Goal: Task Accomplishment & Management: Manage account settings

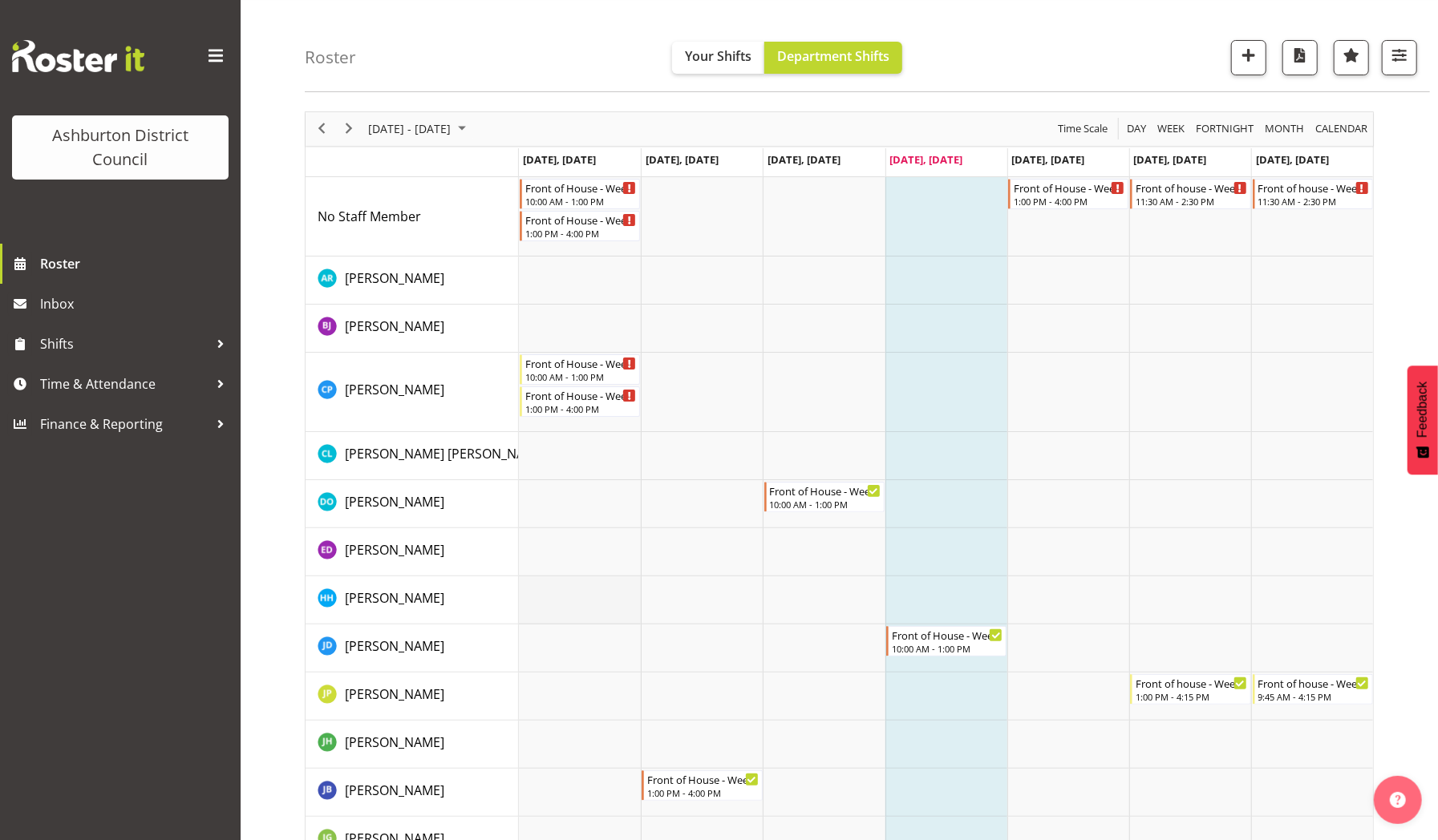
scroll to position [42, 0]
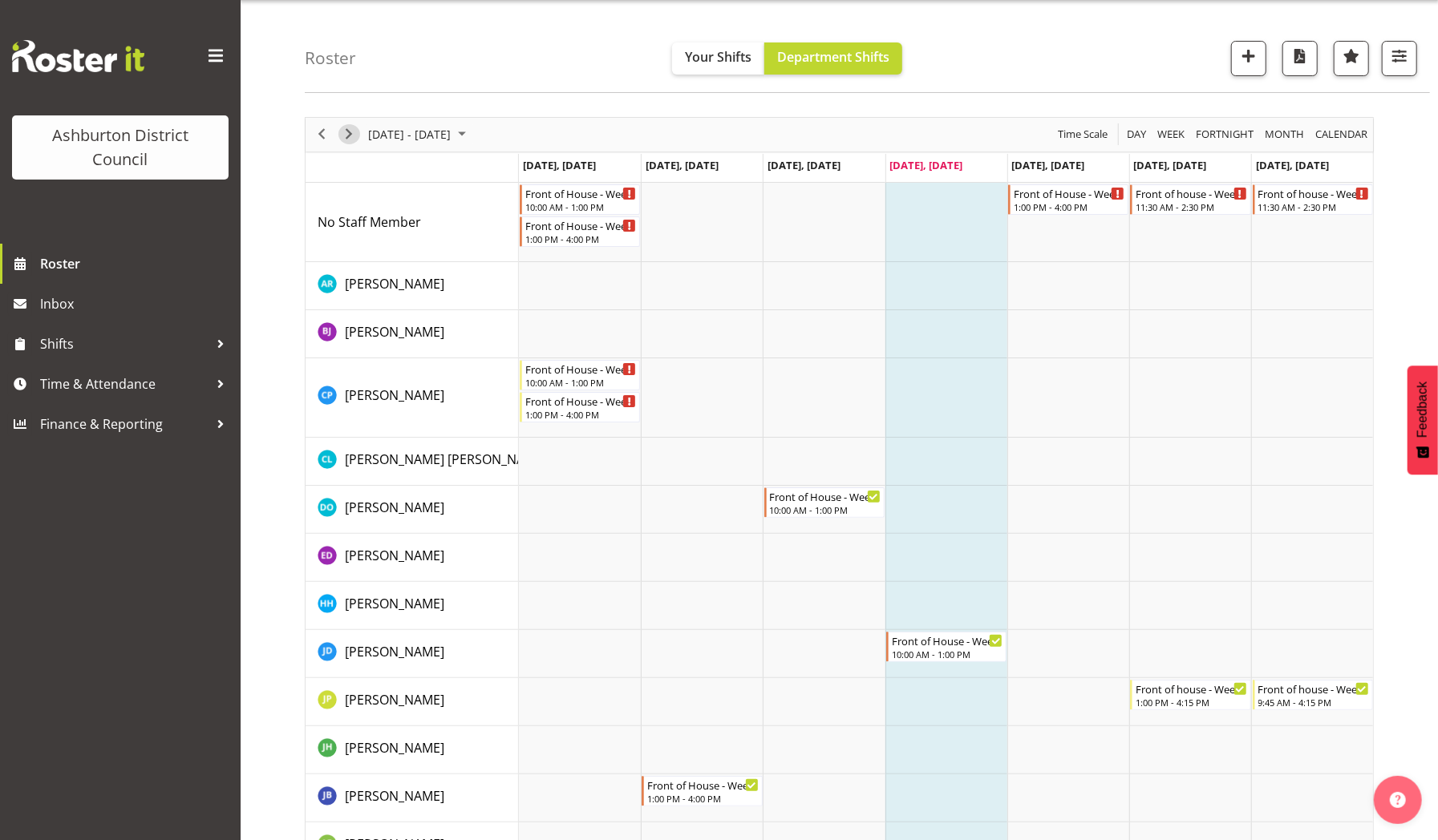
click at [351, 136] on span "Next" at bounding box center [349, 135] width 19 height 20
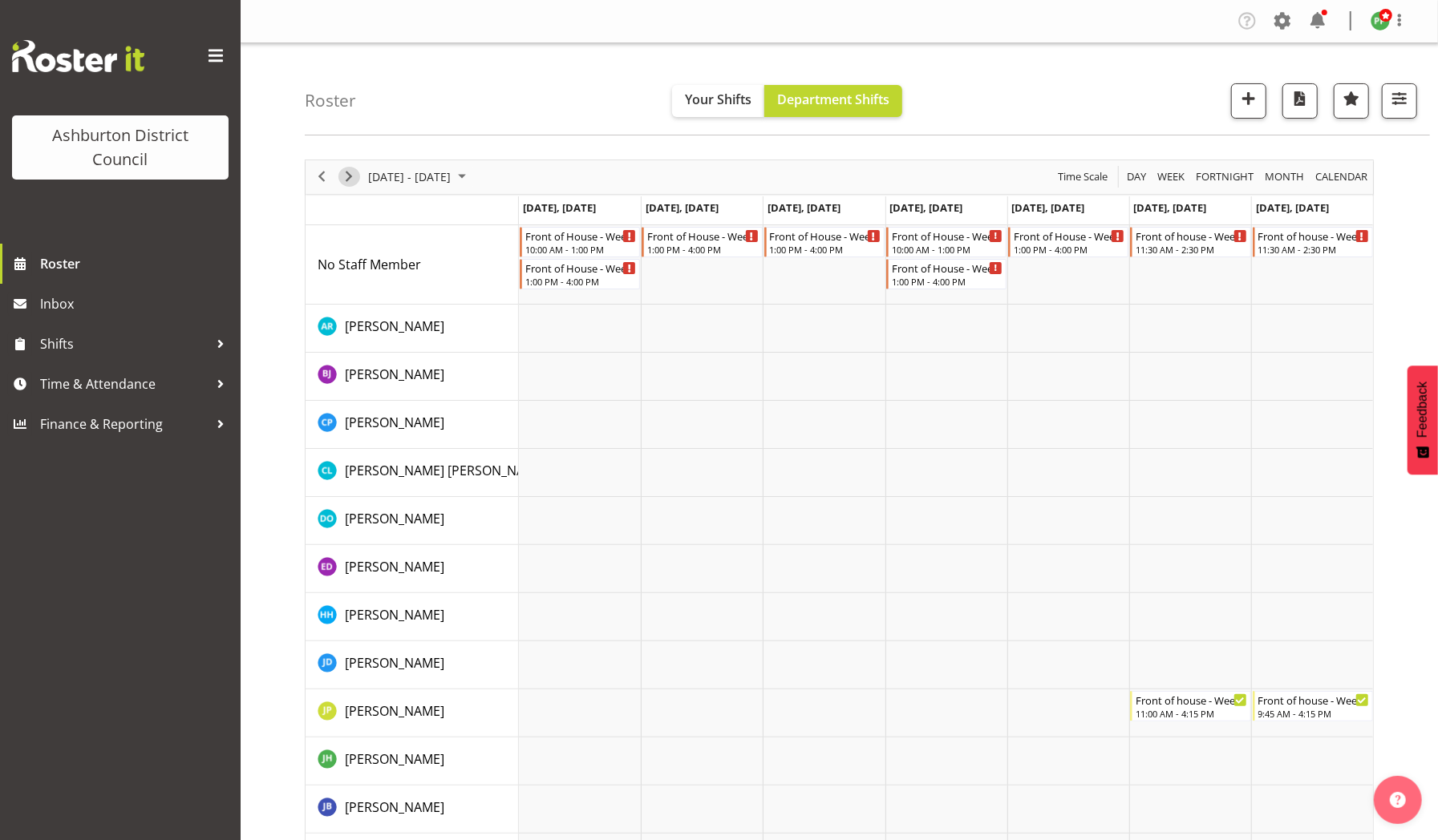
click at [344, 176] on span "Next" at bounding box center [349, 177] width 19 height 20
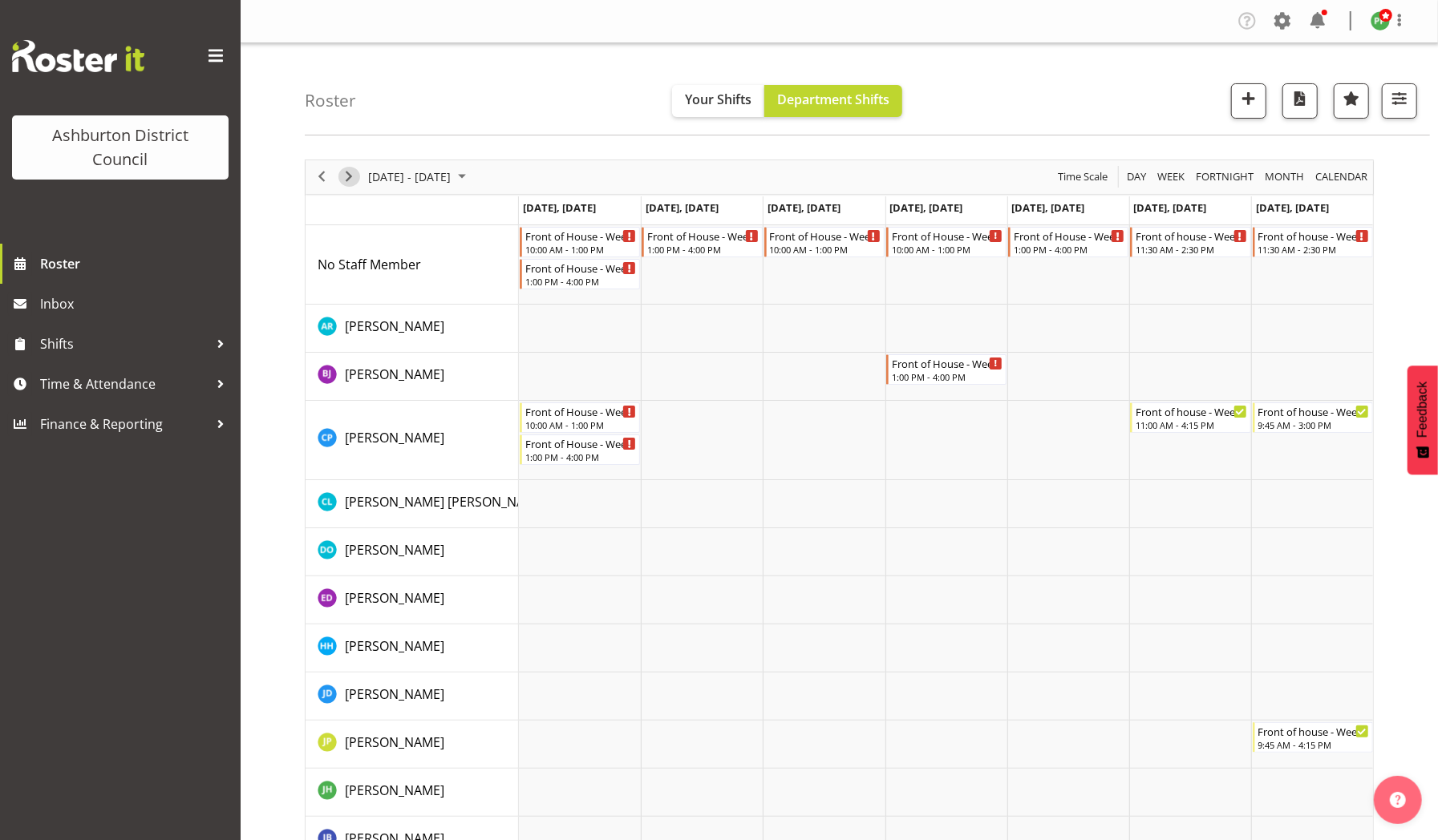
click at [344, 176] on span "Next" at bounding box center [349, 177] width 19 height 20
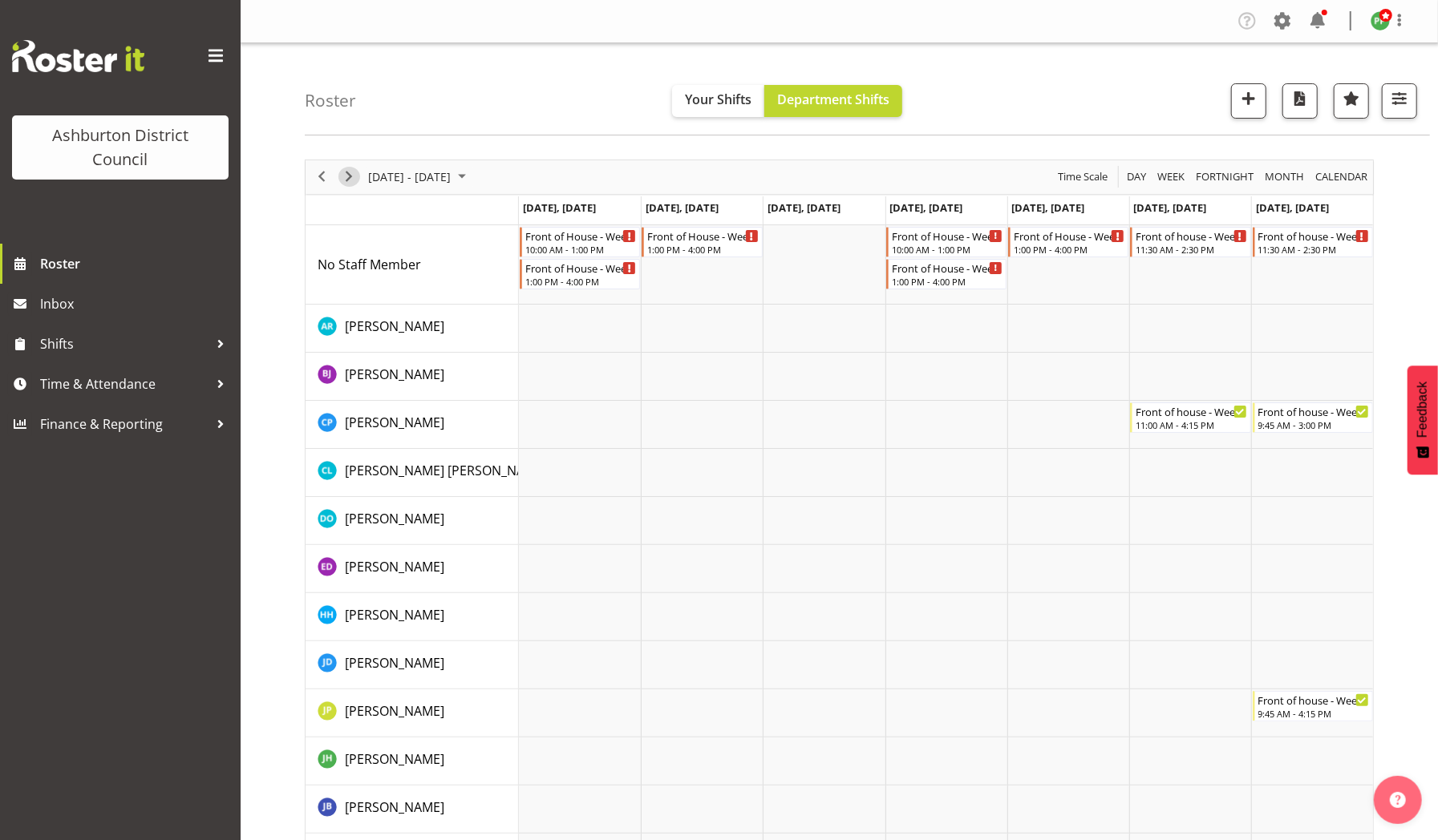
click at [351, 170] on span "Next" at bounding box center [349, 177] width 19 height 20
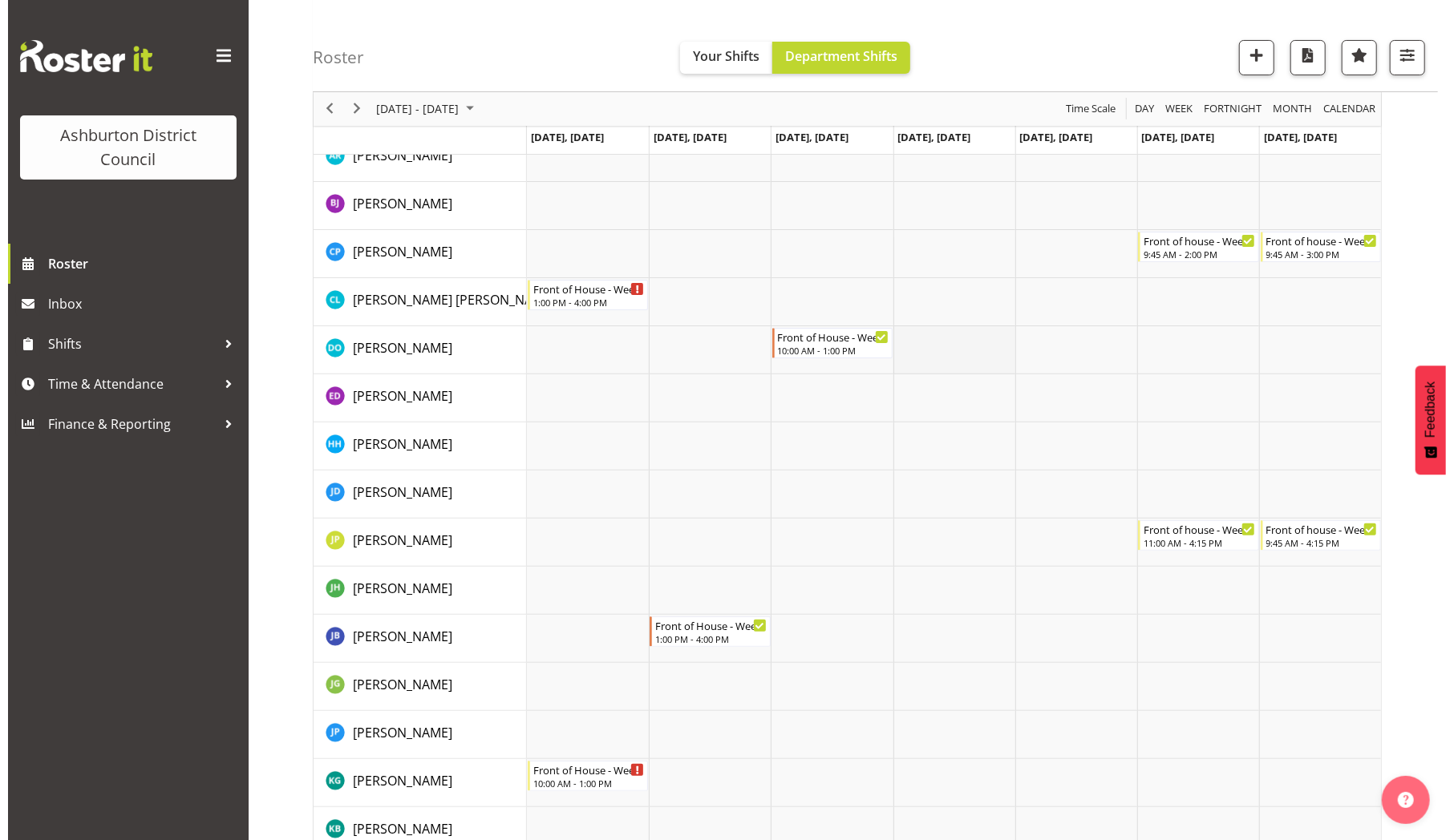
scroll to position [30, 0]
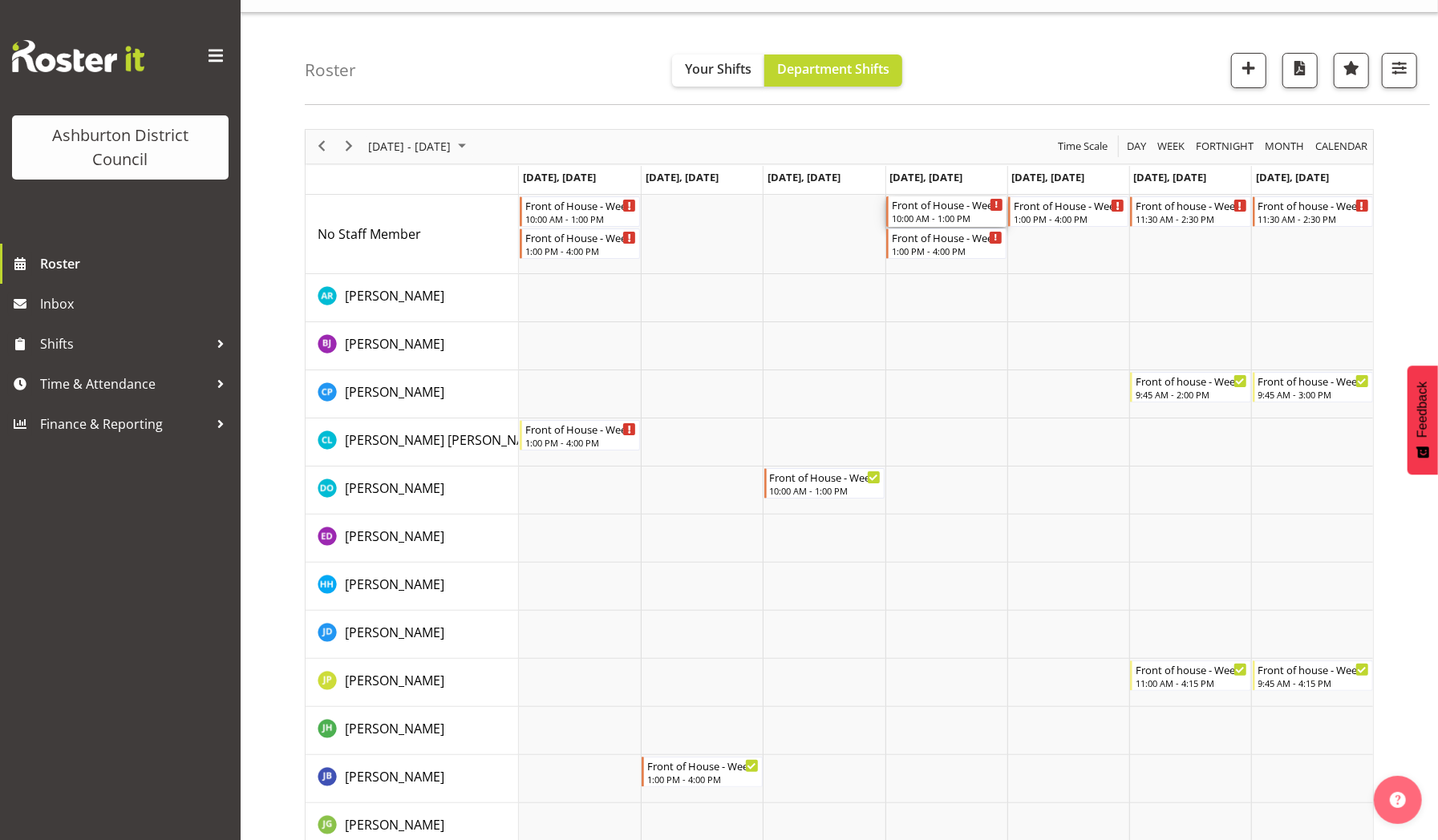
click at [939, 210] on div "Front of House - Weekday" at bounding box center [947, 204] width 111 height 16
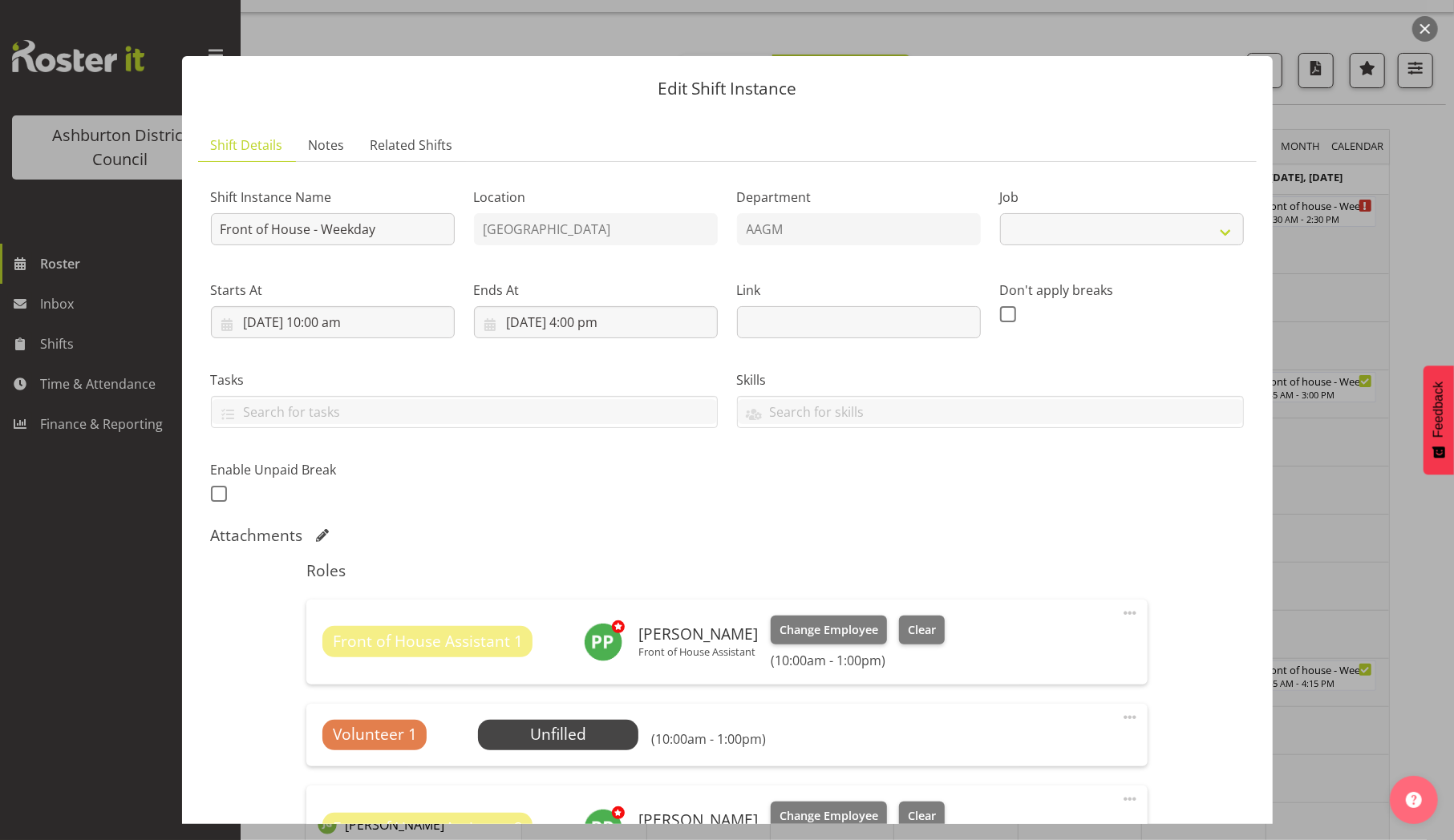
select select "10103"
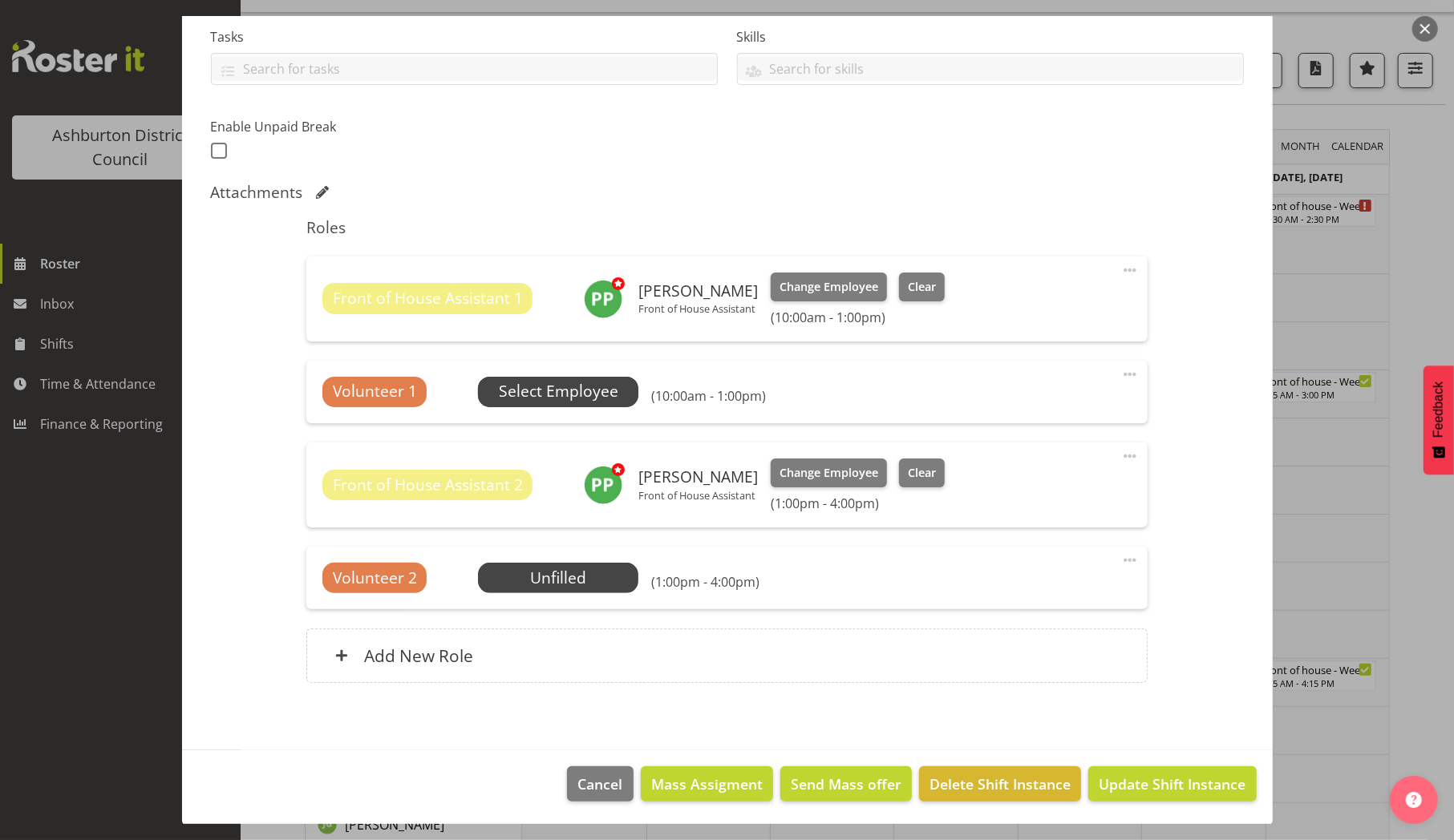
click at [583, 387] on span "Select Employee" at bounding box center [559, 392] width 120 height 24
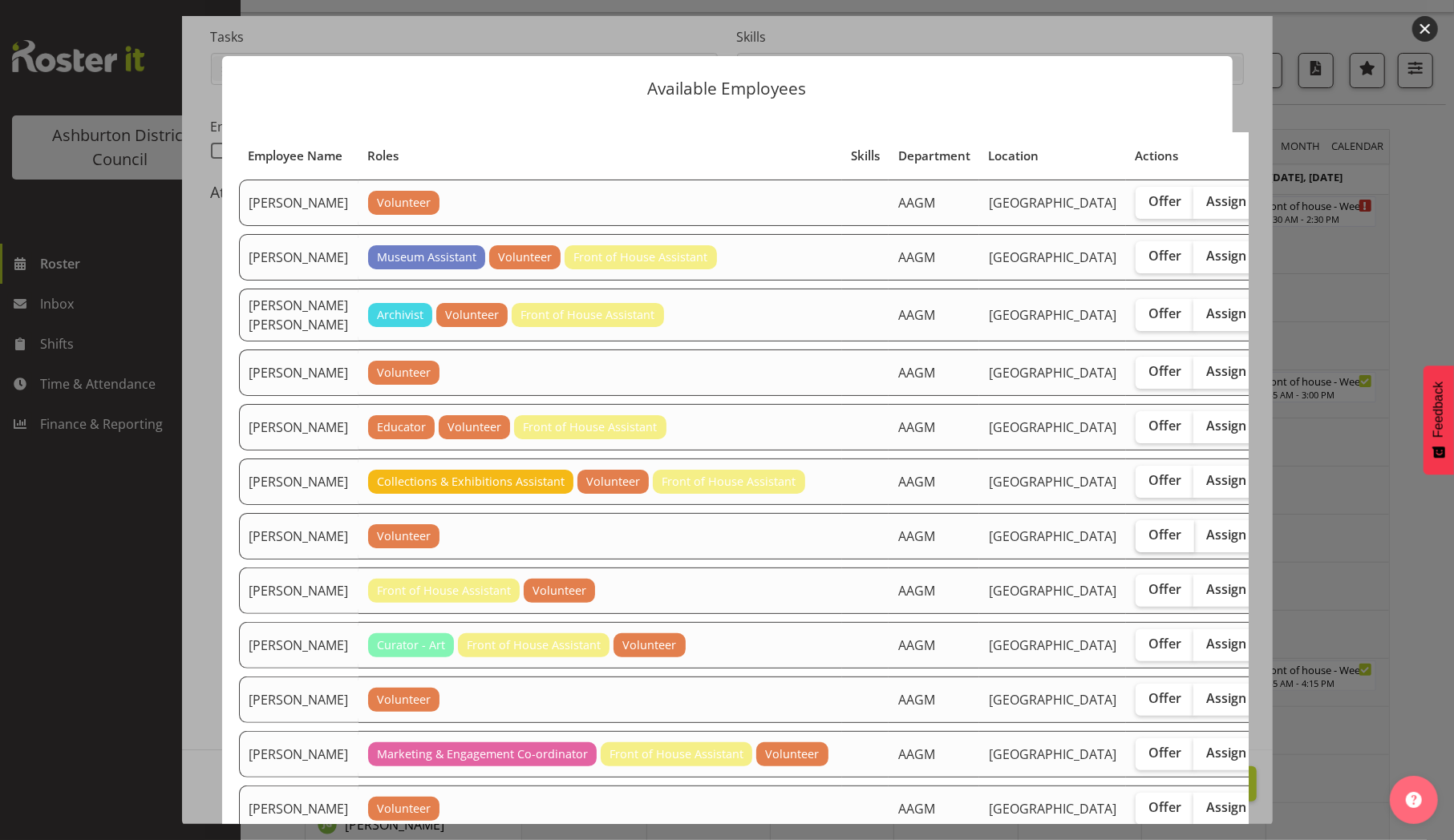
click at [1148, 543] on span "Offer" at bounding box center [1164, 534] width 33 height 16
click at [1136, 540] on input "Offer" at bounding box center [1141, 535] width 10 height 10
checkbox input "true"
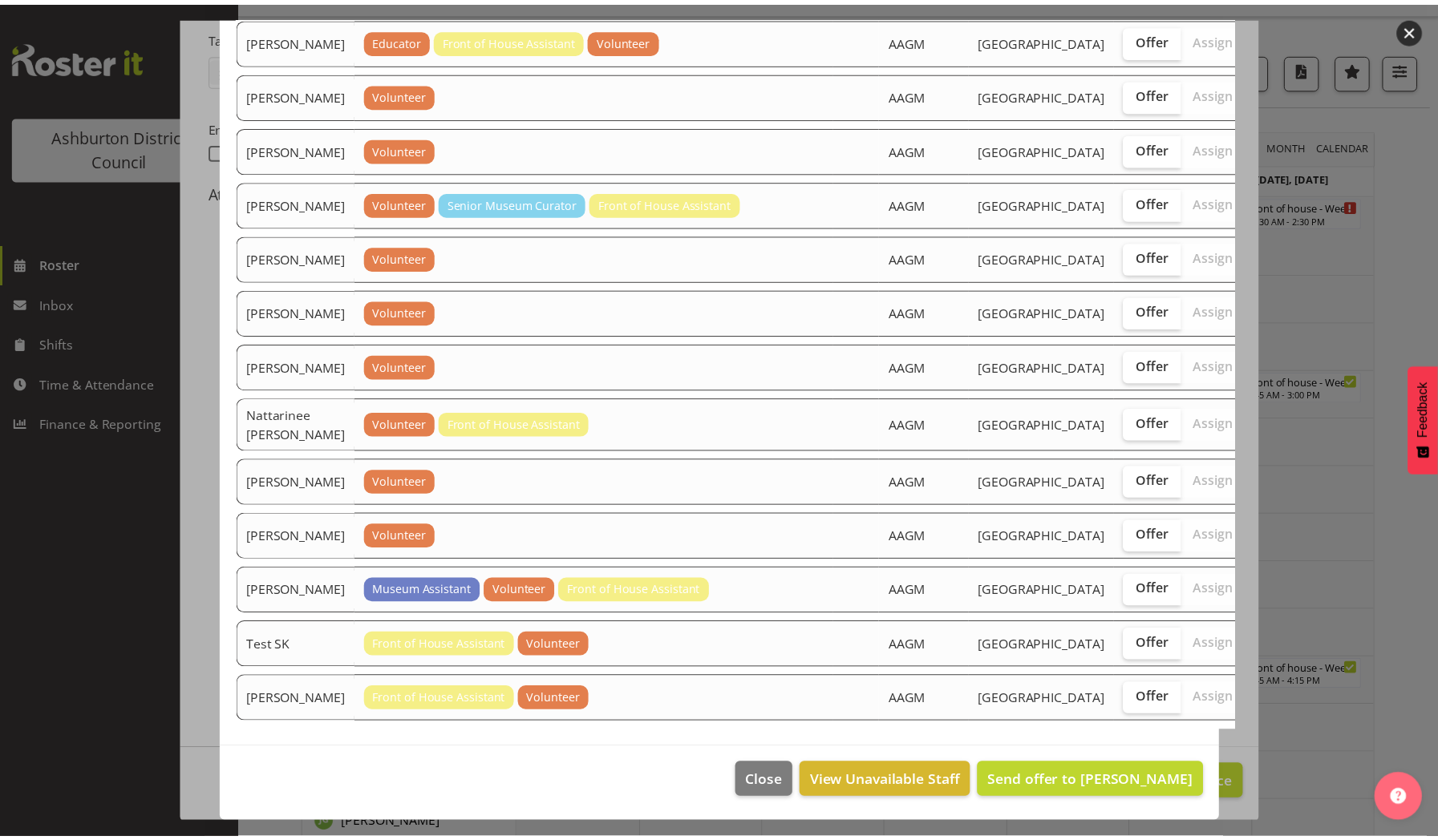
scroll to position [1456, 0]
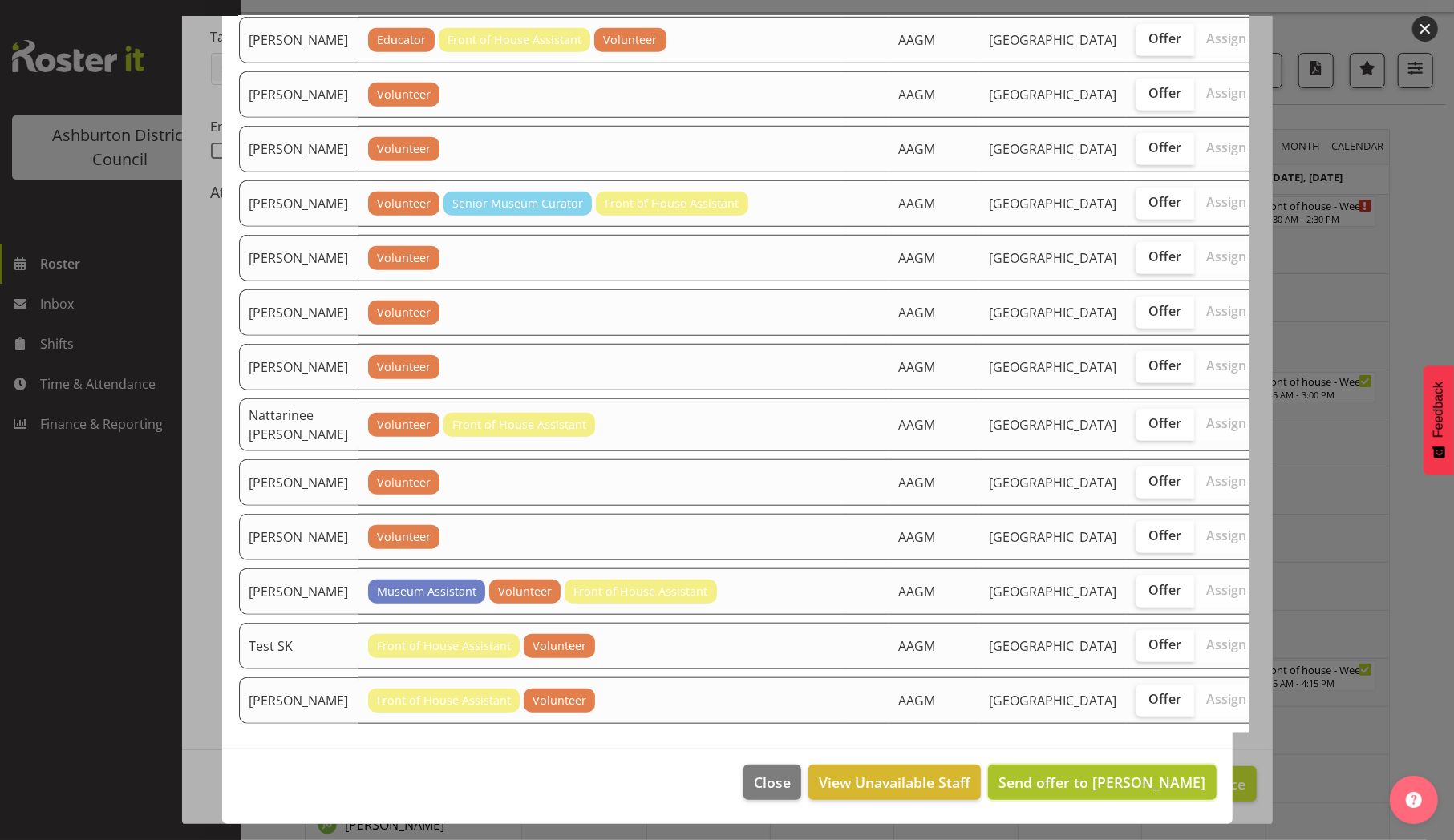
click at [1079, 778] on span "Send offer to [PERSON_NAME]" at bounding box center [1102, 782] width 207 height 19
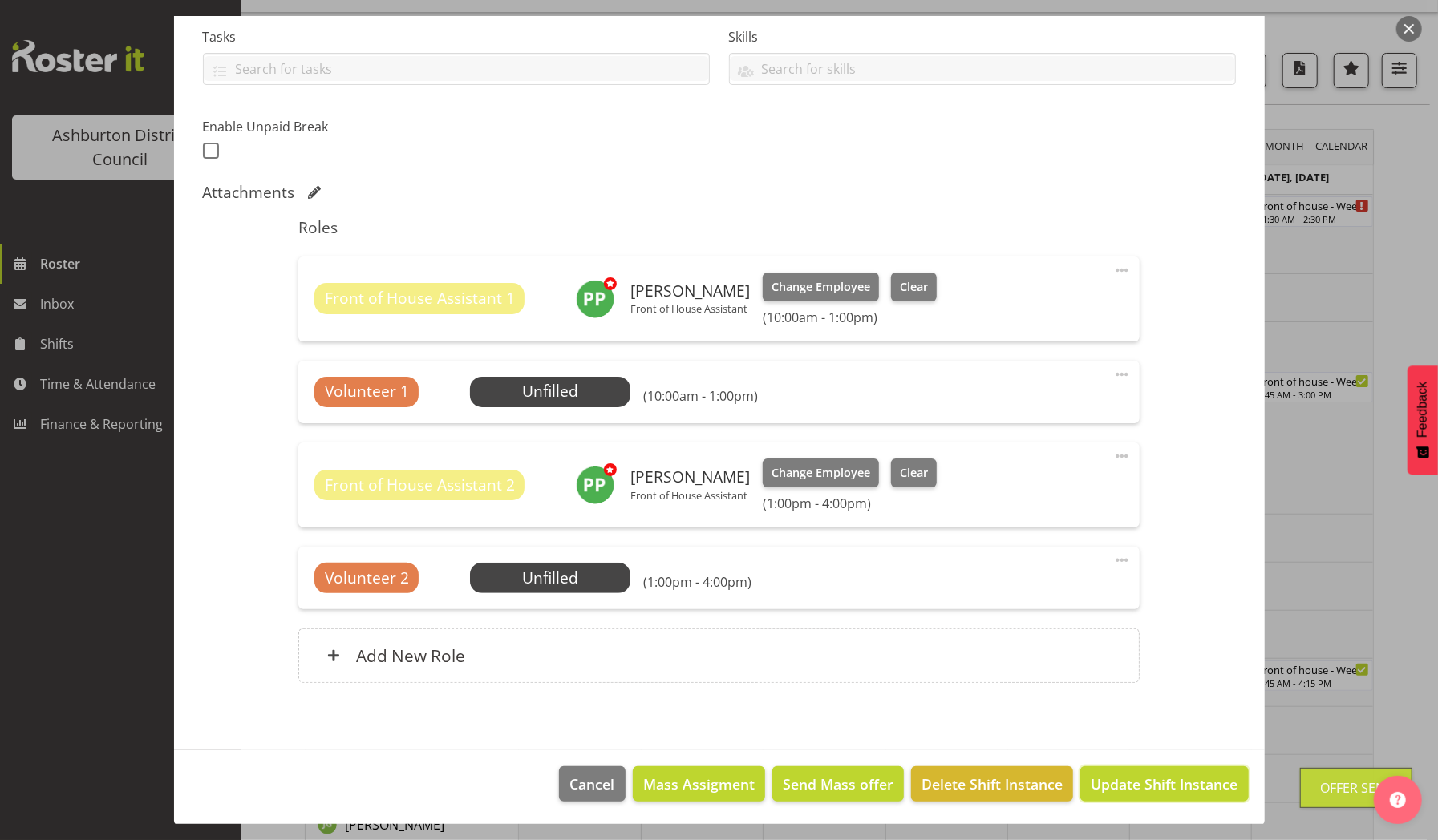
click at [1091, 778] on span "Update Shift Instance" at bounding box center [1164, 784] width 146 height 21
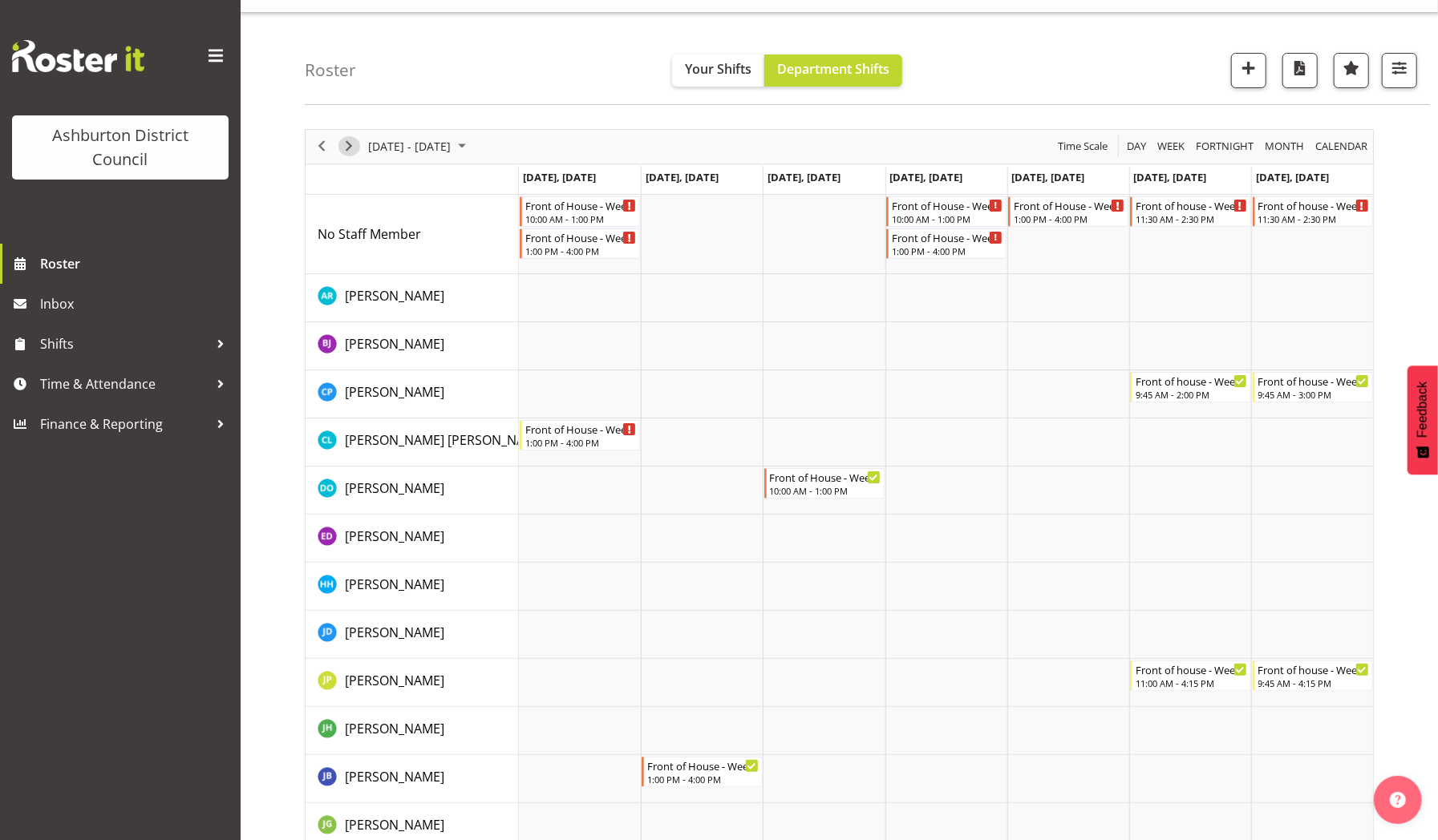
click at [349, 147] on span "Next" at bounding box center [349, 146] width 19 height 20
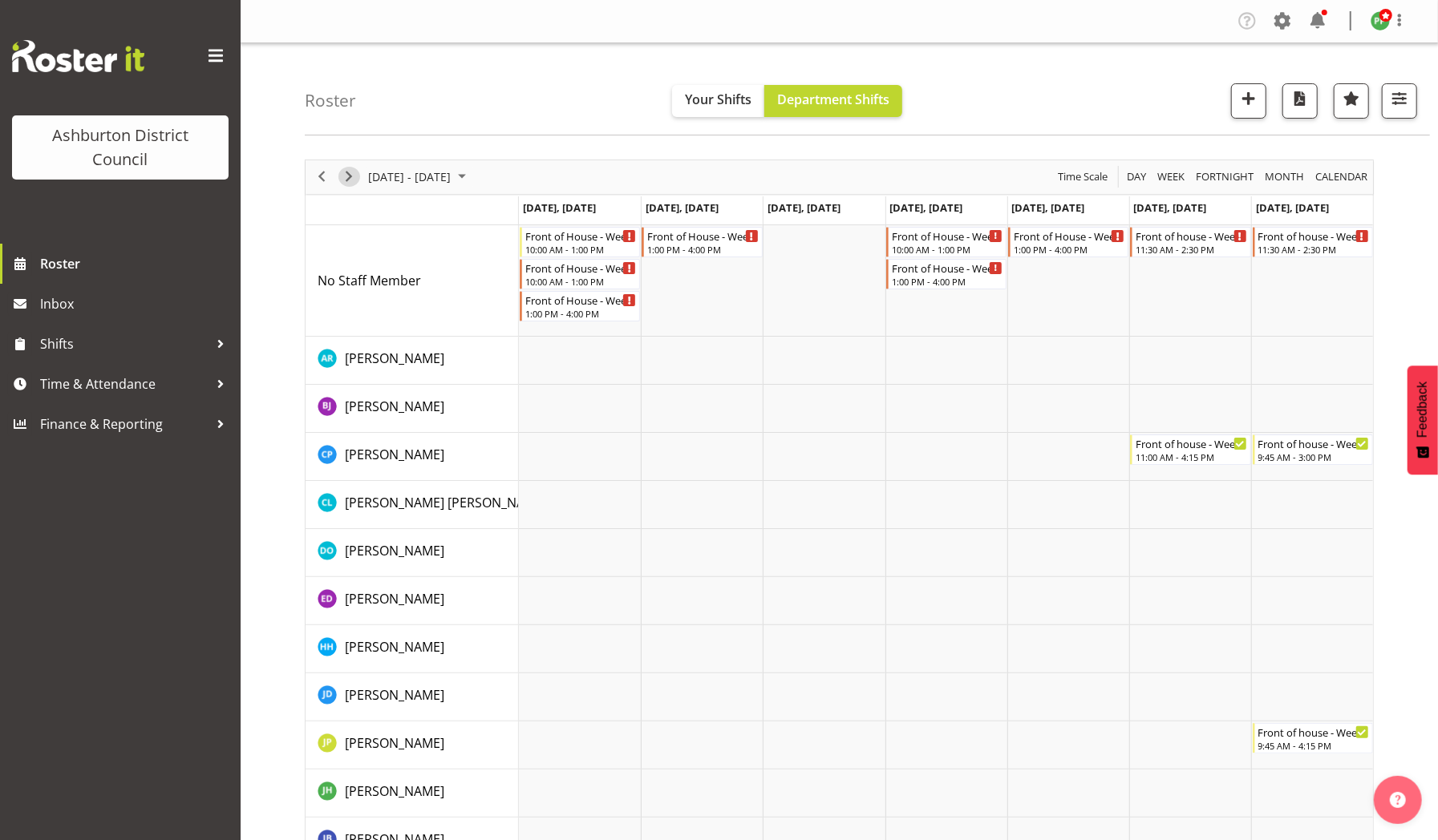
click at [345, 173] on span "Next" at bounding box center [349, 177] width 19 height 20
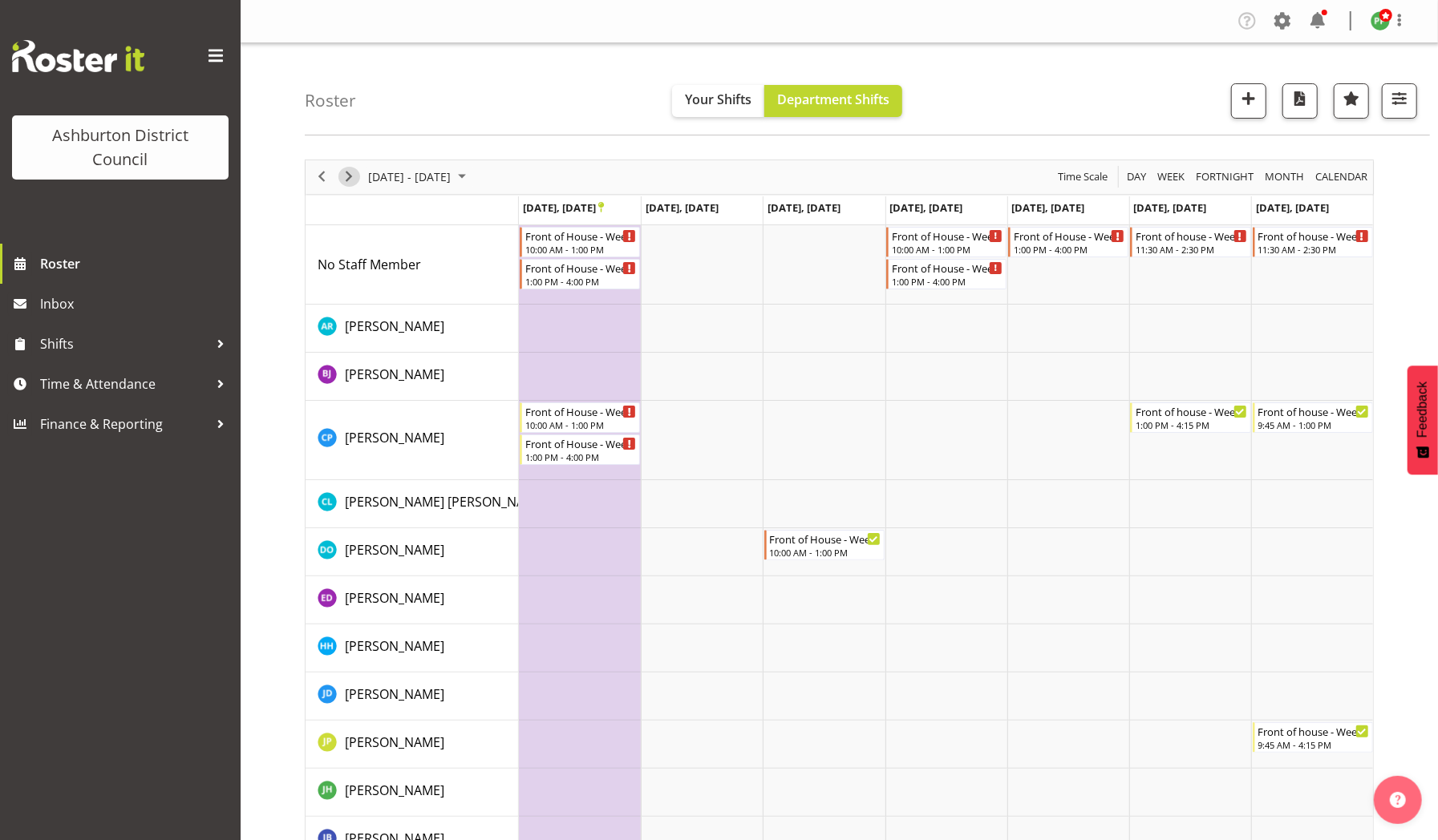
click at [347, 178] on span "Next" at bounding box center [349, 177] width 19 height 20
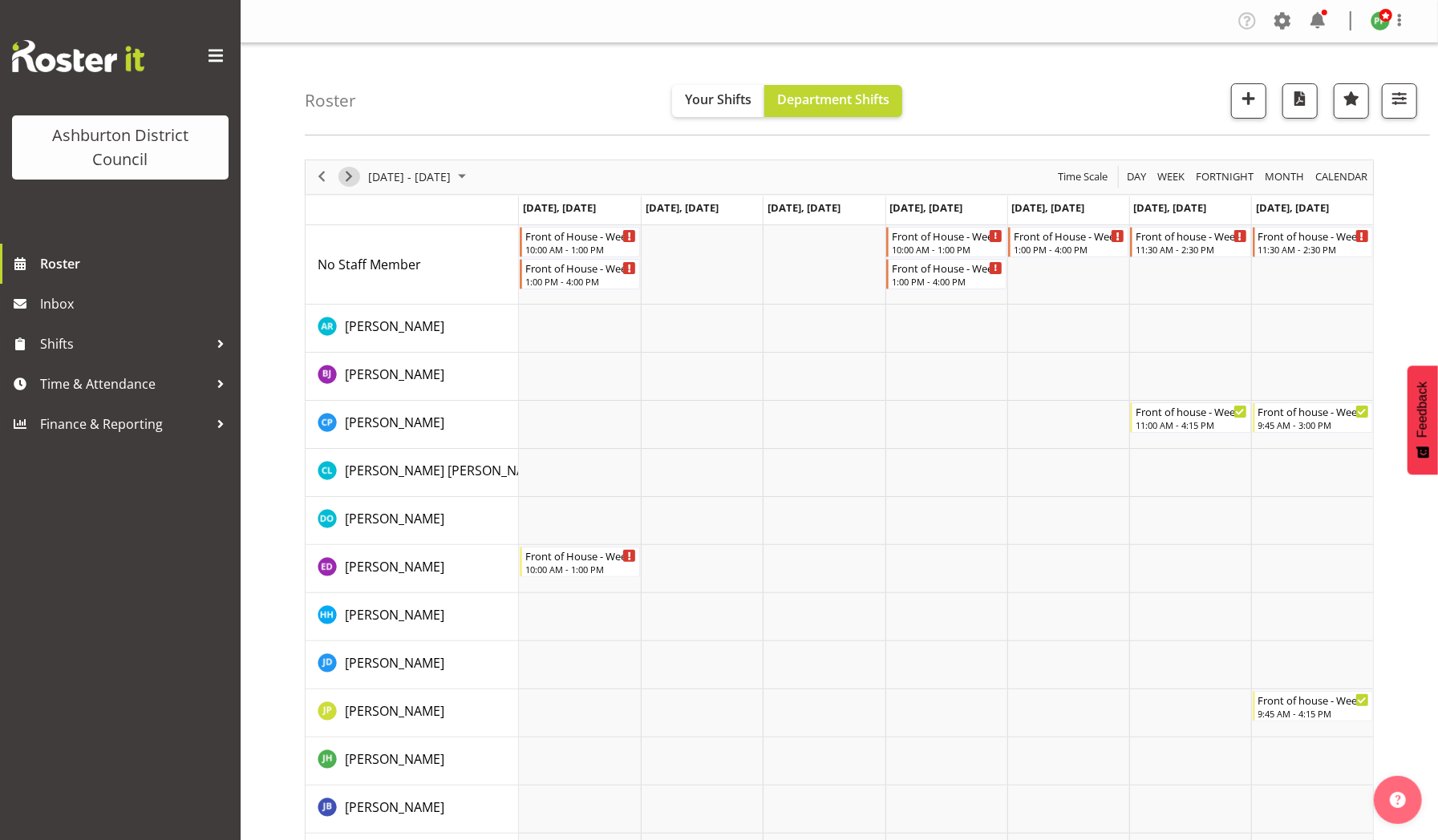
click at [347, 178] on span "Next" at bounding box center [349, 177] width 19 height 20
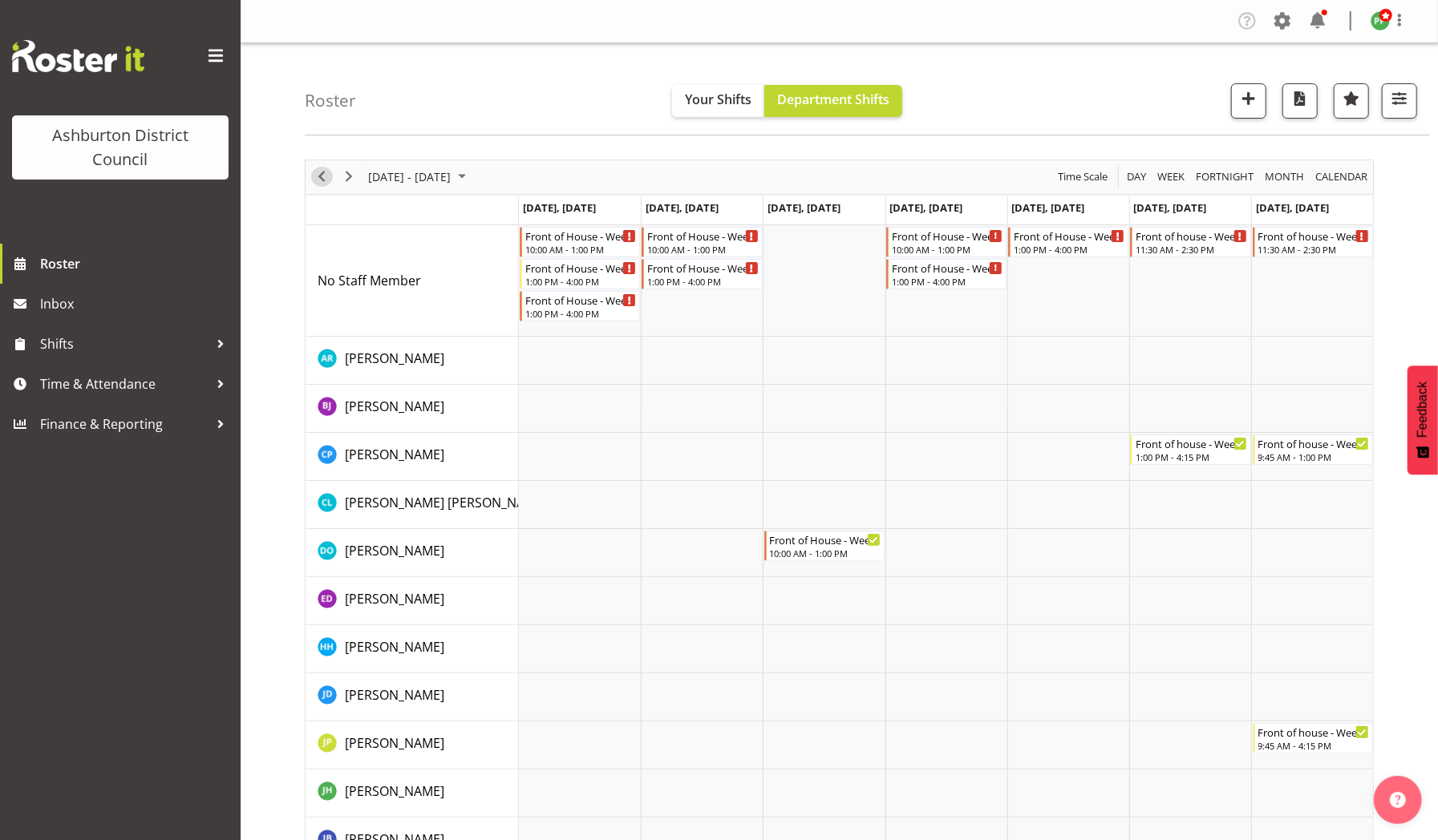
click at [326, 178] on span "Previous" at bounding box center [322, 177] width 19 height 20
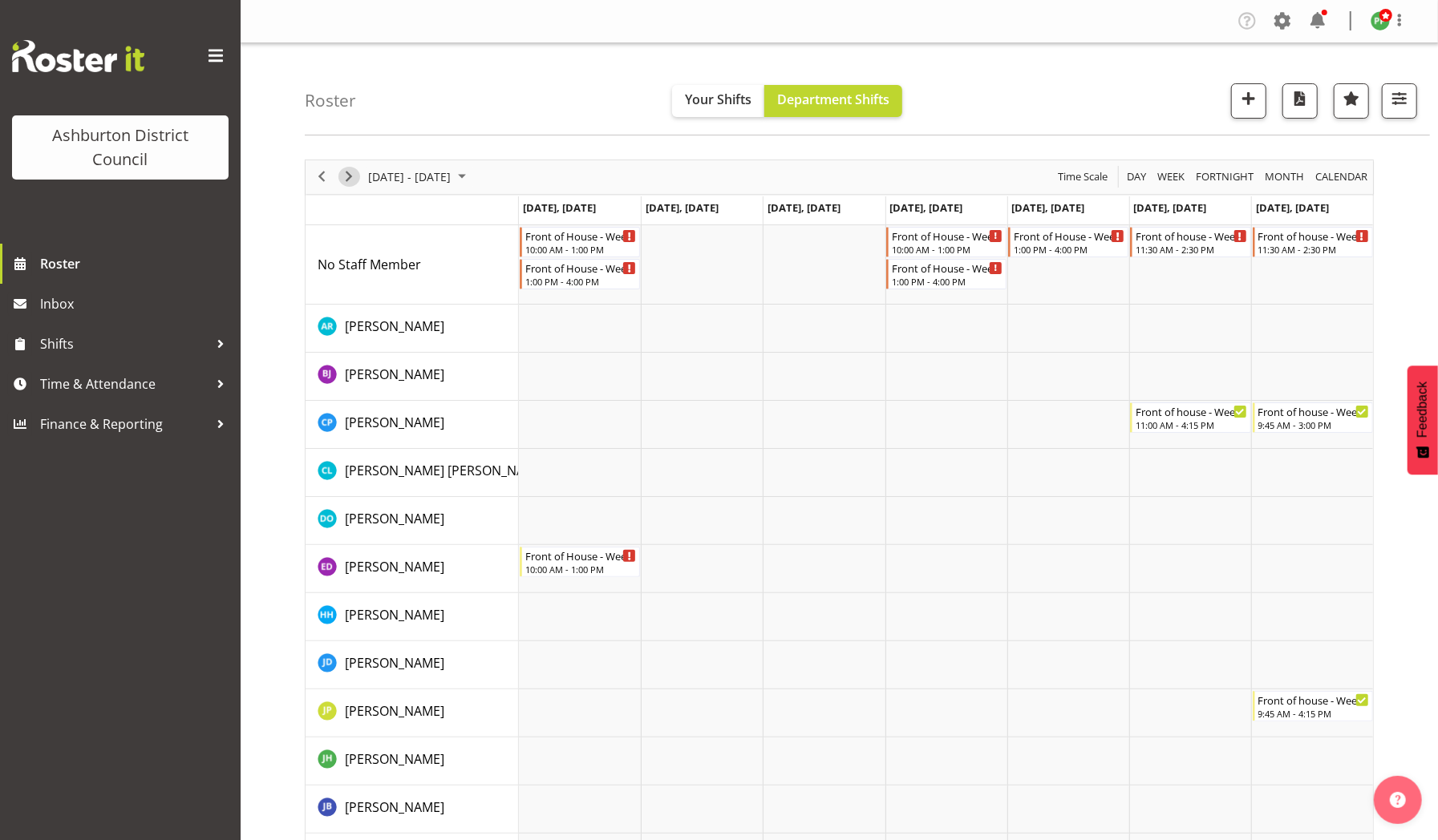
click at [345, 174] on span "Next" at bounding box center [349, 177] width 19 height 20
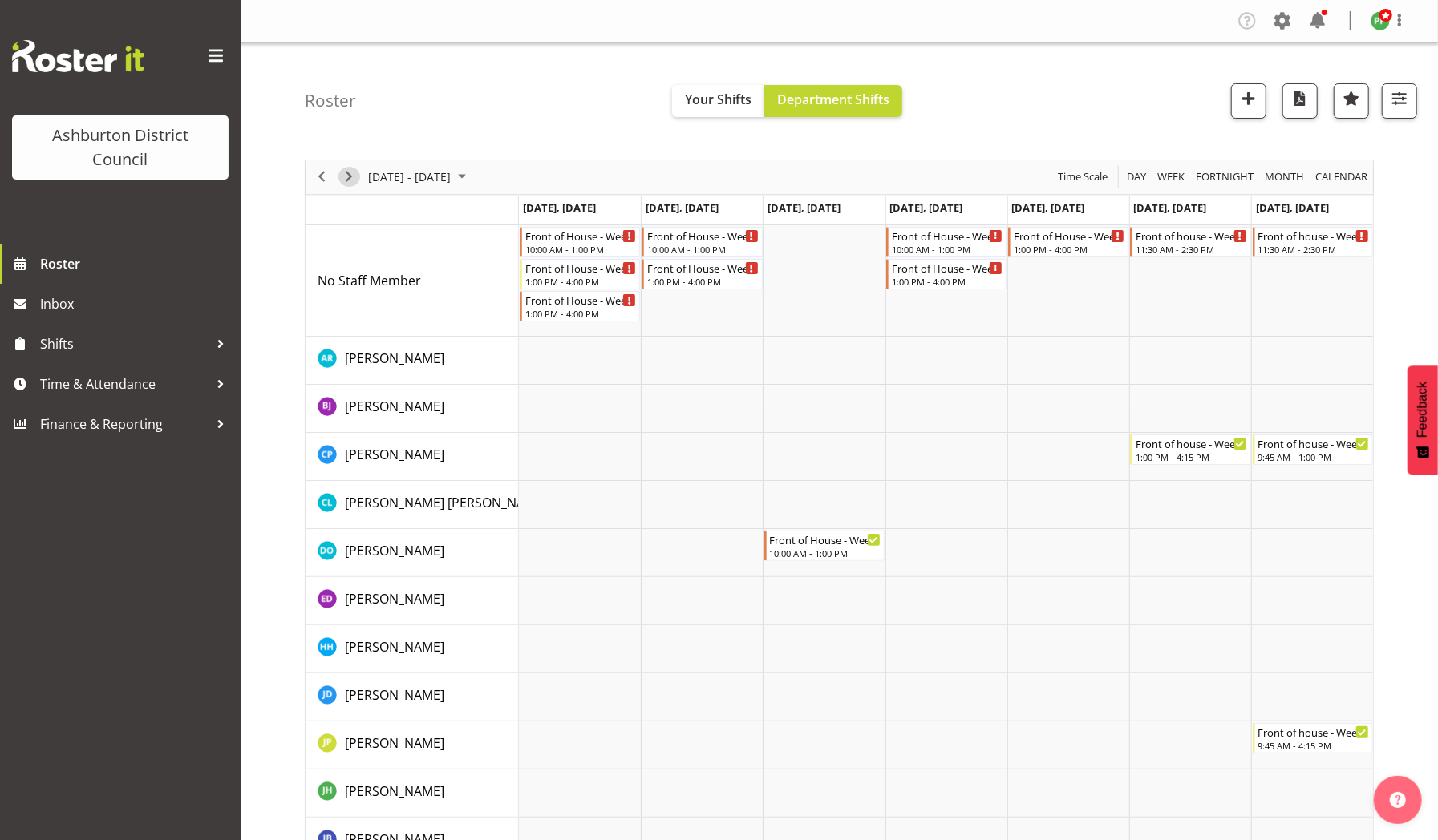
click at [343, 179] on span "Next" at bounding box center [349, 177] width 19 height 20
click at [918, 237] on div "Front of House - Weekday" at bounding box center [947, 235] width 111 height 16
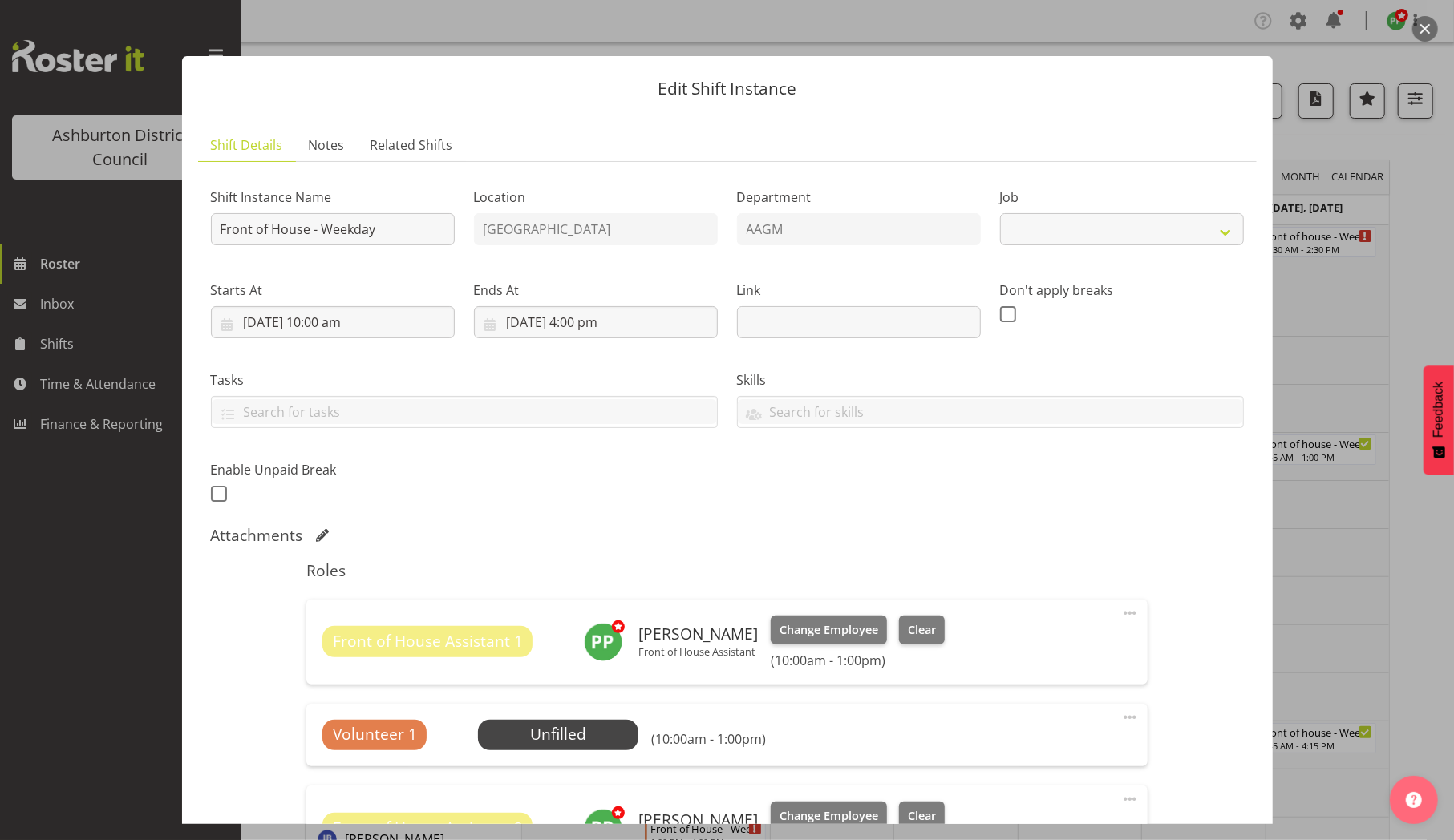
select select "10103"
click at [552, 728] on span "Select Employee" at bounding box center [559, 735] width 120 height 24
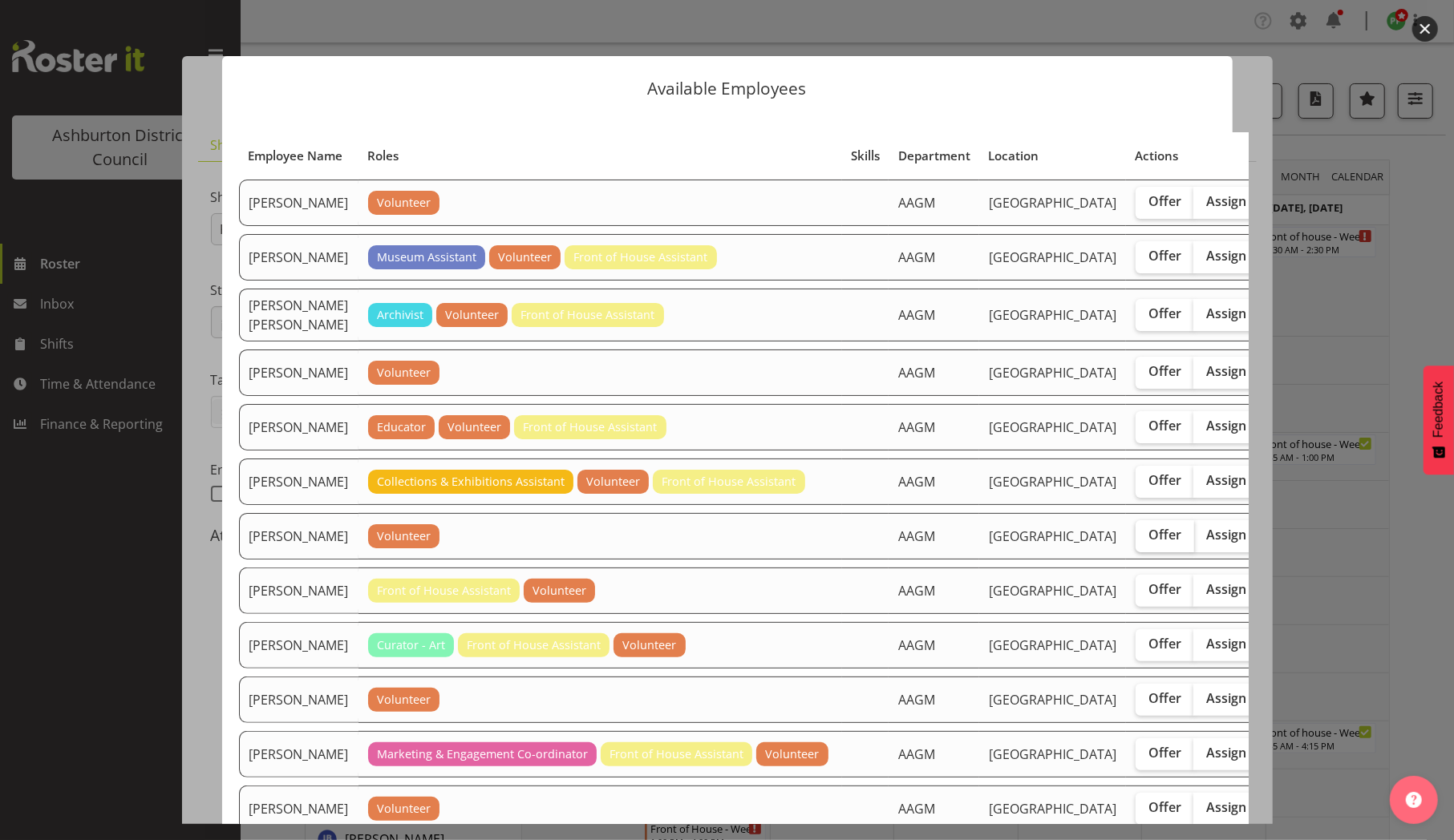
click at [1148, 543] on span "Offer" at bounding box center [1164, 534] width 33 height 16
click at [1136, 540] on input "Offer" at bounding box center [1141, 535] width 10 height 10
checkbox input "true"
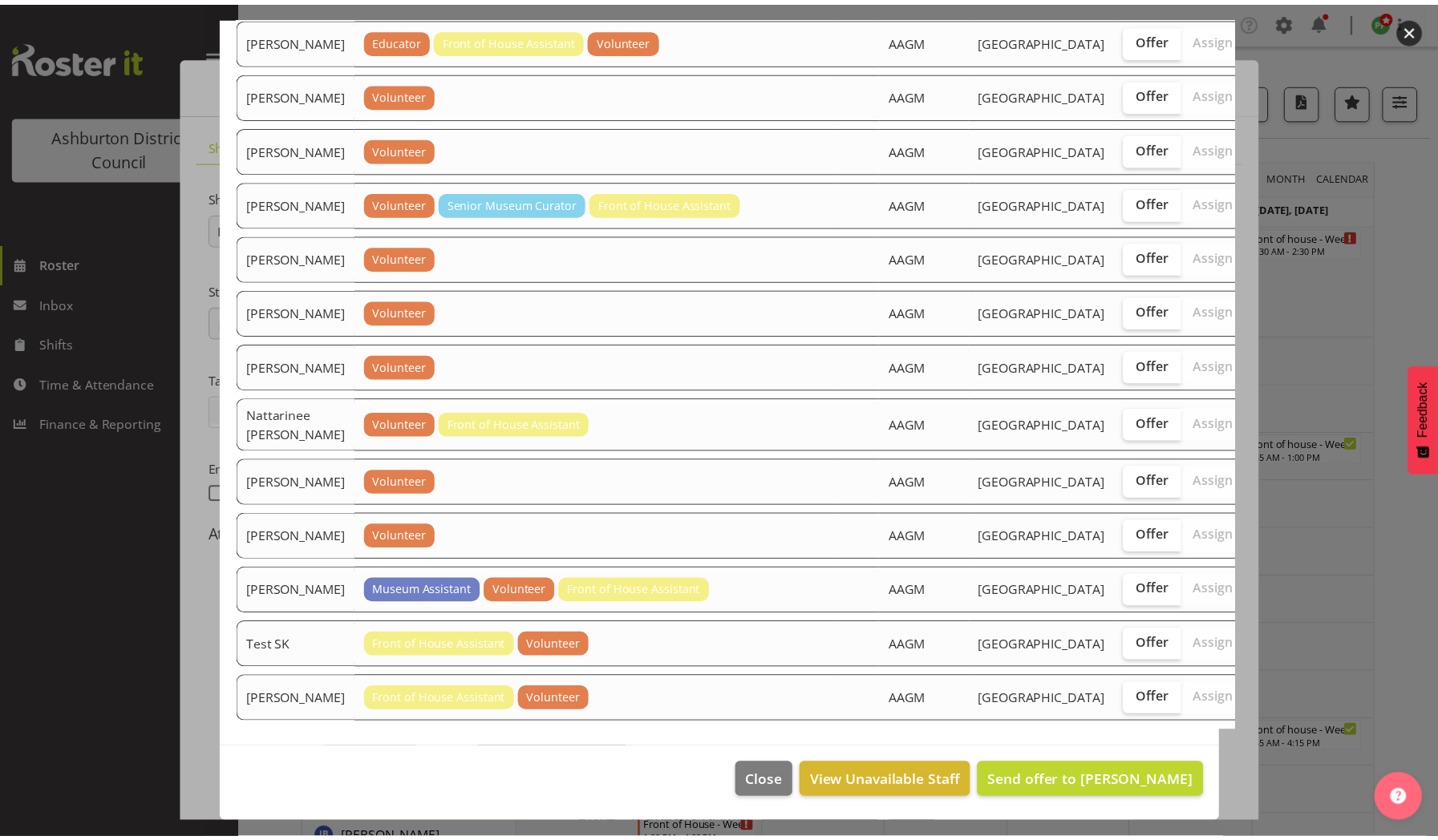
scroll to position [1456, 0]
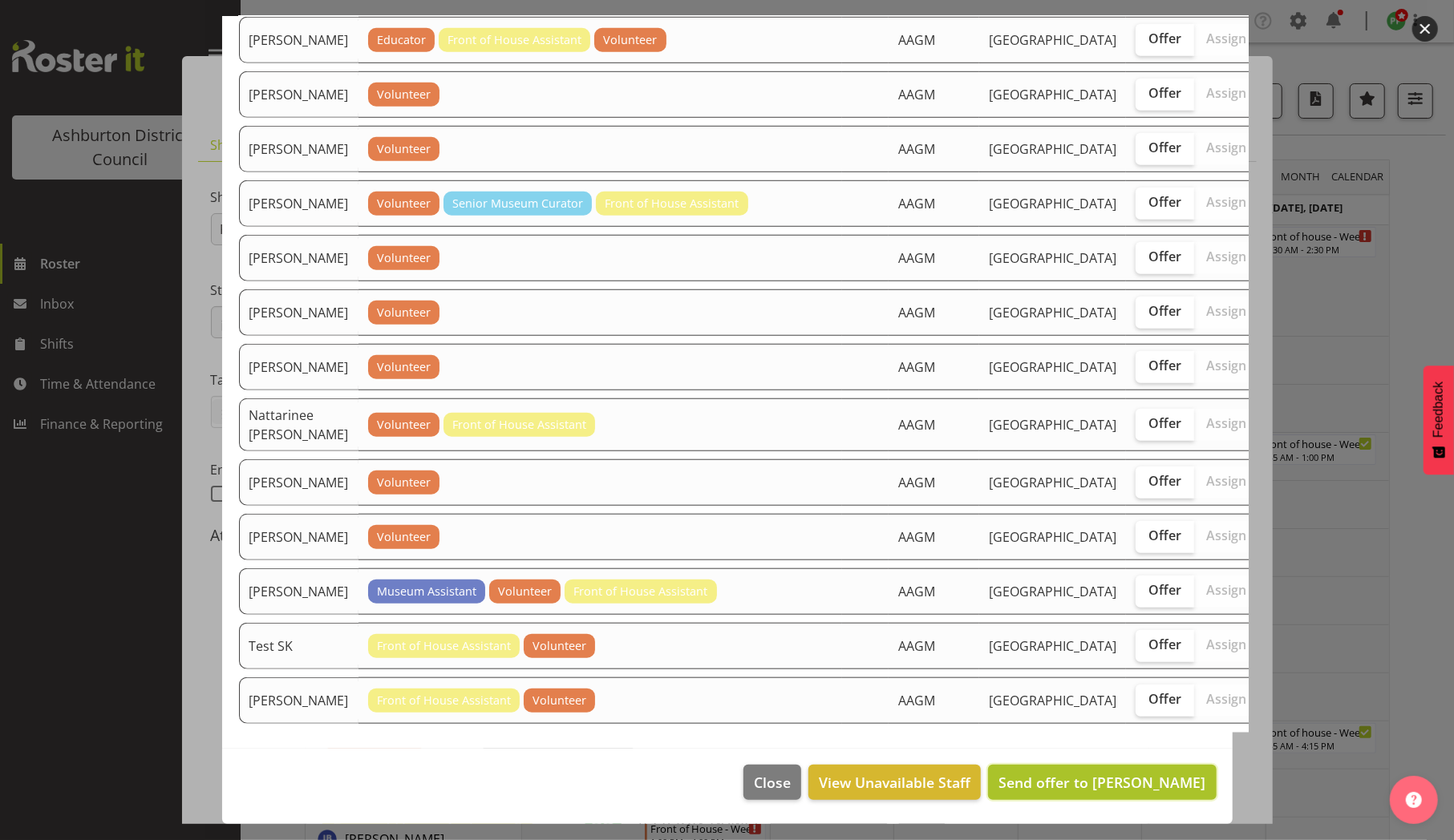
click at [1109, 781] on span "Send offer to [PERSON_NAME]" at bounding box center [1102, 782] width 207 height 19
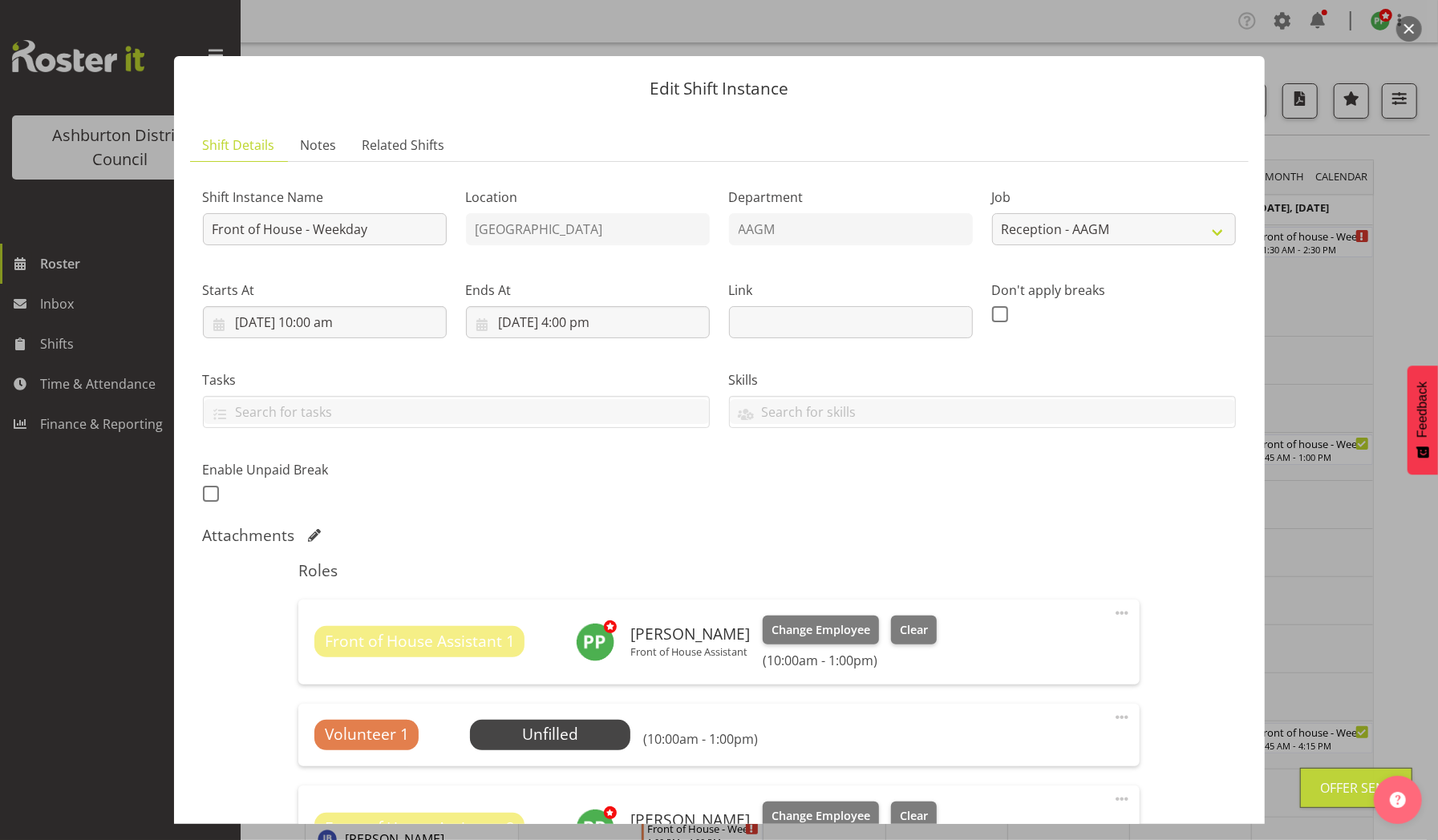
scroll to position [343, 0]
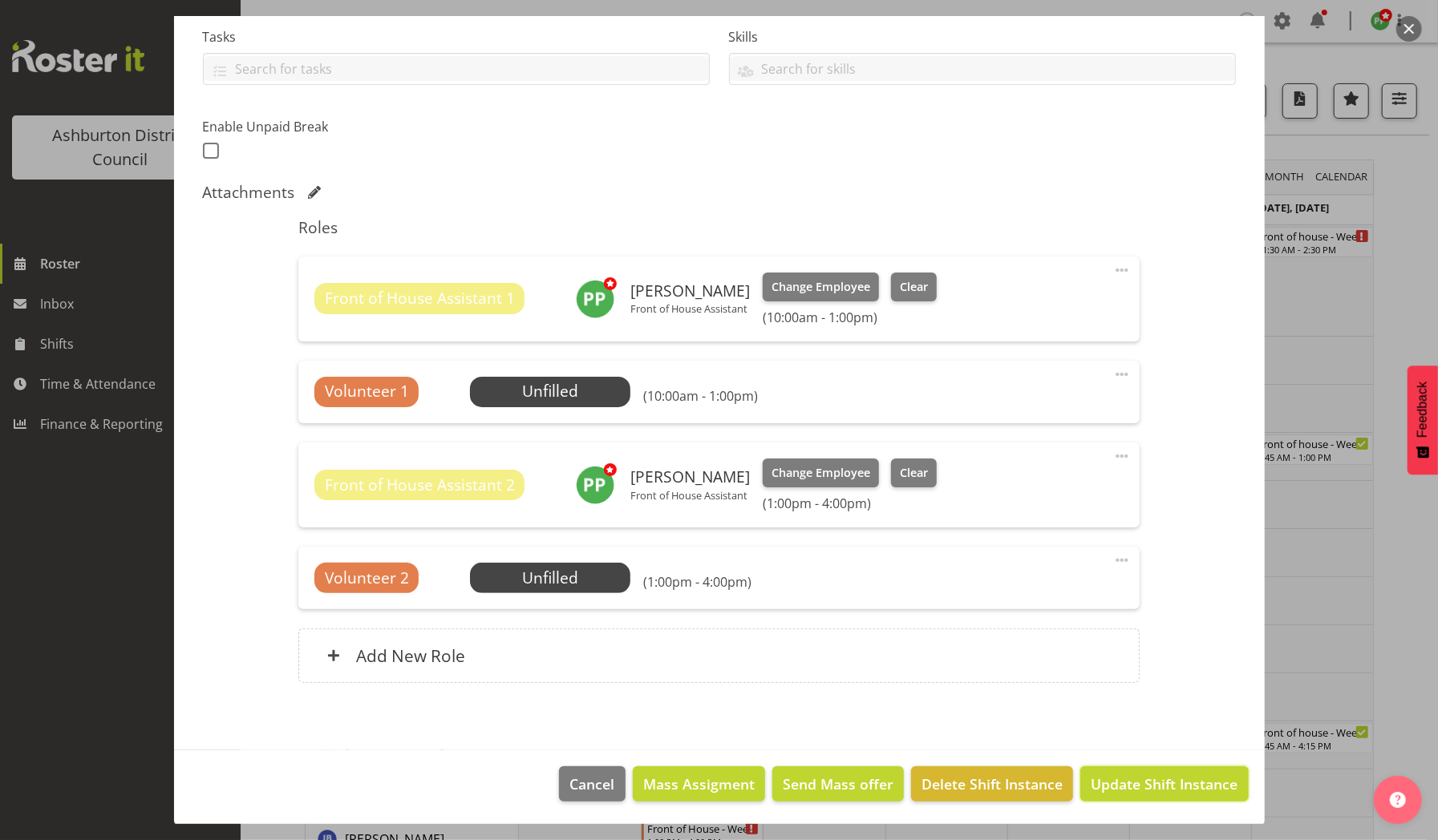
click at [1109, 781] on span "Update Shift Instance" at bounding box center [1164, 784] width 146 height 21
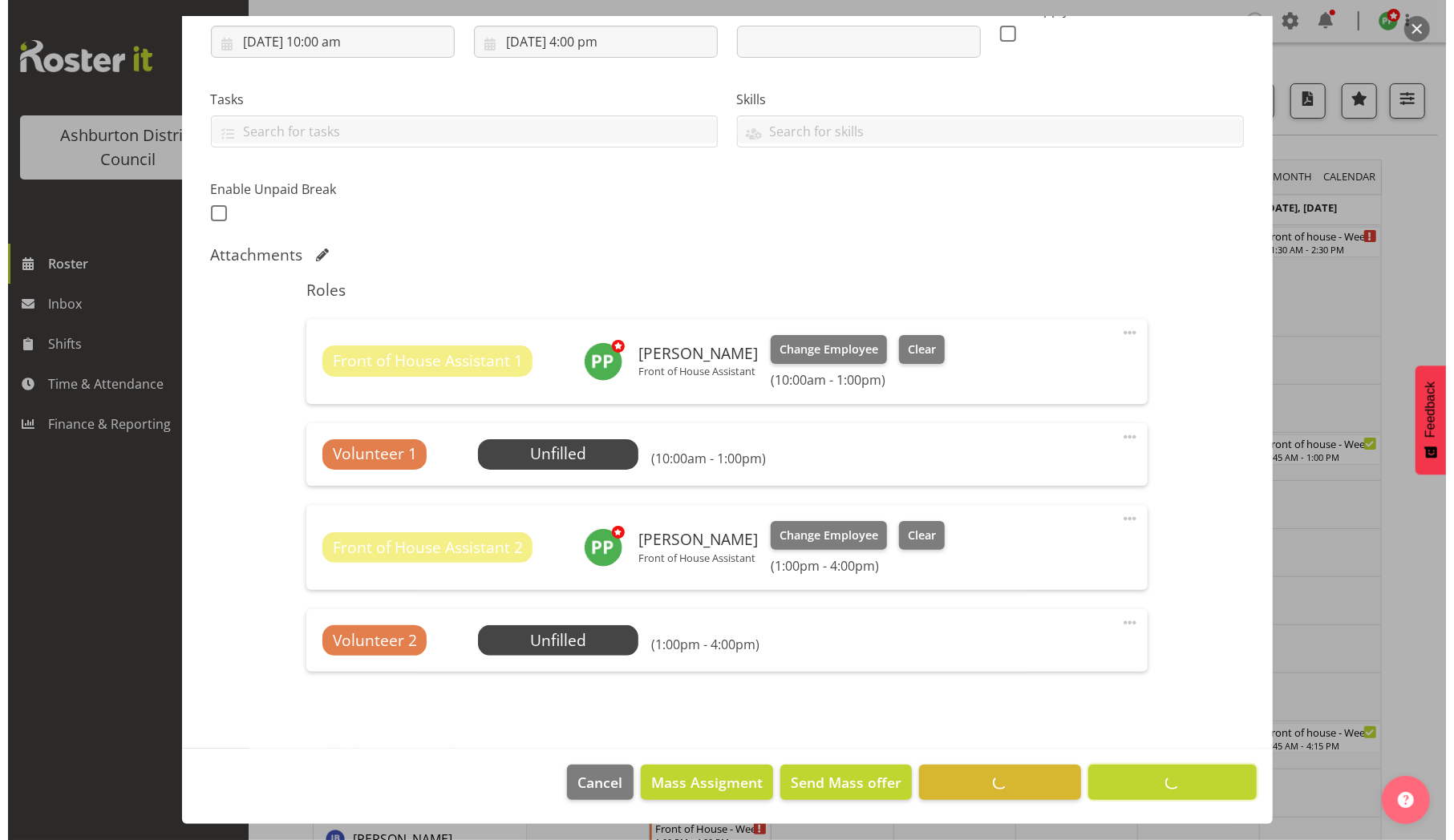
scroll to position [279, 0]
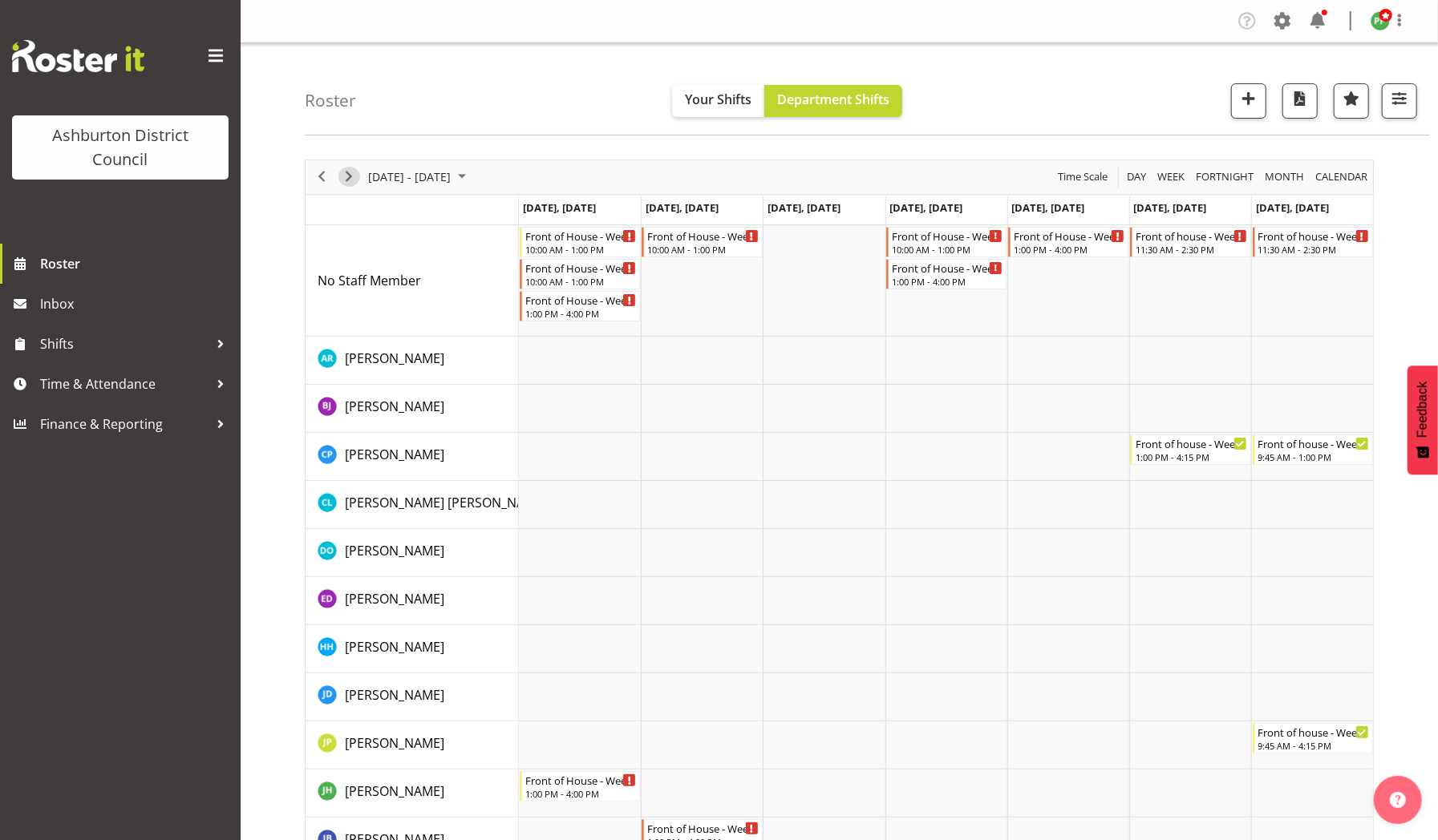
click at [349, 178] on span "Next" at bounding box center [349, 177] width 19 height 20
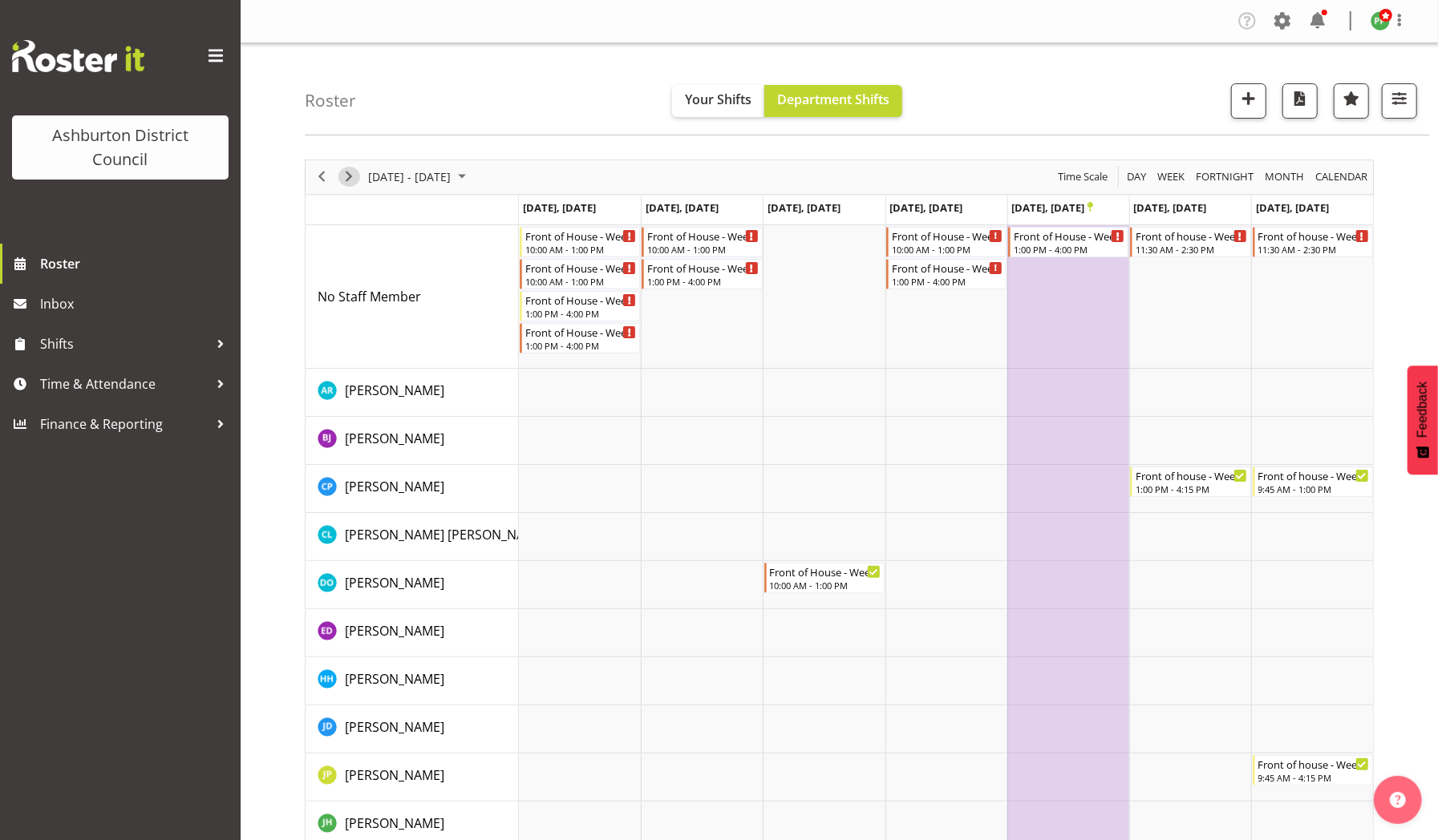
click at [349, 178] on span "Next" at bounding box center [349, 177] width 19 height 20
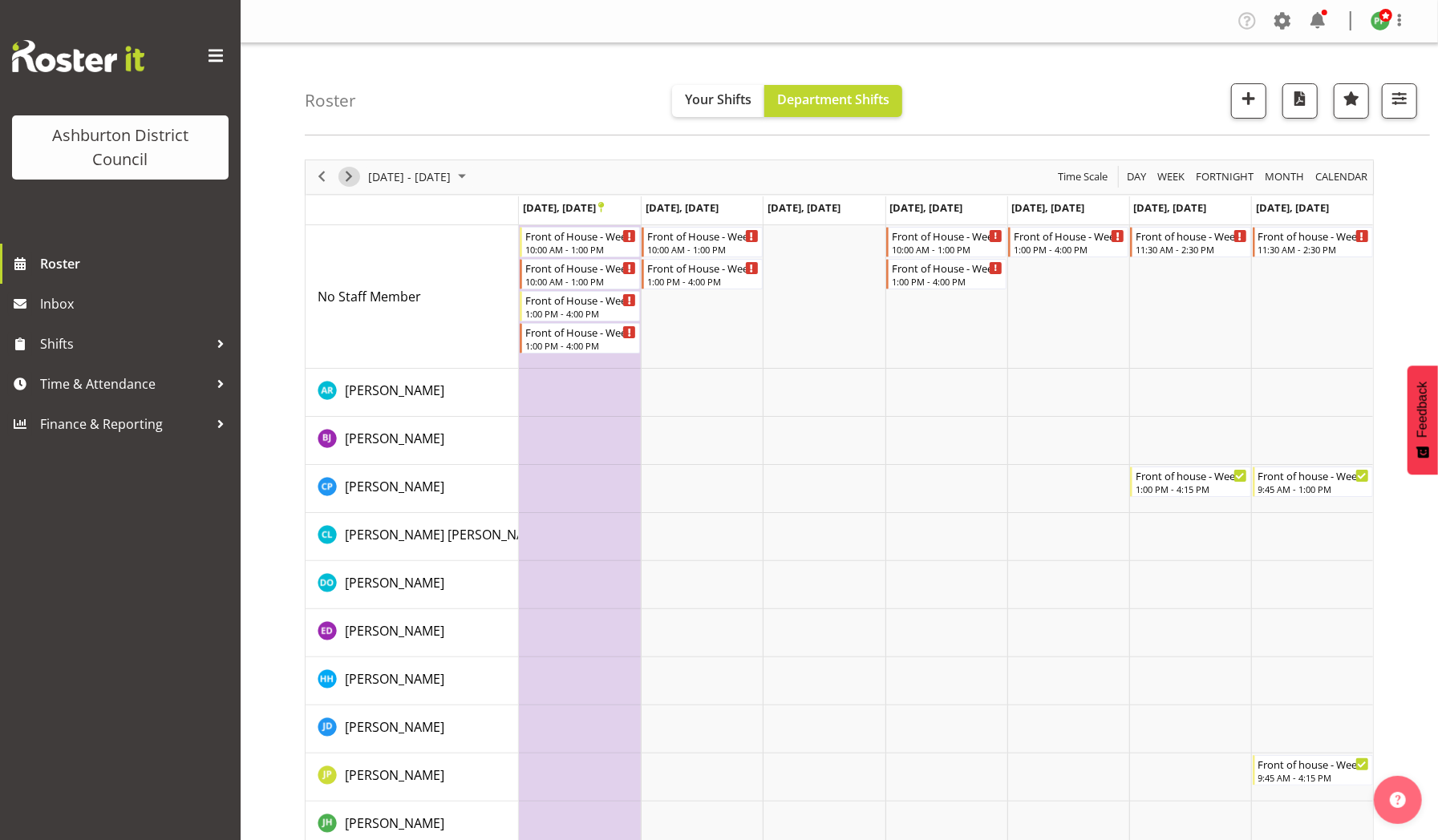
click at [349, 178] on span "Next" at bounding box center [349, 177] width 19 height 20
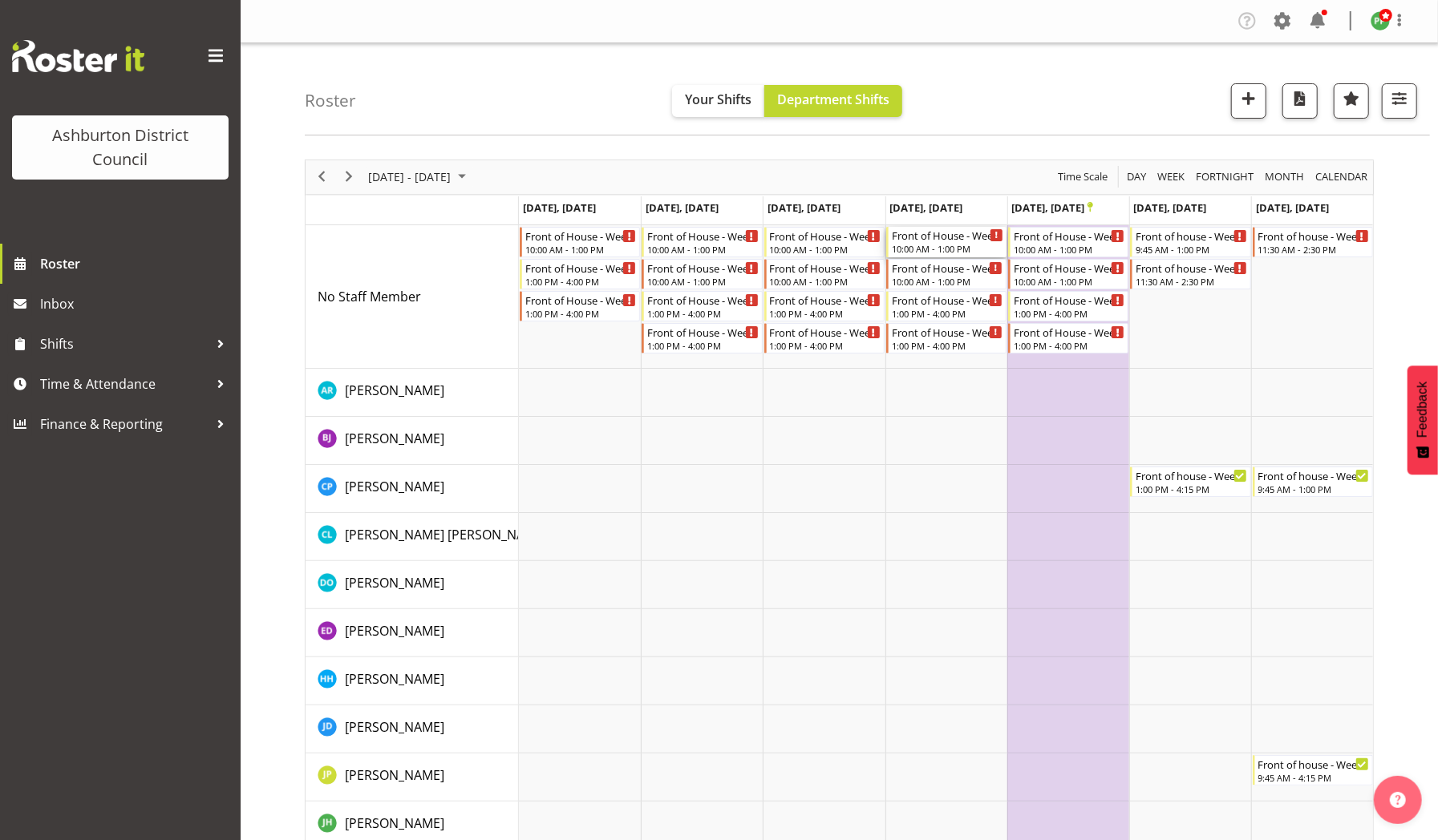
click at [920, 238] on div "Front of House - Weekday" at bounding box center [947, 235] width 111 height 16
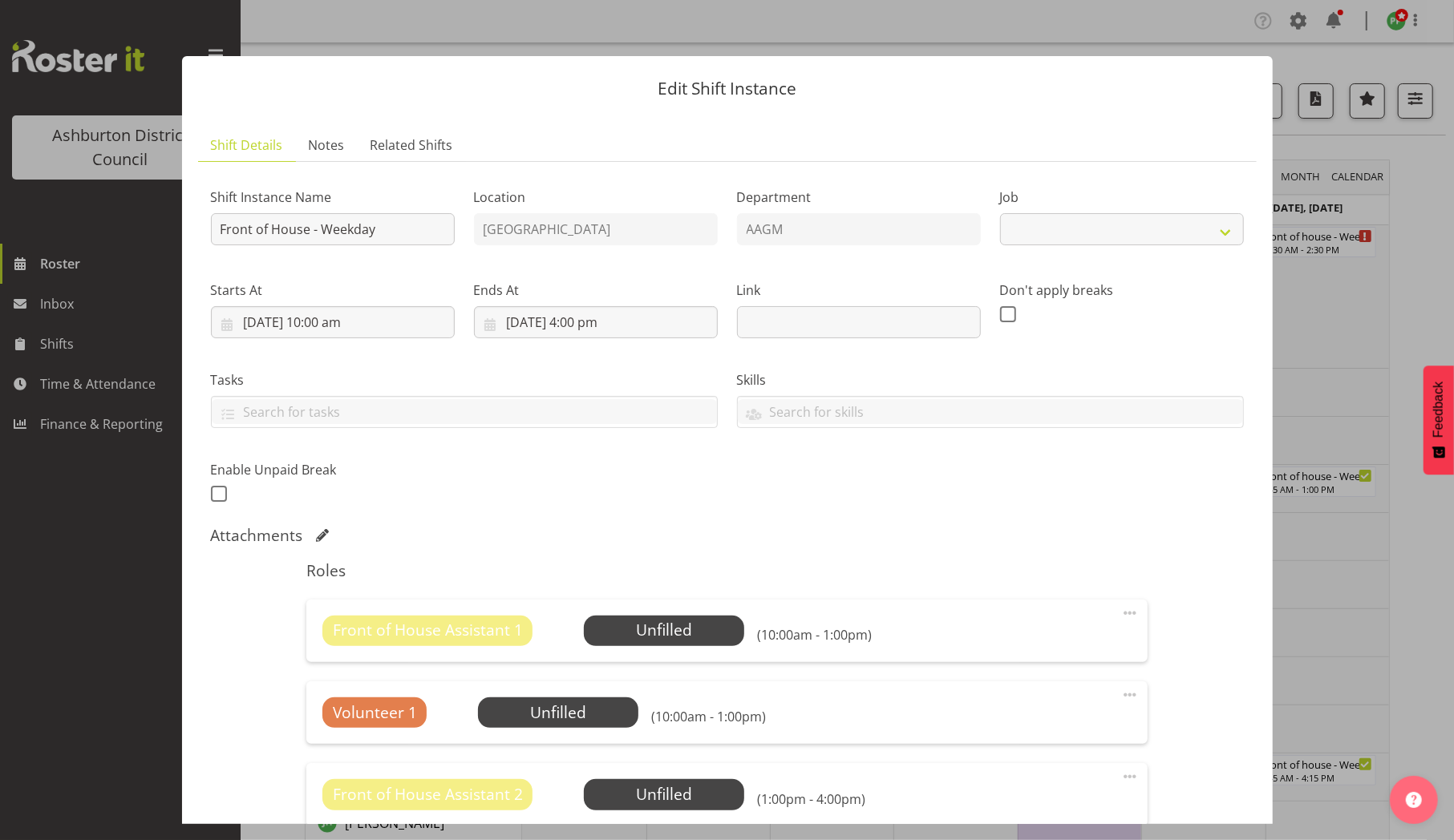
select select "10103"
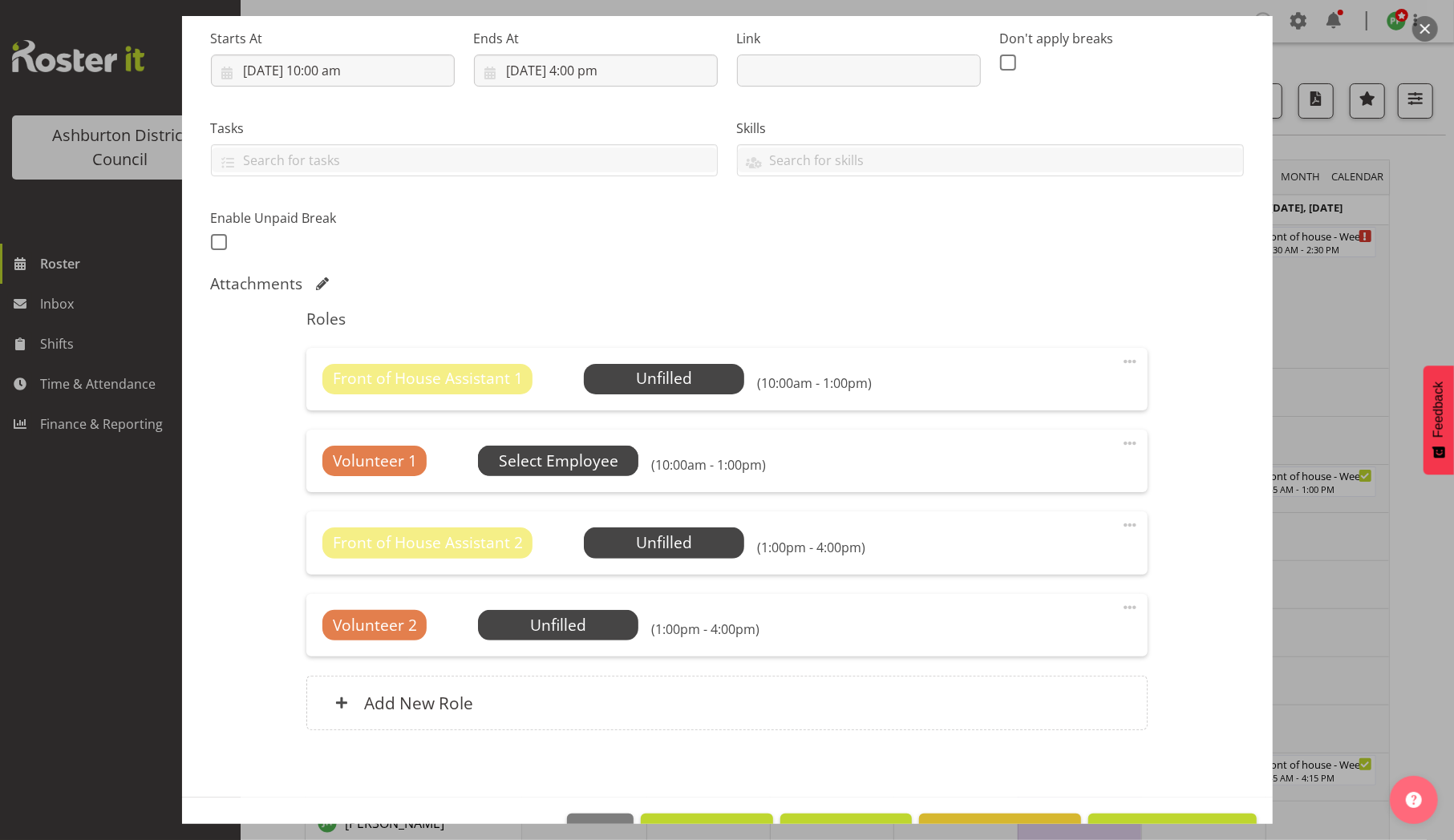
click at [0, 0] on span "Select Employee" at bounding box center [0, 0] width 0 height 0
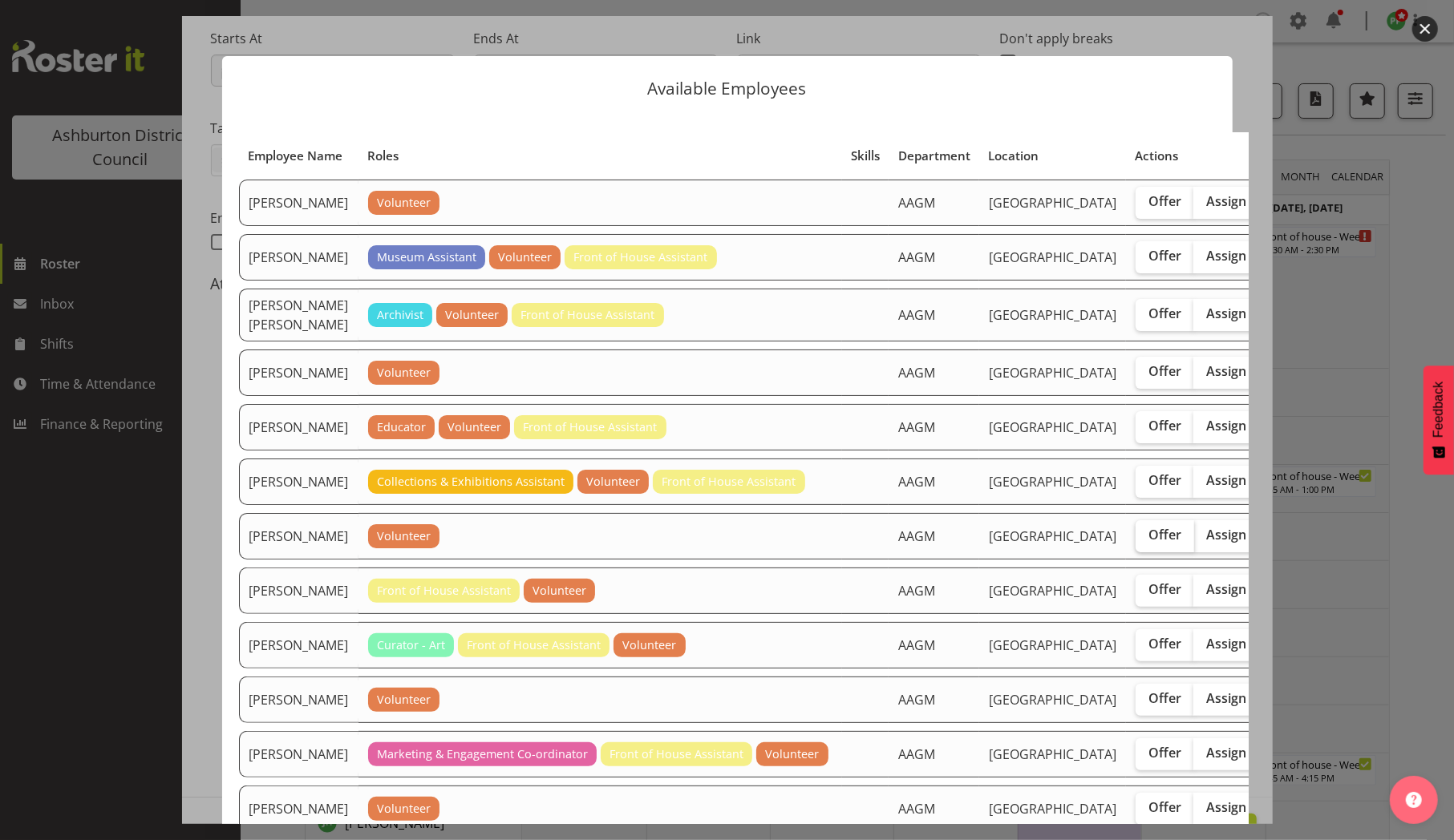
click at [1148, 543] on span "Offer" at bounding box center [1164, 534] width 33 height 16
click at [1136, 540] on input "Offer" at bounding box center [1141, 535] width 10 height 10
checkbox input "true"
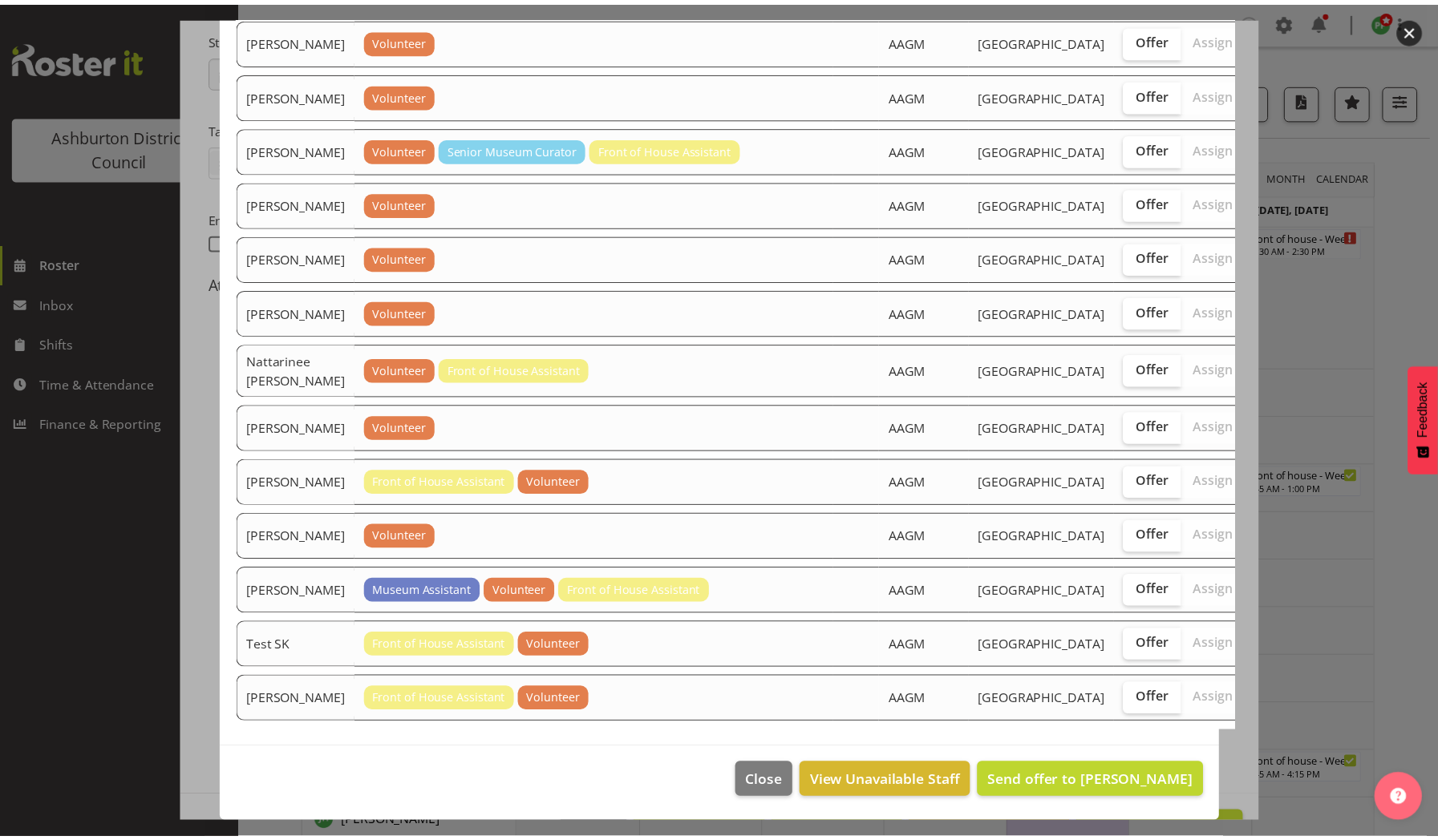
scroll to position [1535, 0]
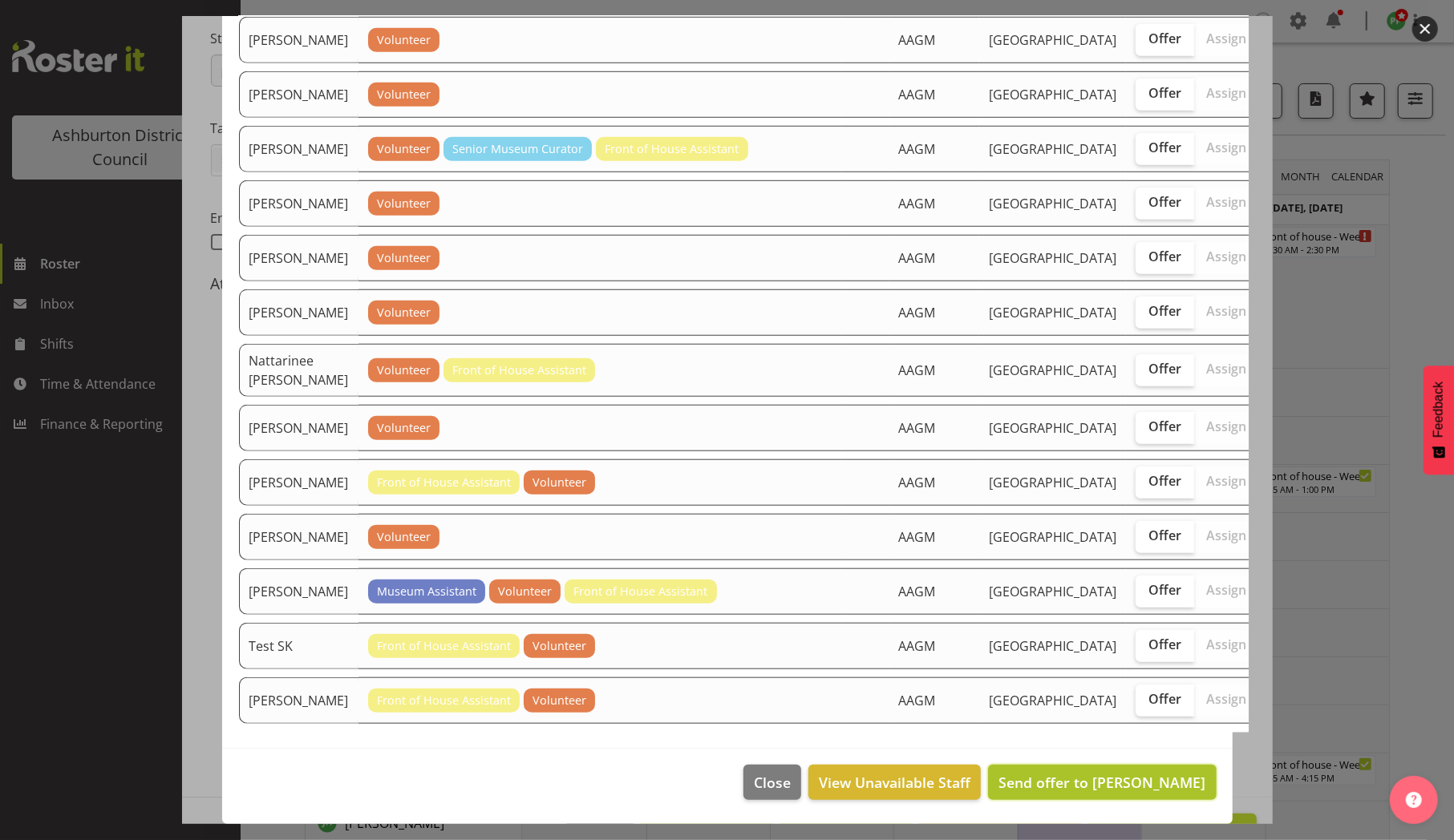
click at [1086, 782] on span "Send offer to [PERSON_NAME]" at bounding box center [1102, 782] width 207 height 19
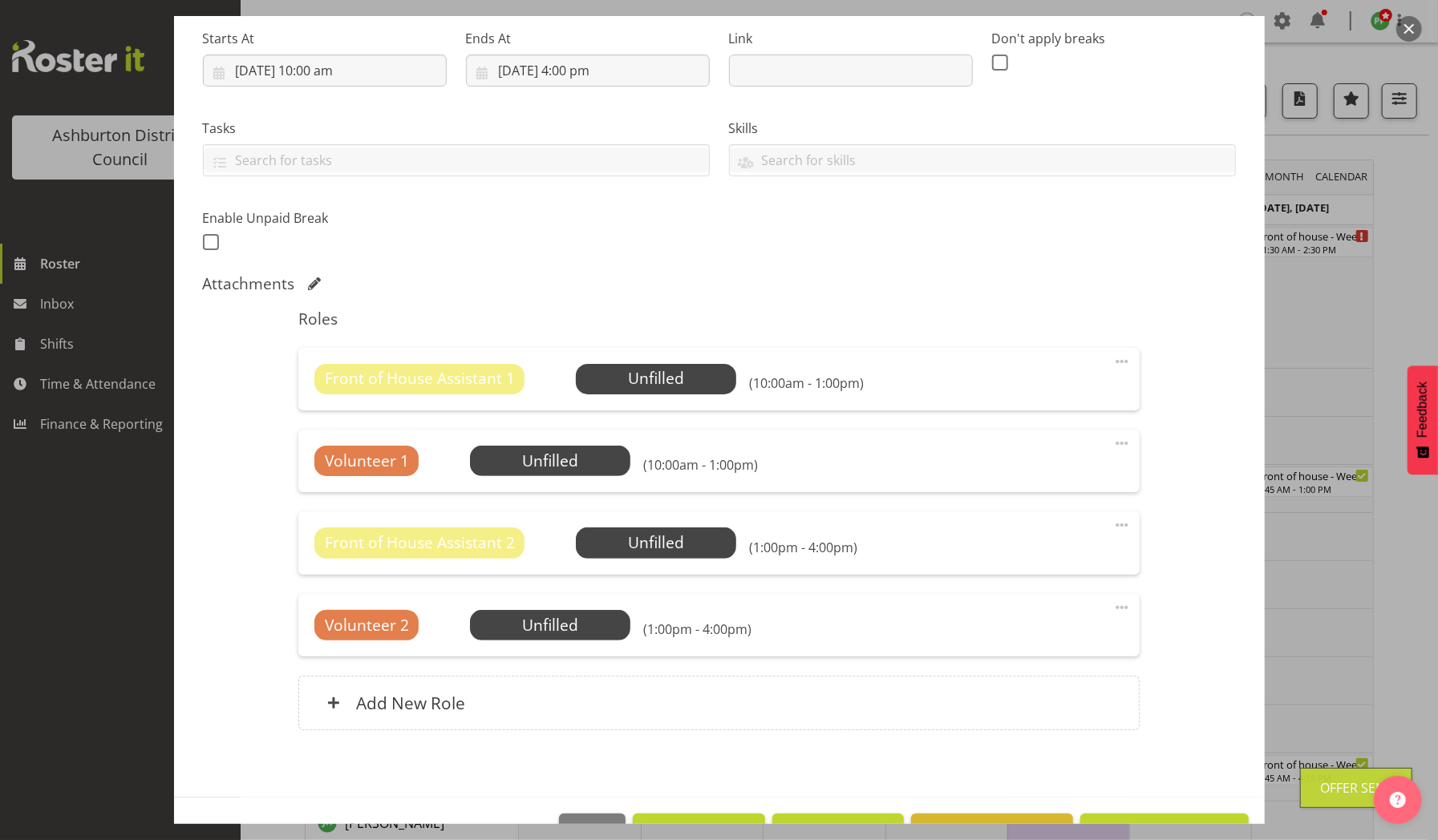
scroll to position [299, 0]
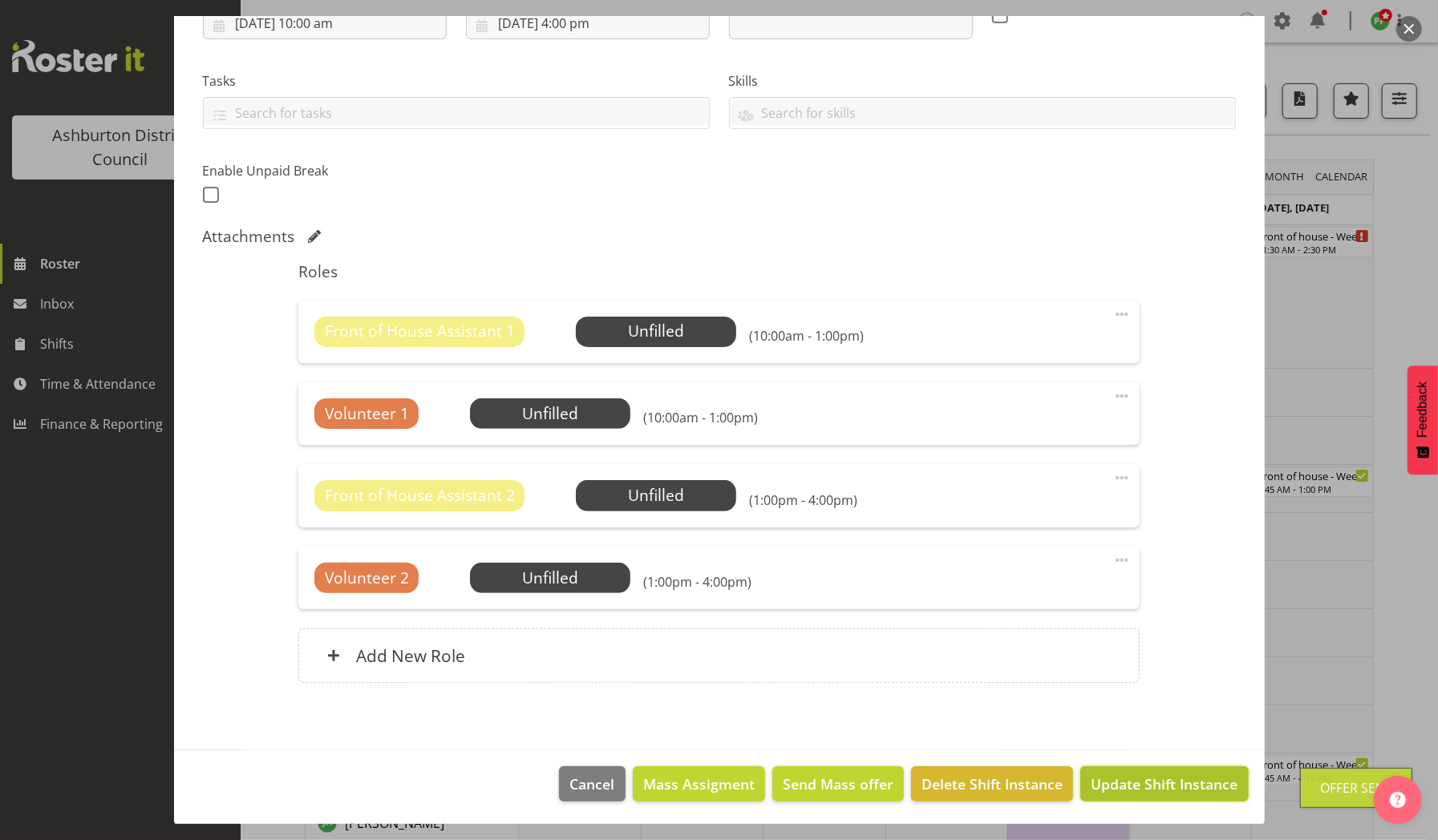
click at [1108, 776] on span "Update Shift Instance" at bounding box center [1164, 784] width 146 height 21
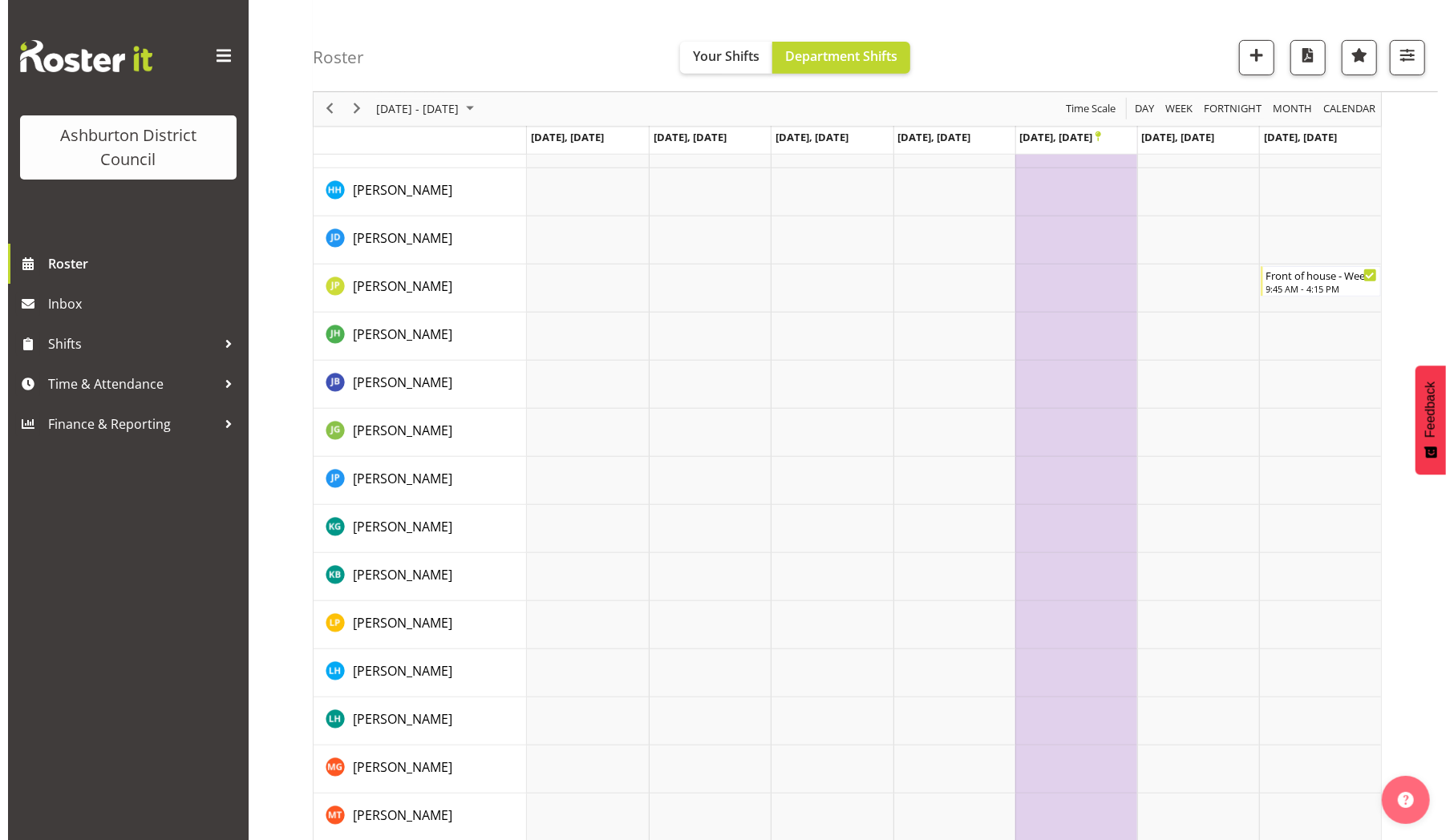
scroll to position [0, 0]
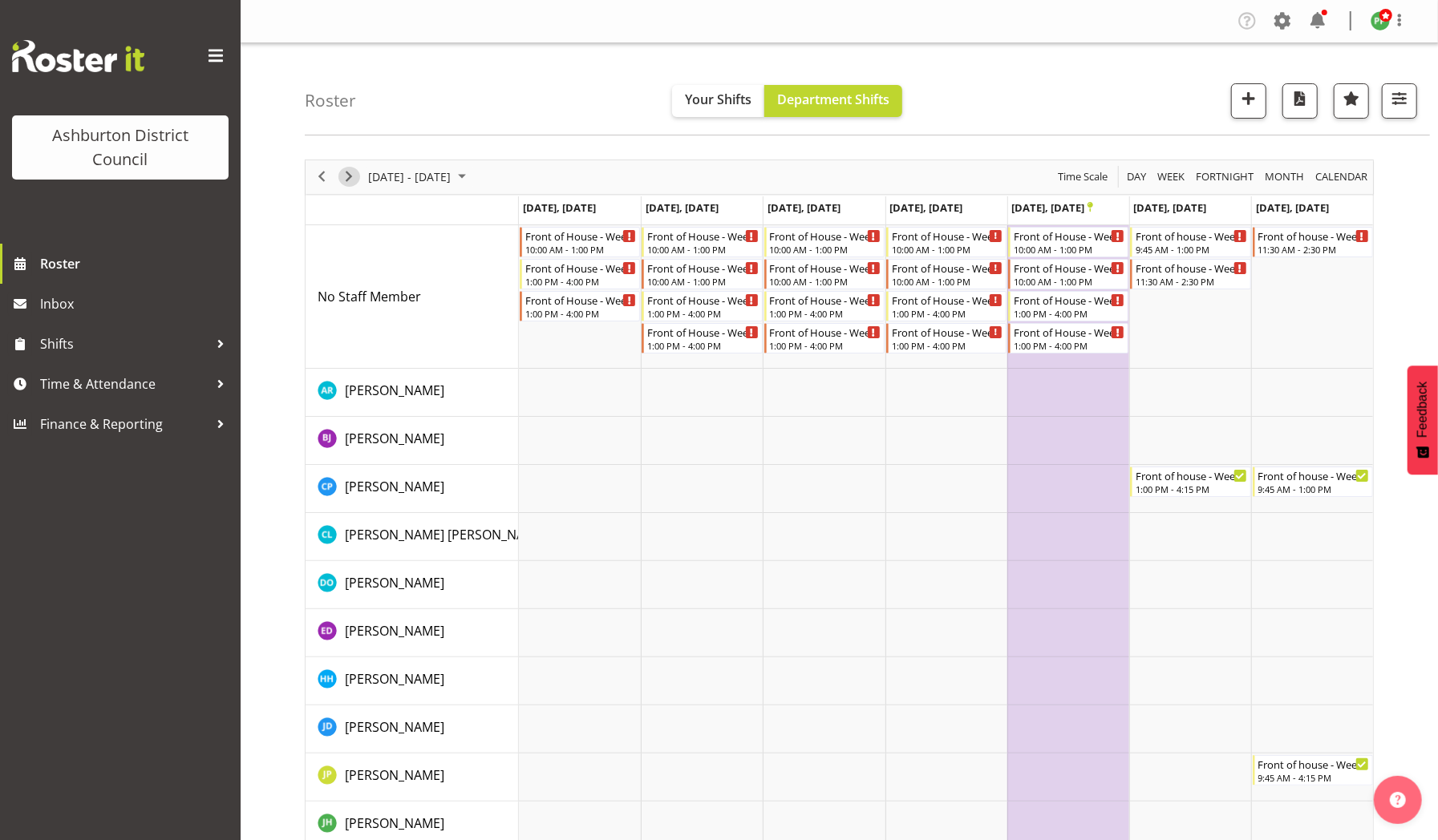
click at [345, 179] on span "Next" at bounding box center [349, 177] width 19 height 20
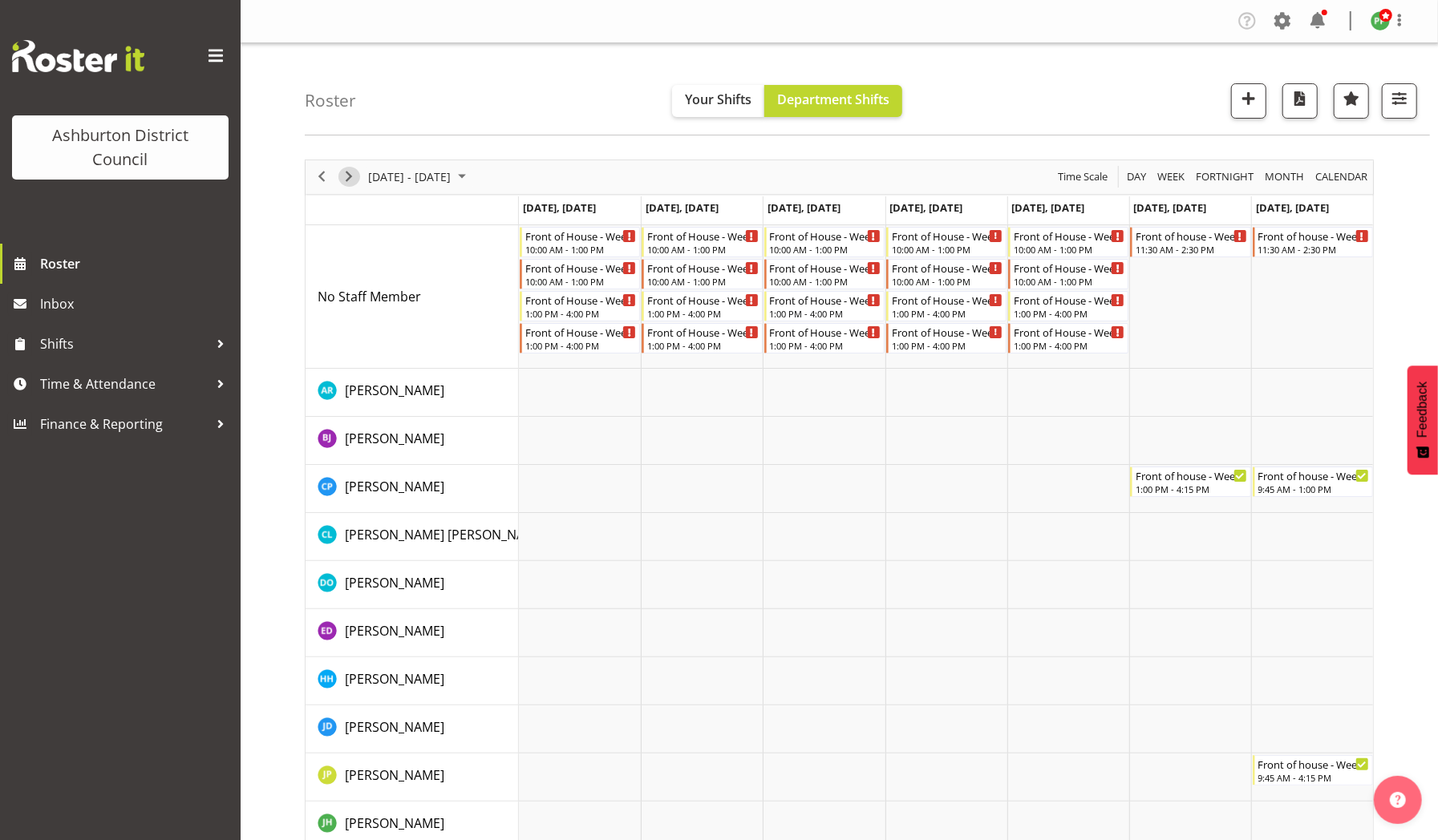
click at [350, 177] on span "Next" at bounding box center [349, 177] width 19 height 20
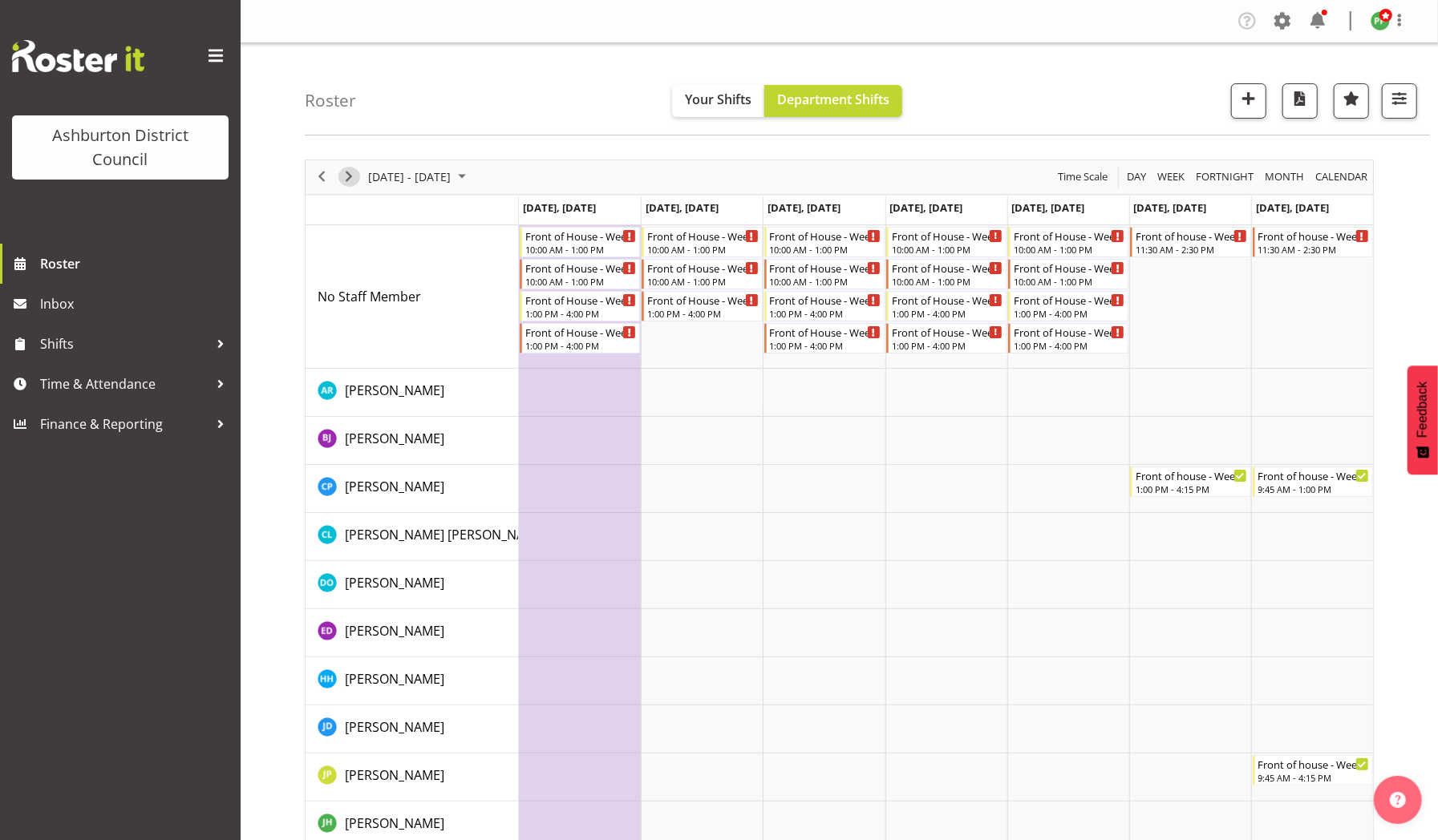
click at [350, 177] on span "Next" at bounding box center [349, 177] width 19 height 20
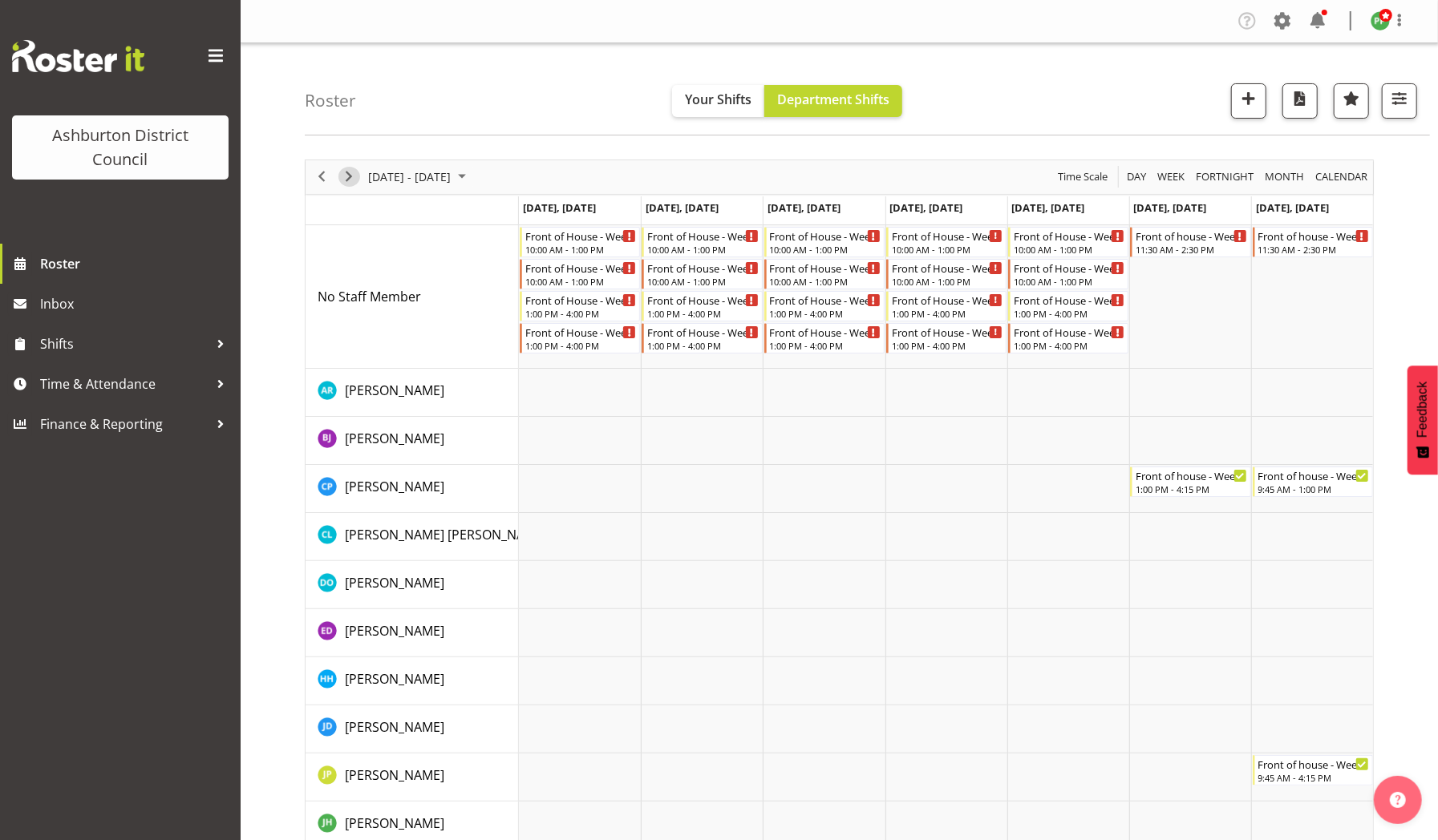
click at [350, 177] on span "Next" at bounding box center [349, 177] width 19 height 20
click at [930, 235] on div "Front of House - Weekday" at bounding box center [947, 235] width 111 height 16
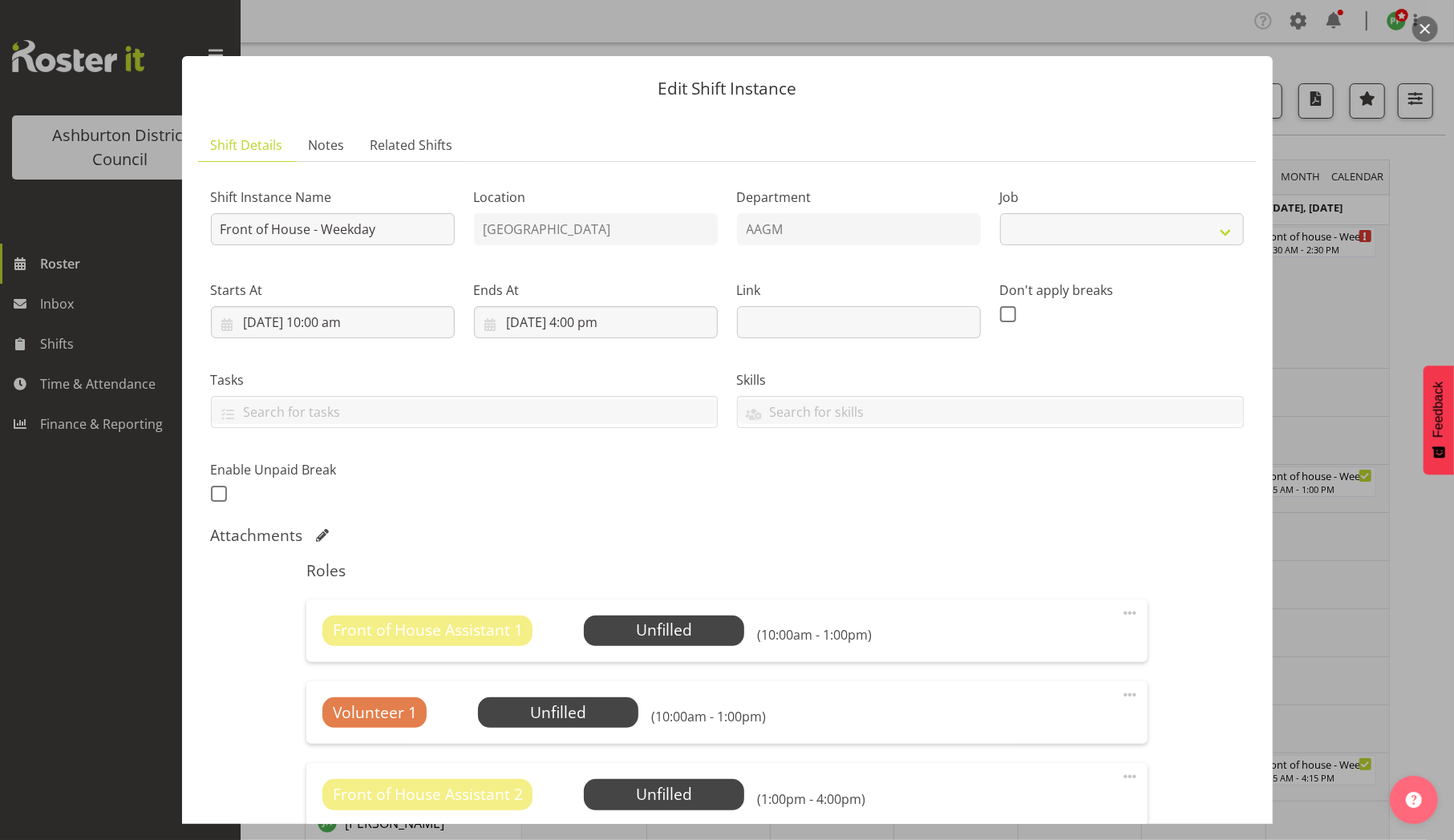
select select "10103"
click at [0, 0] on span "Select Employee" at bounding box center [0, 0] width 0 height 0
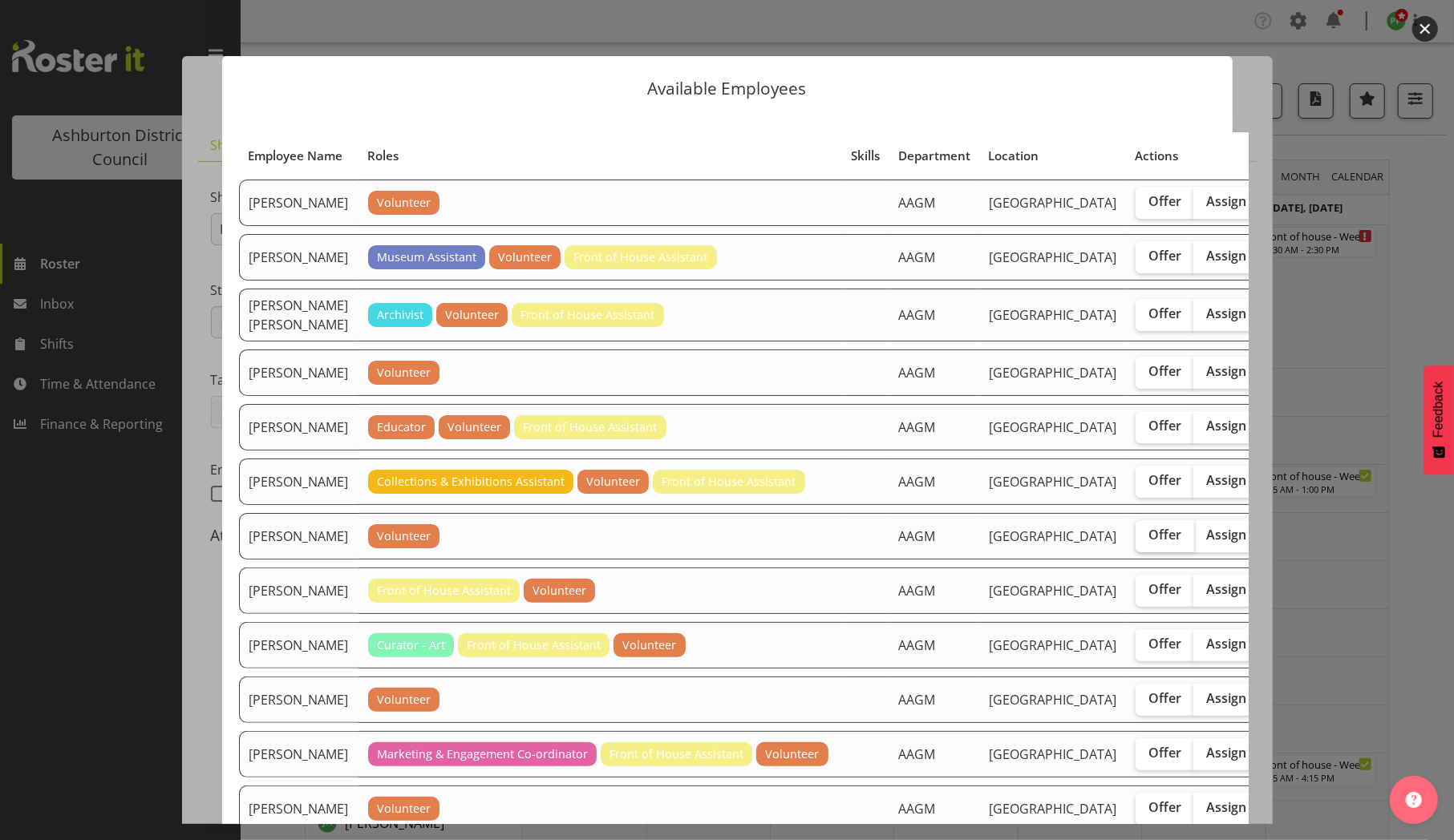
click at [1148, 543] on span "Offer" at bounding box center [1164, 534] width 33 height 16
click at [1136, 540] on input "Offer" at bounding box center [1141, 535] width 10 height 10
checkbox input "true"
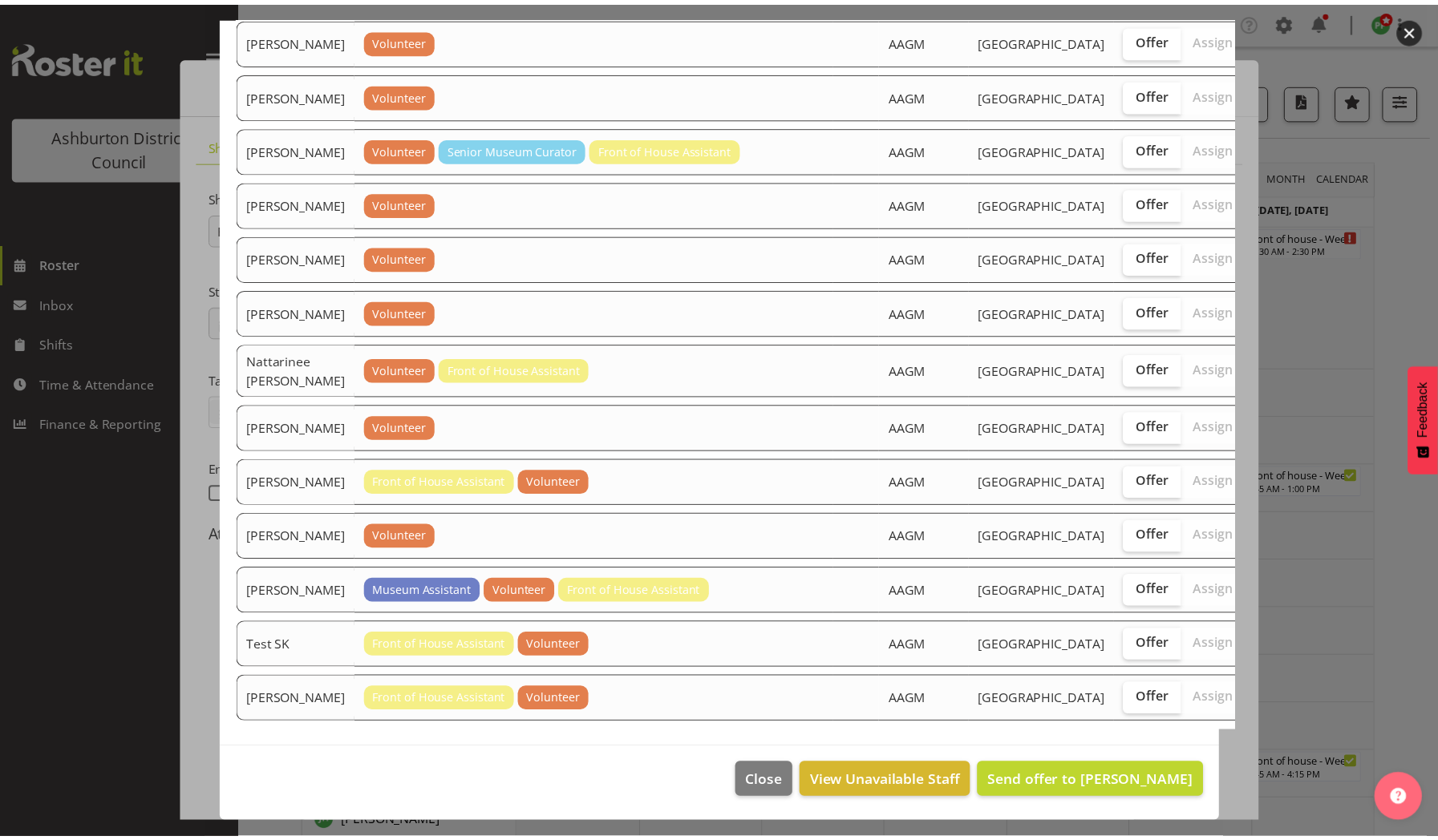
scroll to position [1535, 0]
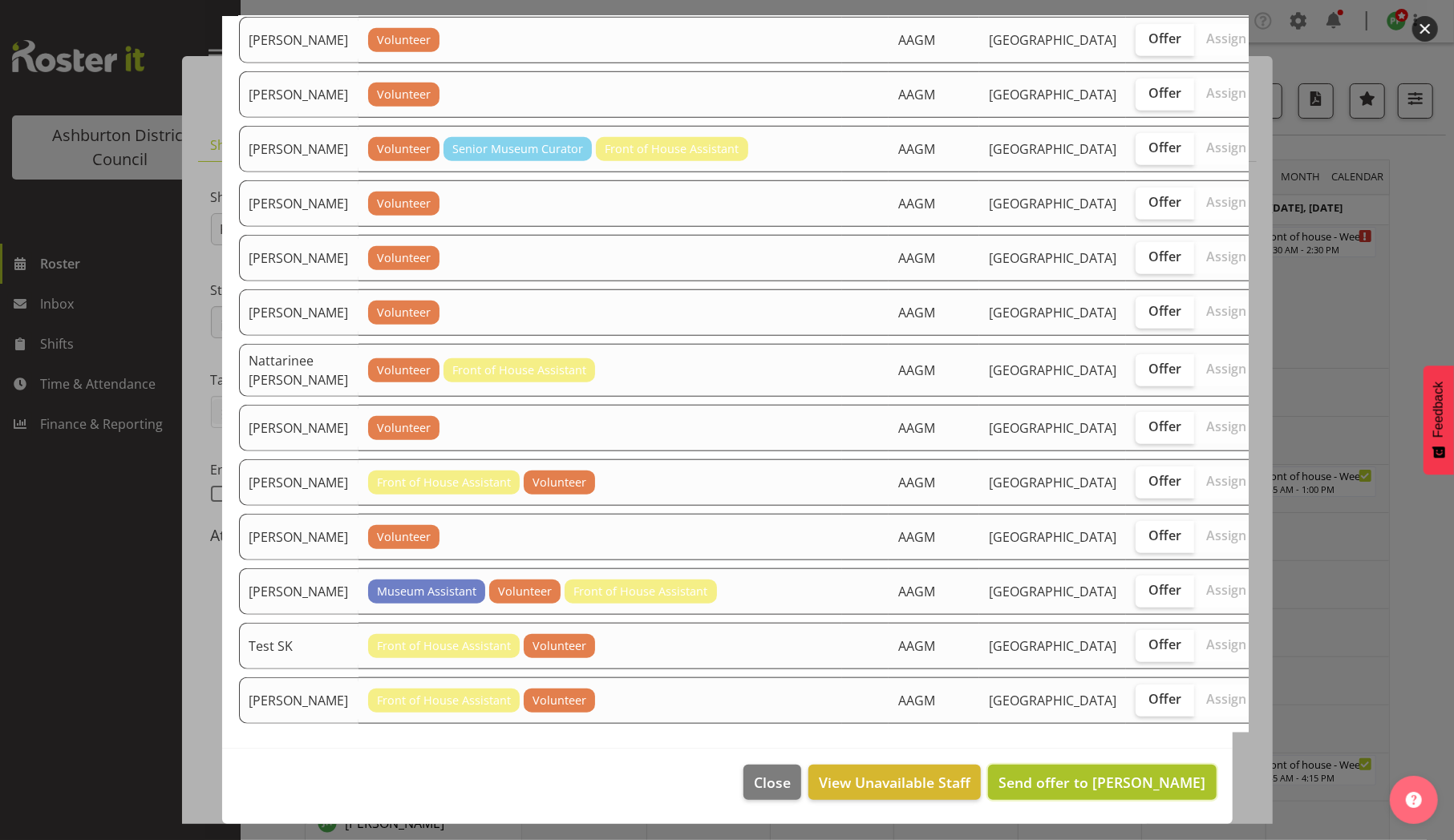
click at [1060, 784] on span "Send offer to [PERSON_NAME]" at bounding box center [1102, 782] width 207 height 19
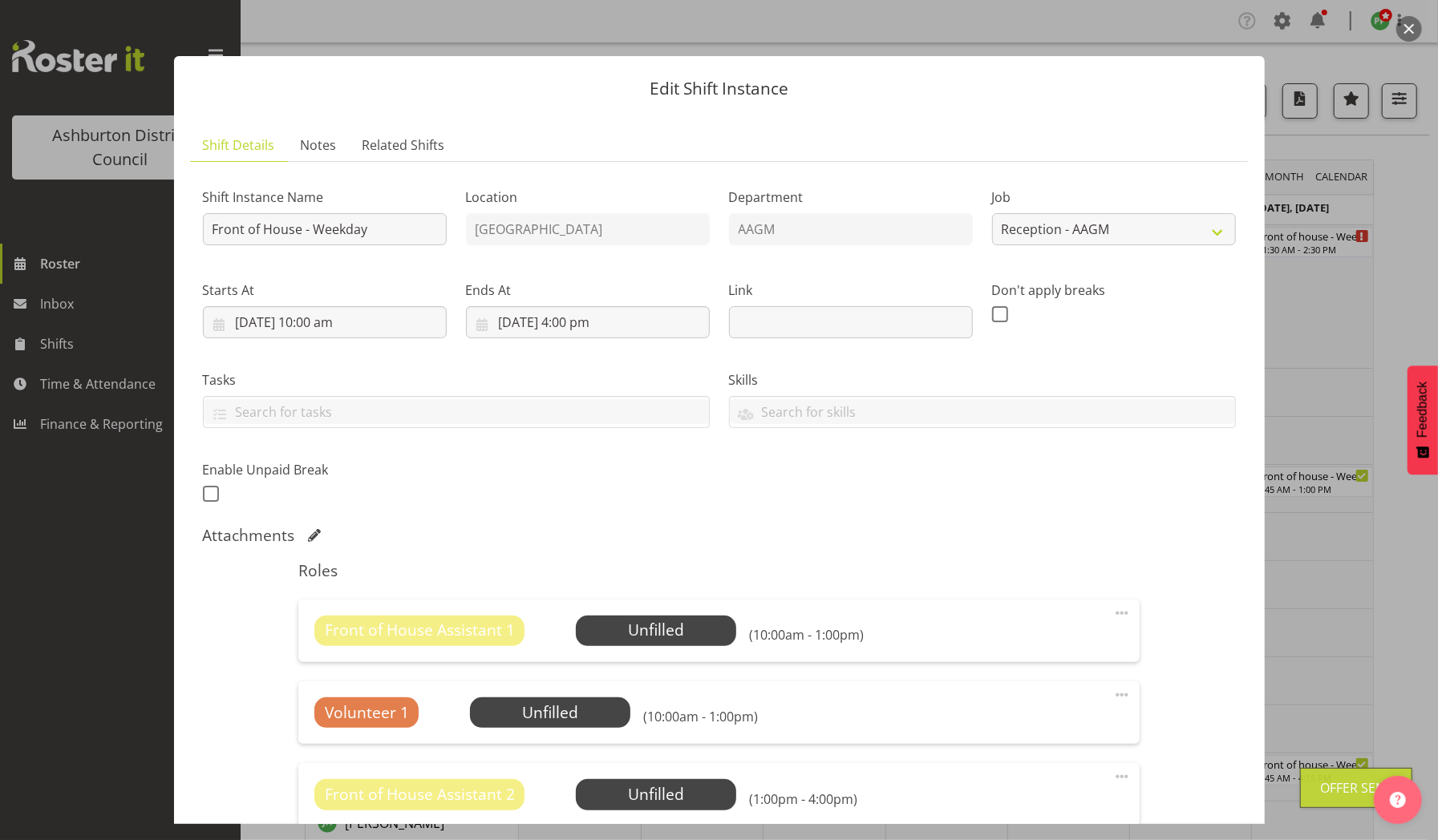
scroll to position [299, 0]
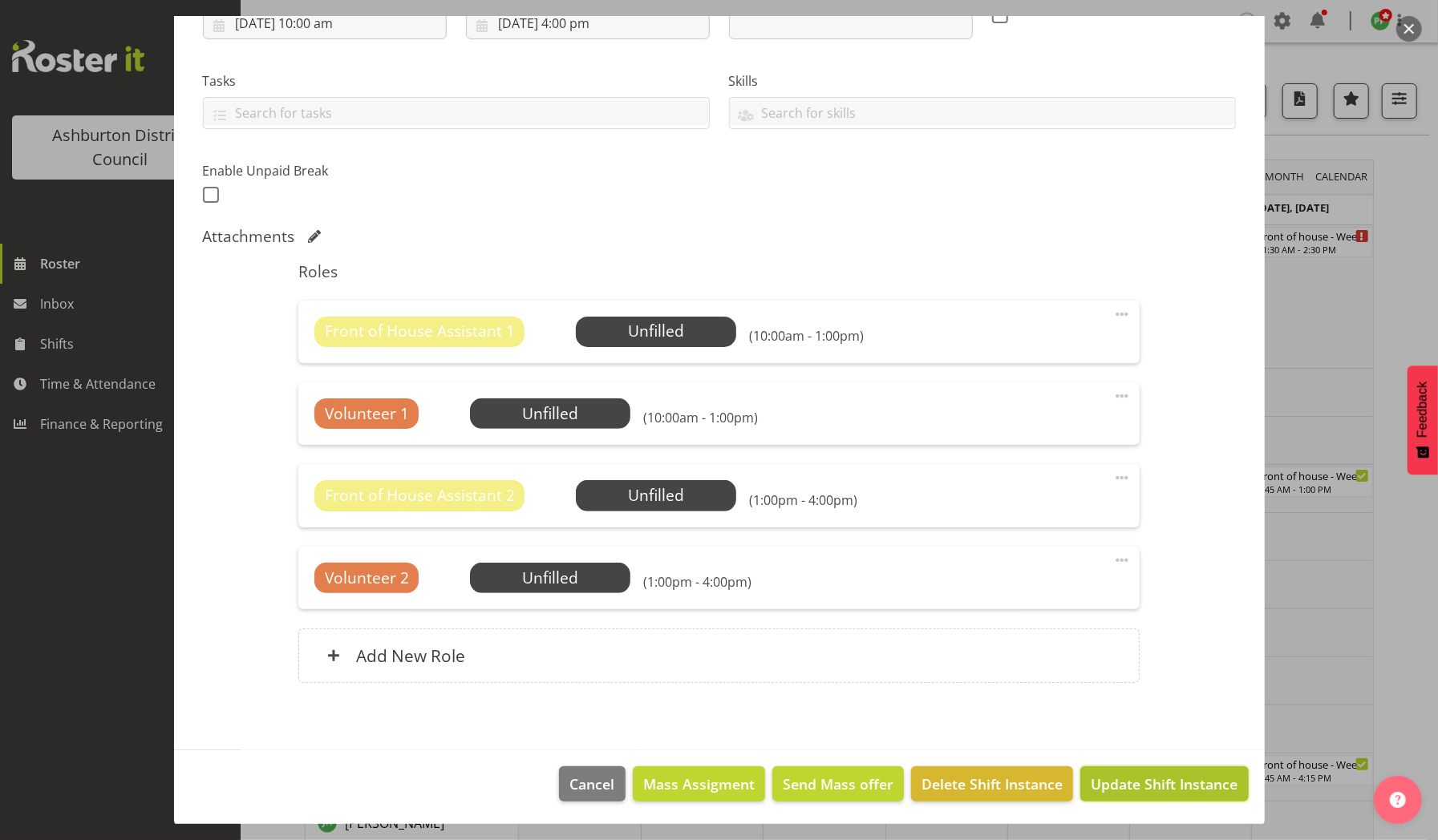
click at [1121, 786] on span "Update Shift Instance" at bounding box center [1164, 784] width 146 height 21
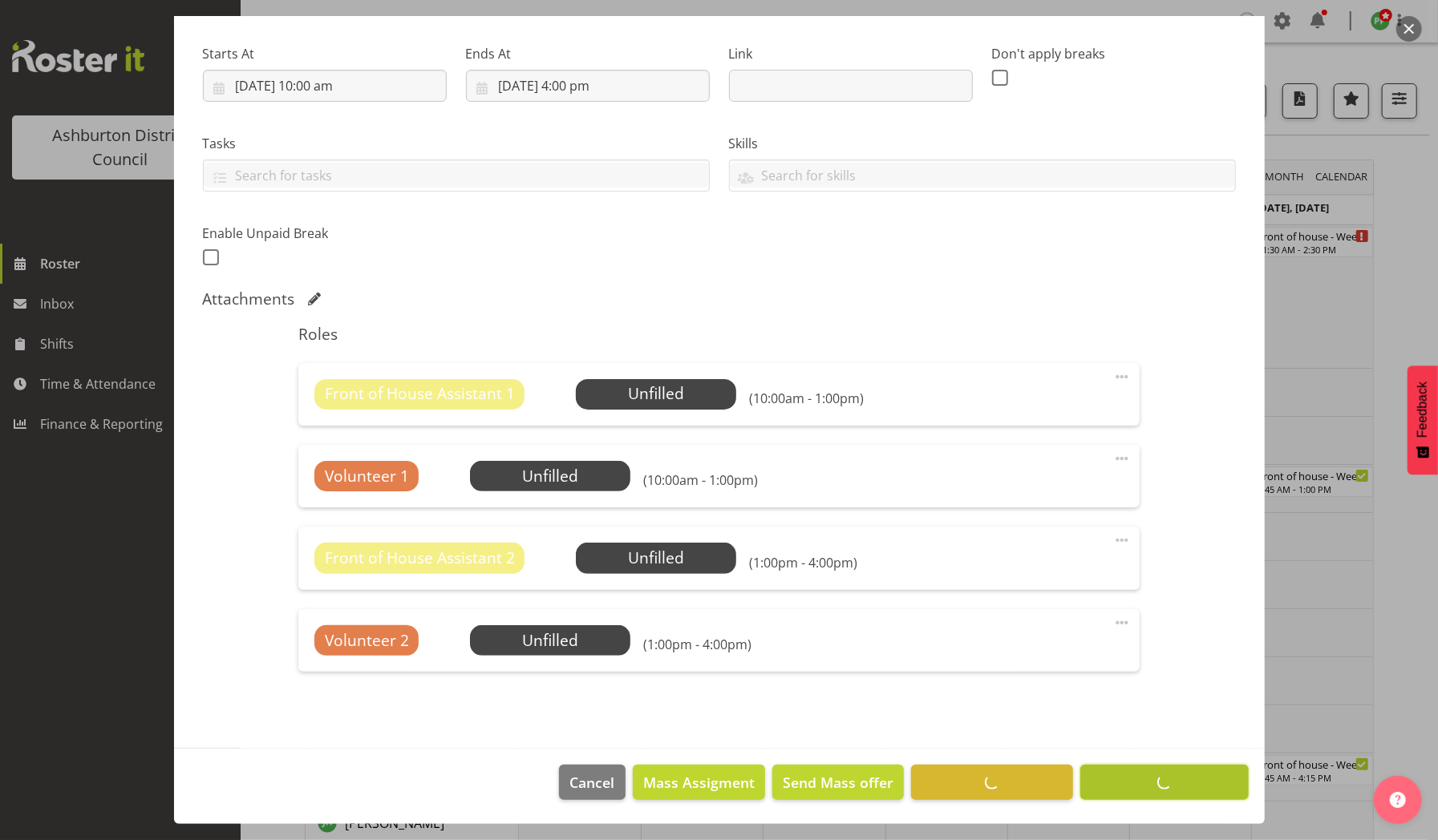
scroll to position [236, 0]
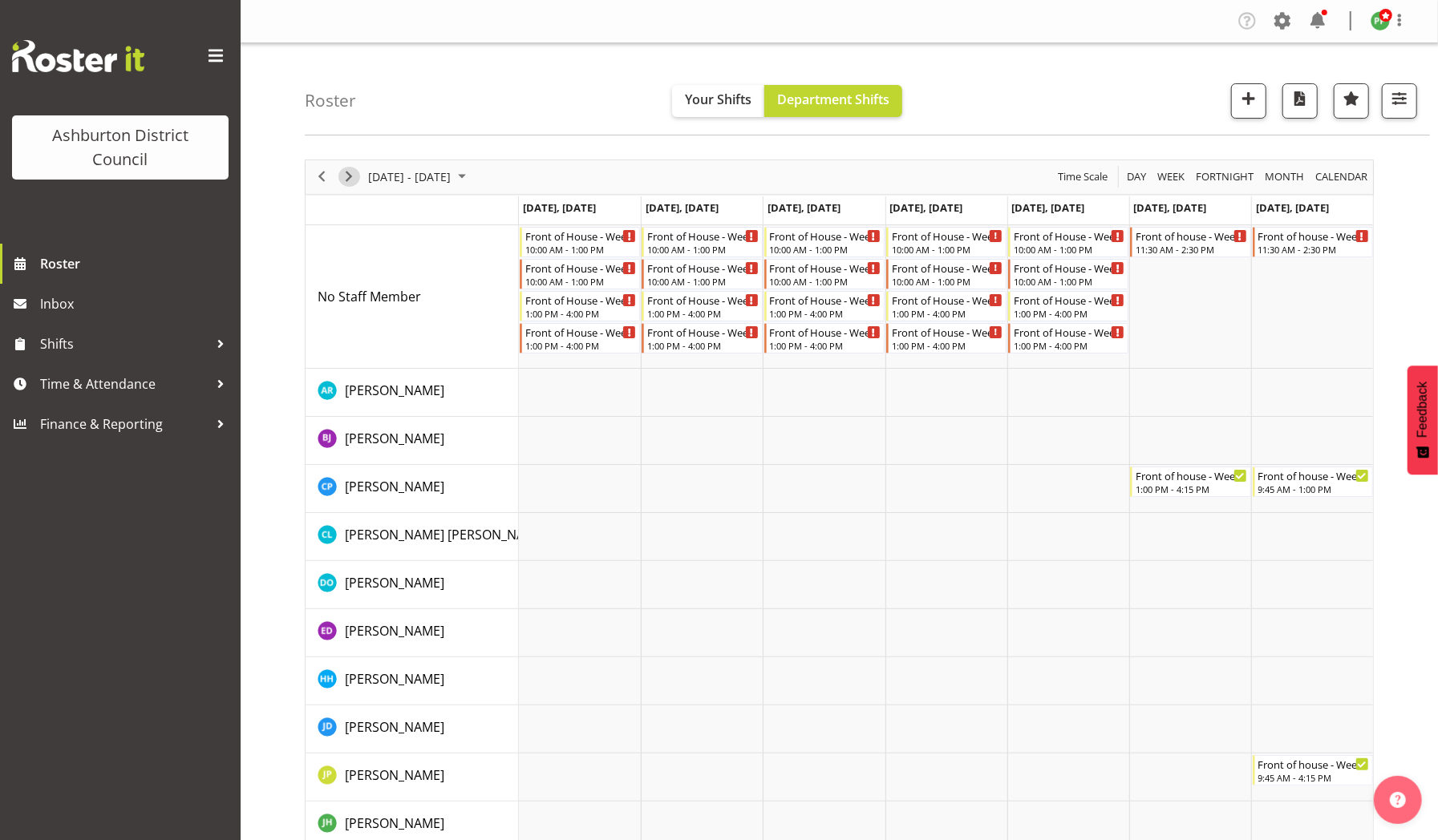
click at [353, 179] on span "Next" at bounding box center [349, 177] width 19 height 20
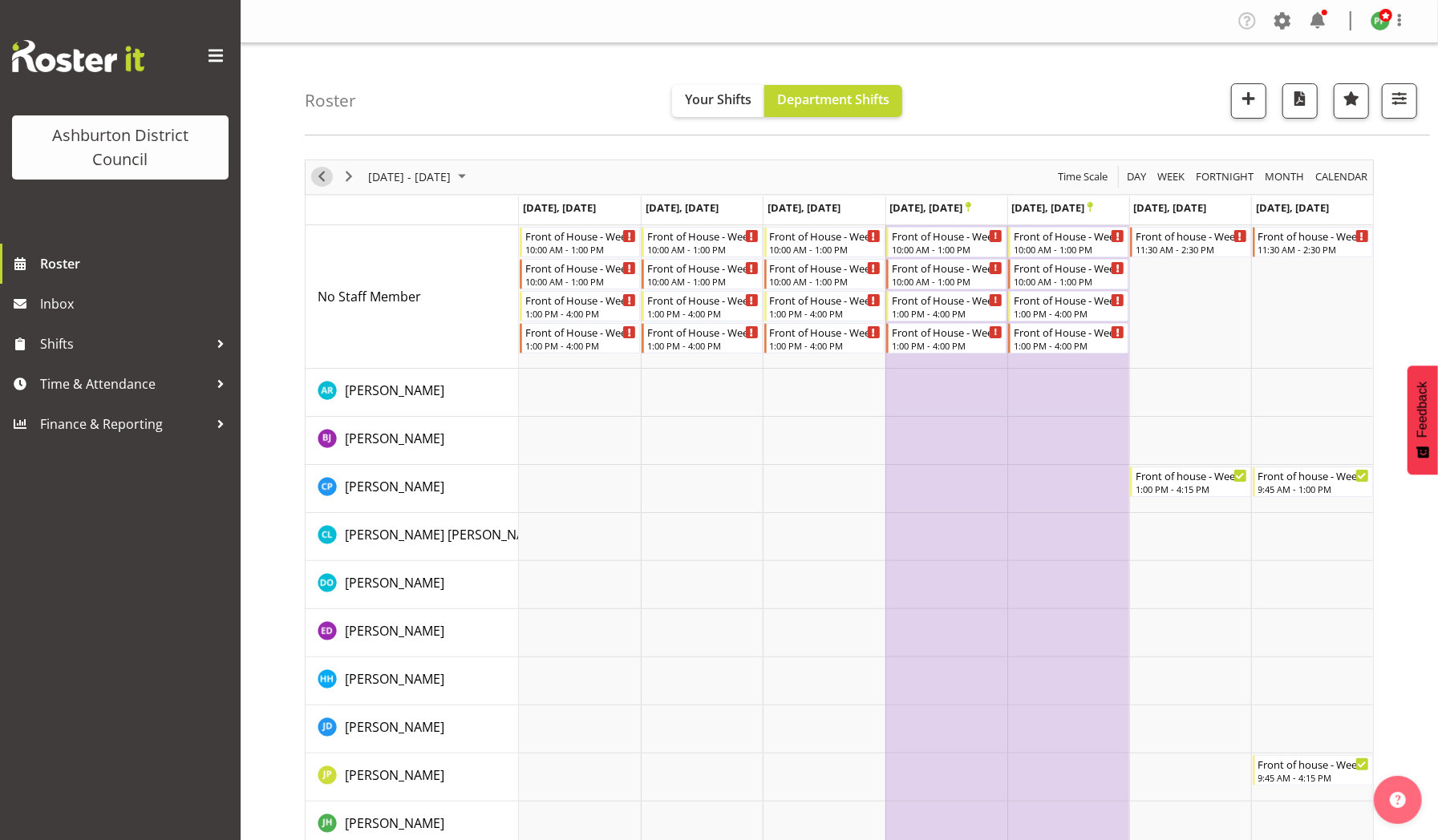
click at [323, 176] on span "Previous" at bounding box center [322, 177] width 19 height 20
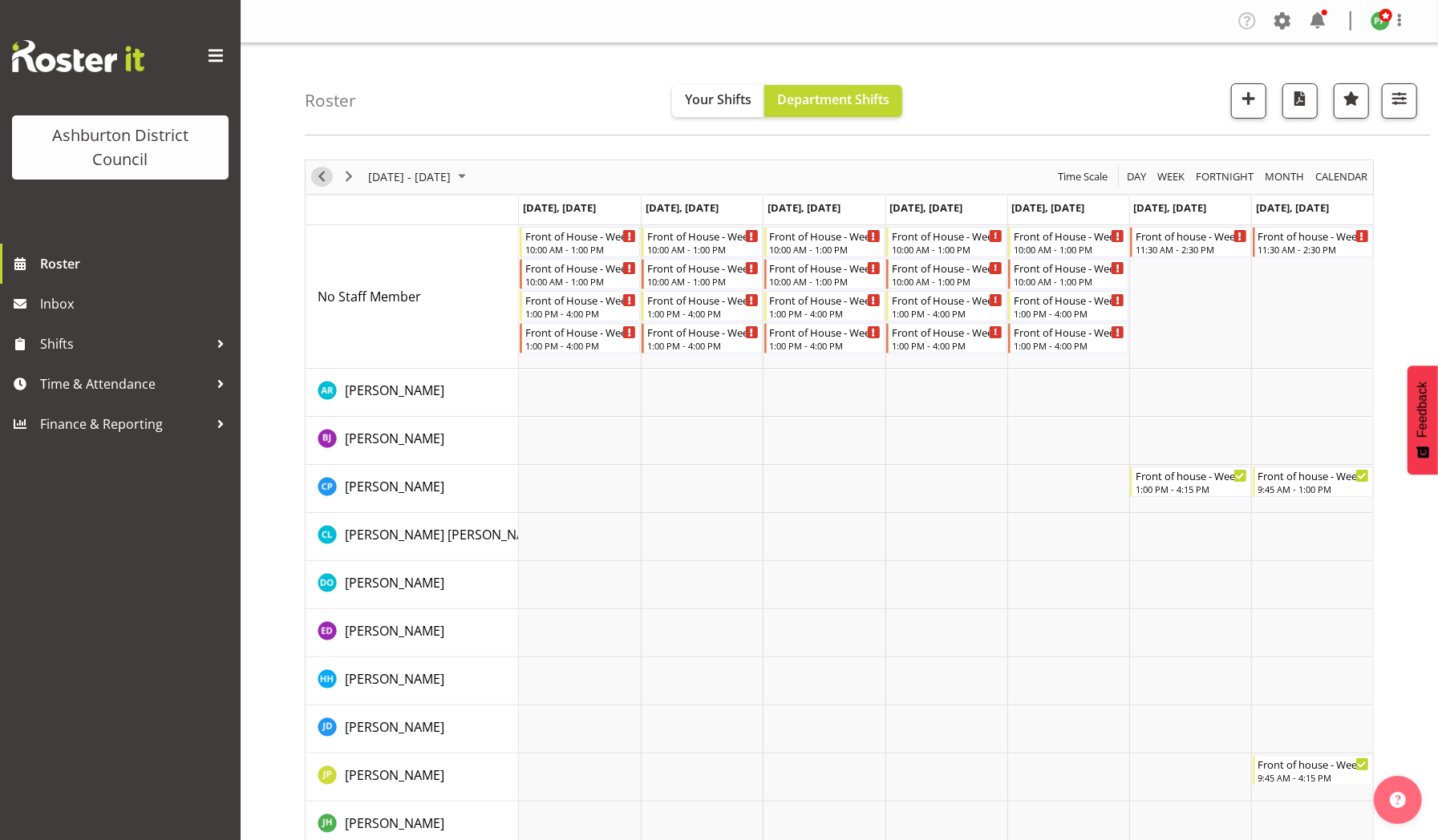
click at [323, 176] on span "Previous" at bounding box center [322, 177] width 19 height 20
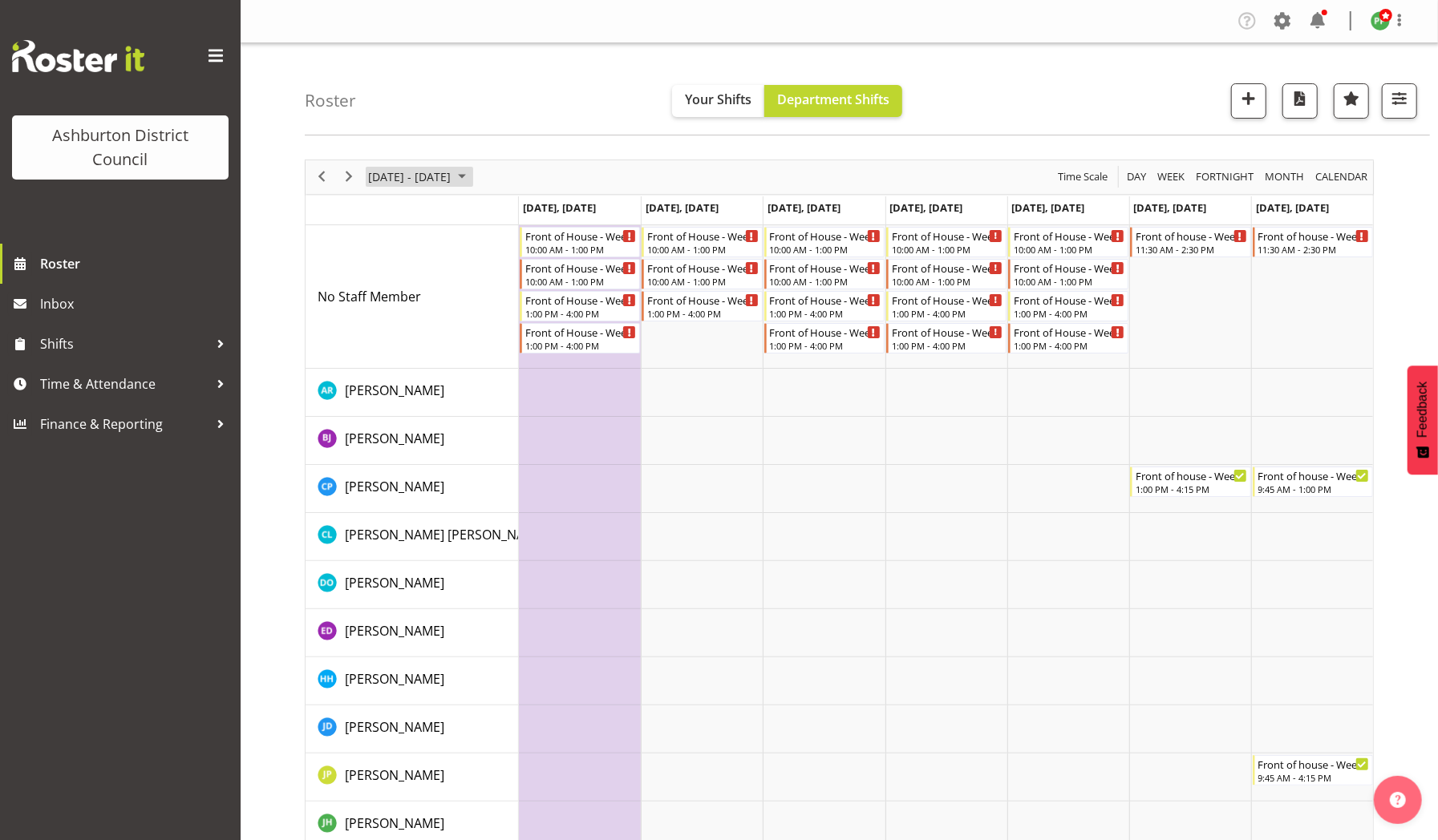
click at [397, 178] on span "[DATE] - [DATE]" at bounding box center [409, 177] width 86 height 20
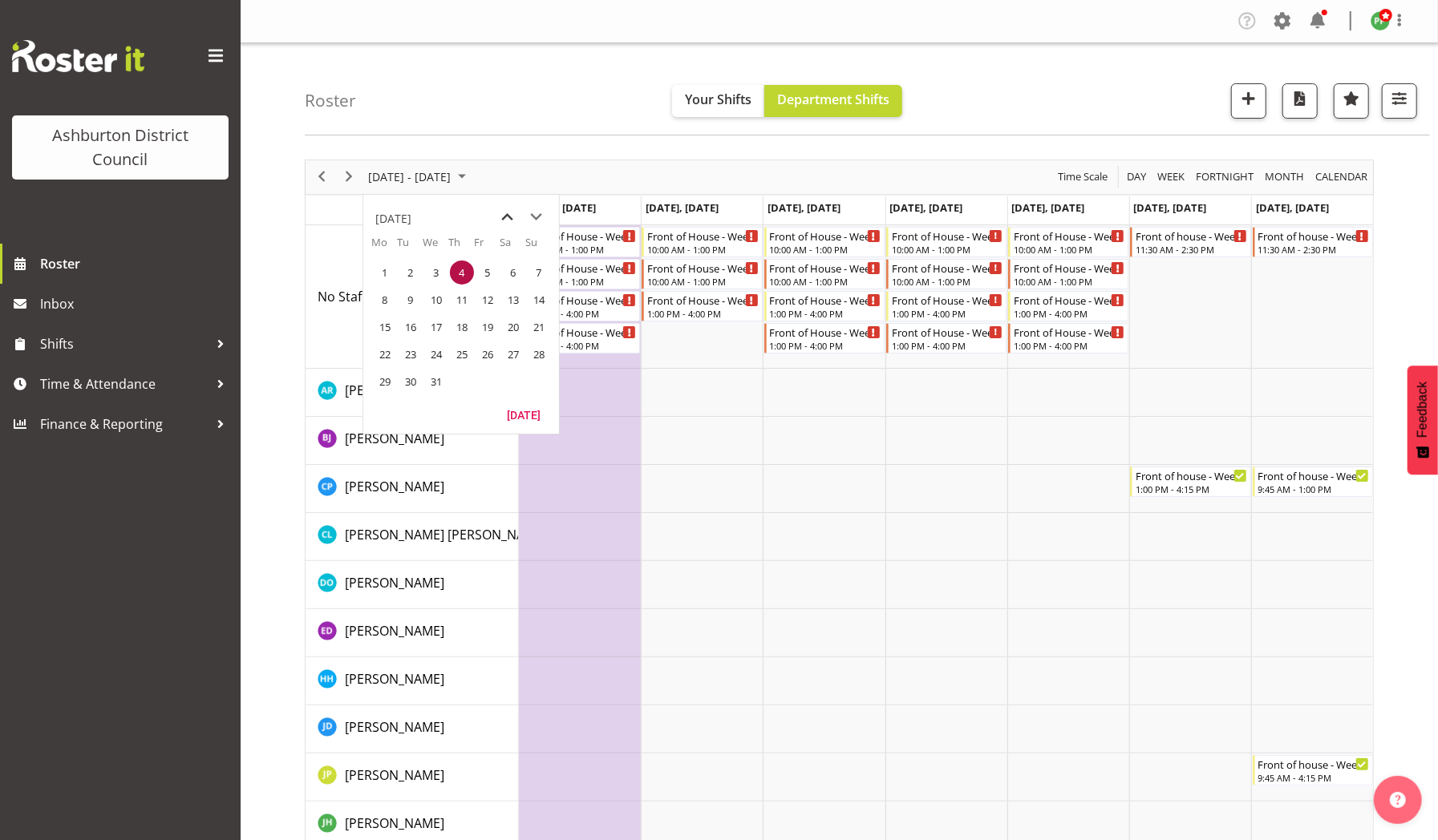
click at [506, 210] on span "previous month" at bounding box center [508, 217] width 28 height 29
click at [474, 221] on div "[DATE]" at bounding box center [461, 215] width 195 height 40
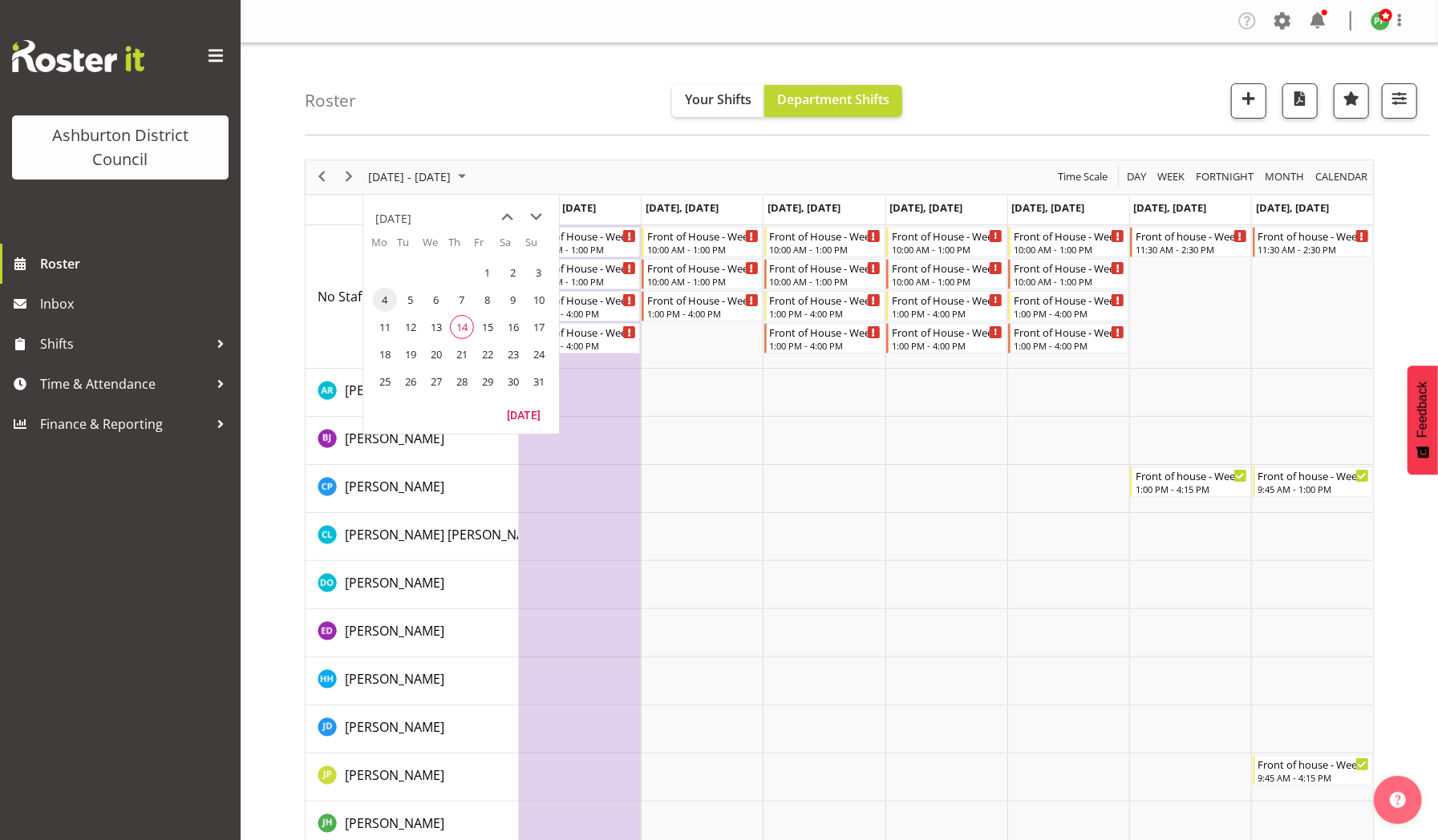
click at [392, 213] on div "[DATE]" at bounding box center [393, 219] width 36 height 32
click at [520, 397] on button "[DATE]" at bounding box center [524, 399] width 55 height 23
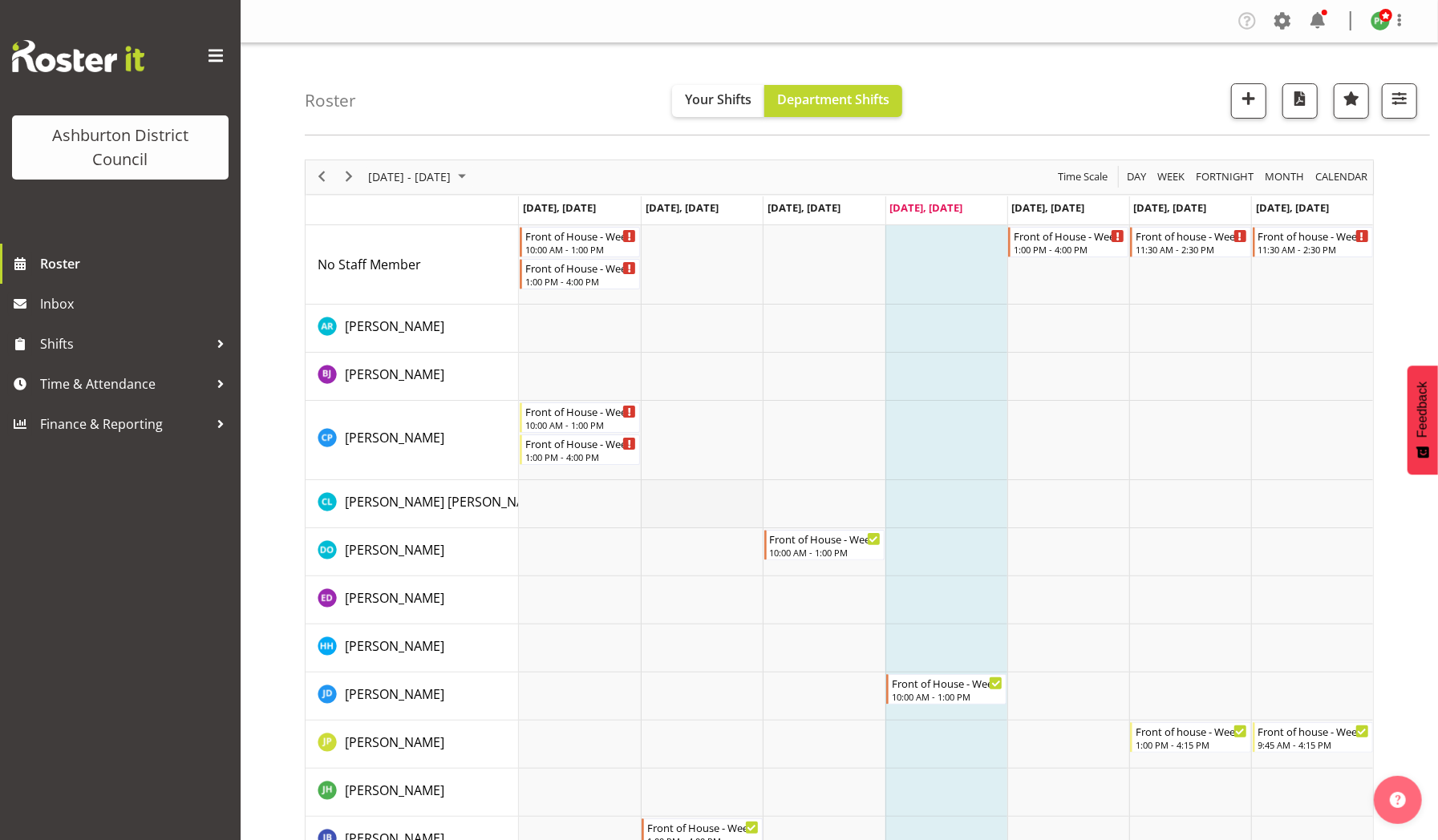
click at [700, 490] on td "Timeline Week of August 14, 2025" at bounding box center [701, 504] width 122 height 48
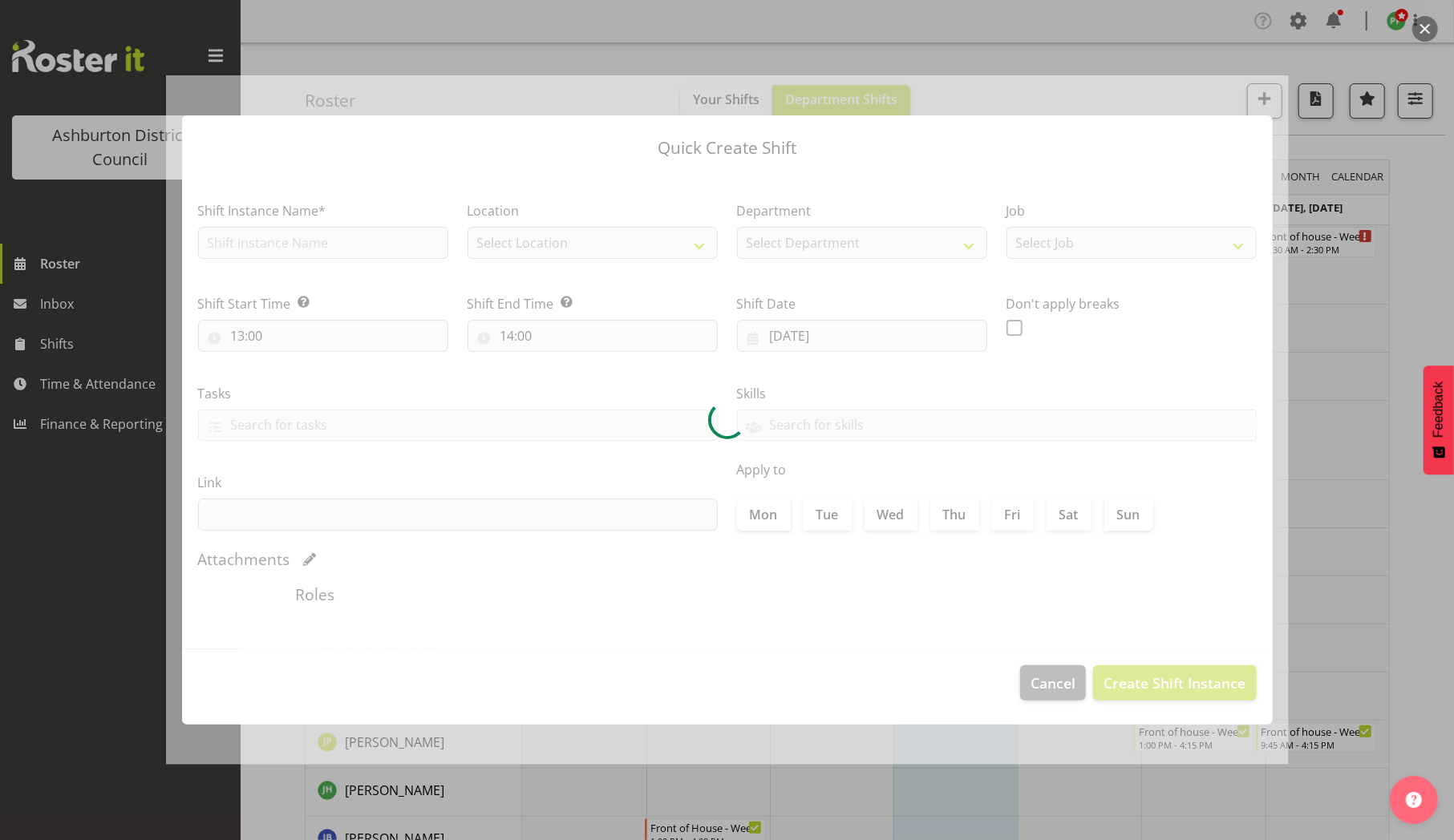
type input "[DATE]"
checkbox input "true"
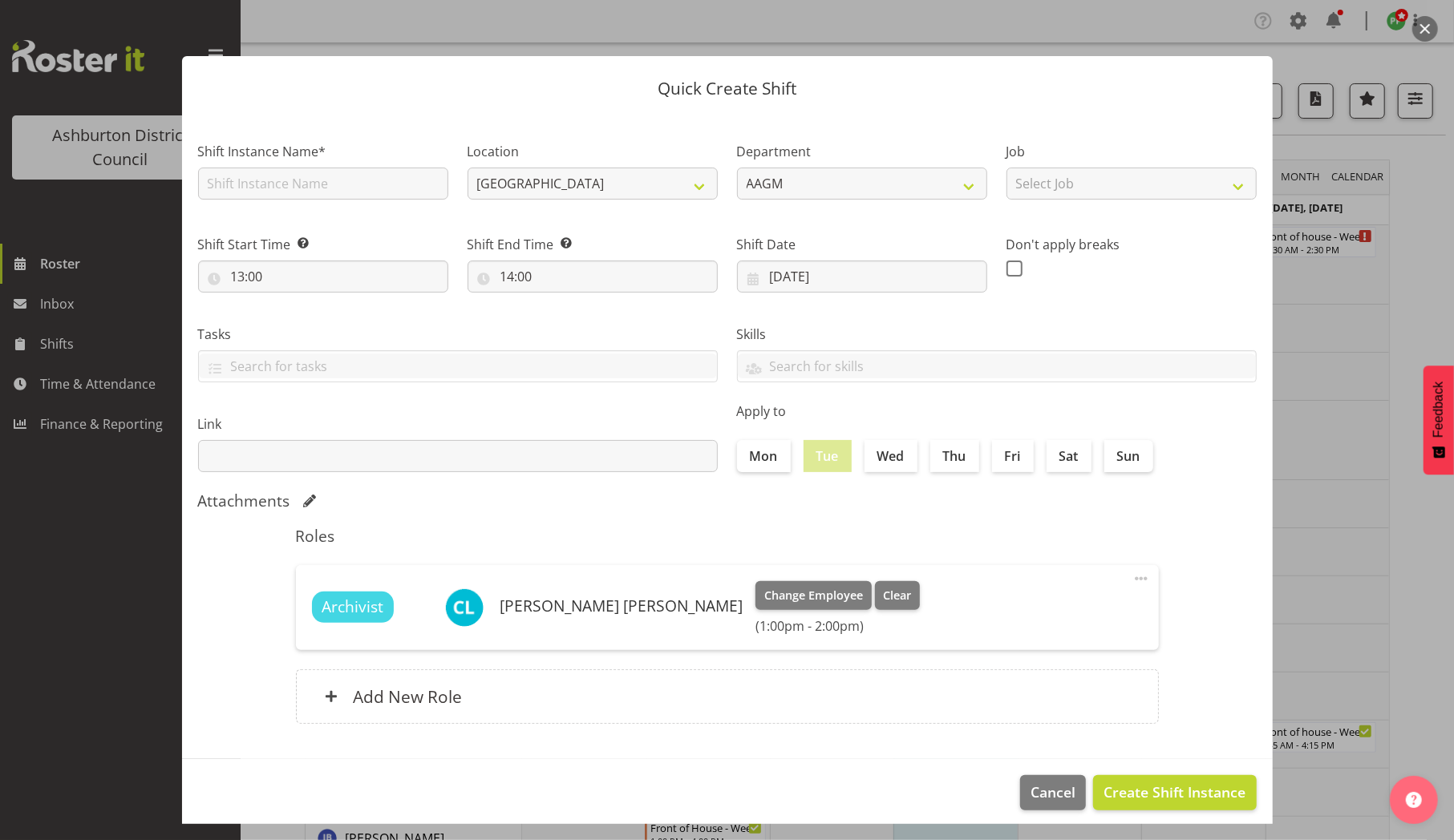
click at [1350, 602] on div at bounding box center [727, 420] width 1454 height 840
